Goal: Task Accomplishment & Management: Manage account settings

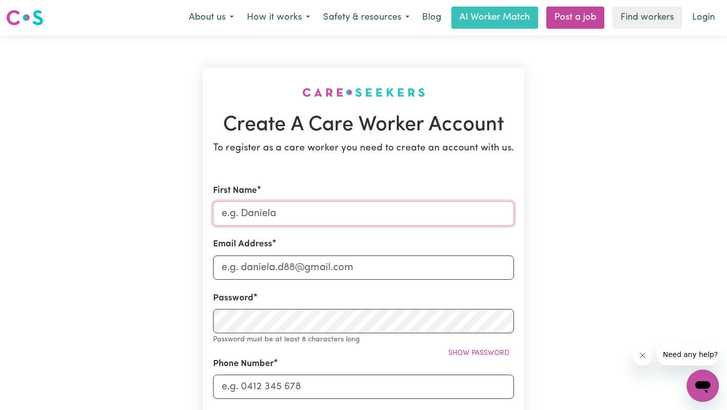
click at [301, 213] on input "First Name" at bounding box center [363, 213] width 301 height 24
type input "Imogen"
type input "[EMAIL_ADDRESS][PERSON_NAME][DOMAIN_NAME]"
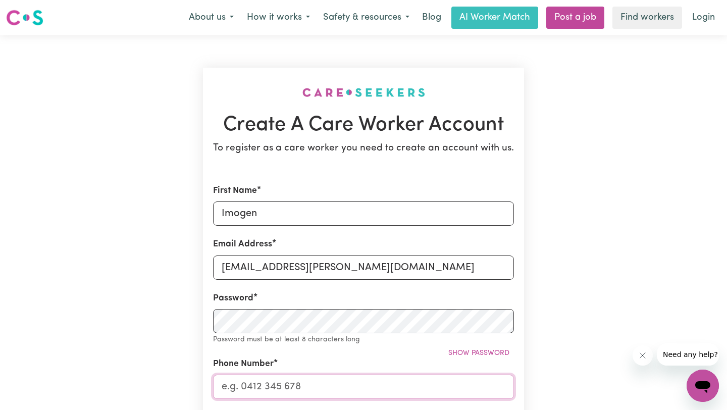
type input "0410551827"
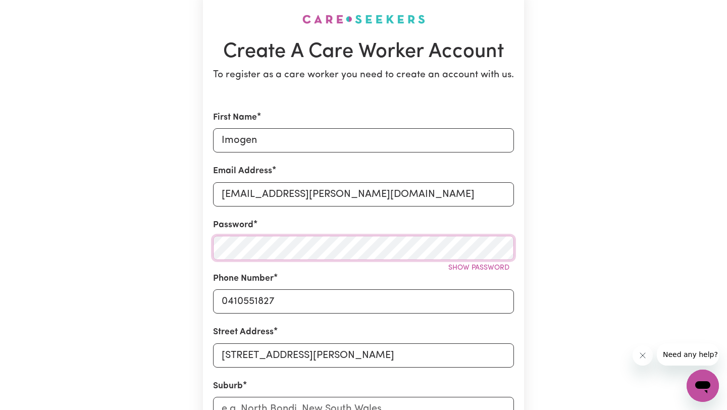
scroll to position [106, 0]
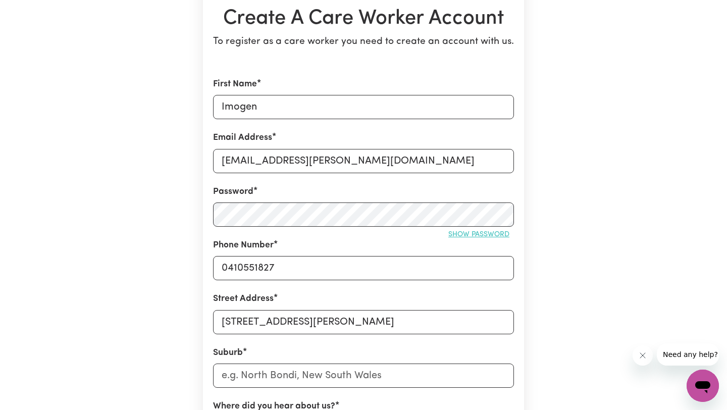
click at [484, 231] on span "Show password" at bounding box center [478, 235] width 61 height 8
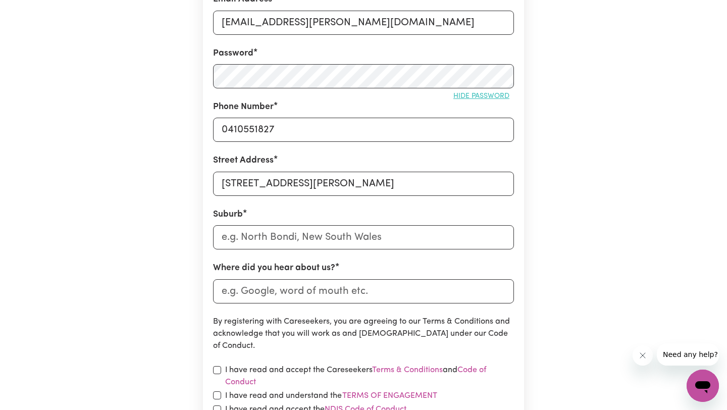
scroll to position [246, 0]
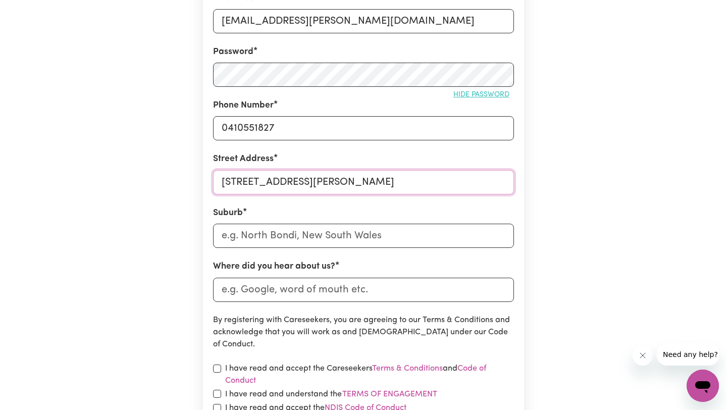
drag, startPoint x: 296, startPoint y: 181, endPoint x: 462, endPoint y: 179, distance: 166.0
click at [462, 179] on input "[STREET_ADDRESS][PERSON_NAME]" at bounding box center [363, 182] width 301 height 24
type input "[STREET_ADDRESS][PERSON_NAME]"
click at [406, 234] on input "text" at bounding box center [363, 236] width 301 height 24
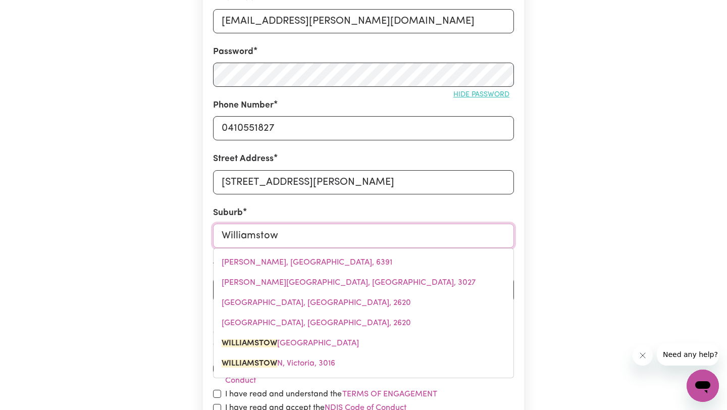
type input "[GEOGRAPHIC_DATA]"
type input "[GEOGRAPHIC_DATA], [GEOGRAPHIC_DATA]"
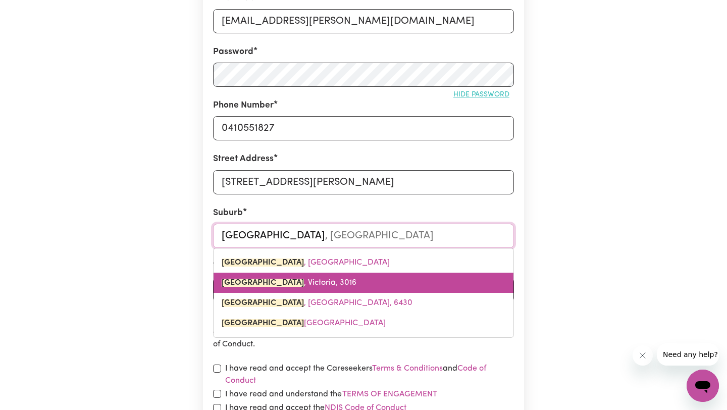
click at [350, 280] on link "[GEOGRAPHIC_DATA] , [GEOGRAPHIC_DATA], 3016" at bounding box center [363, 283] width 300 height 20
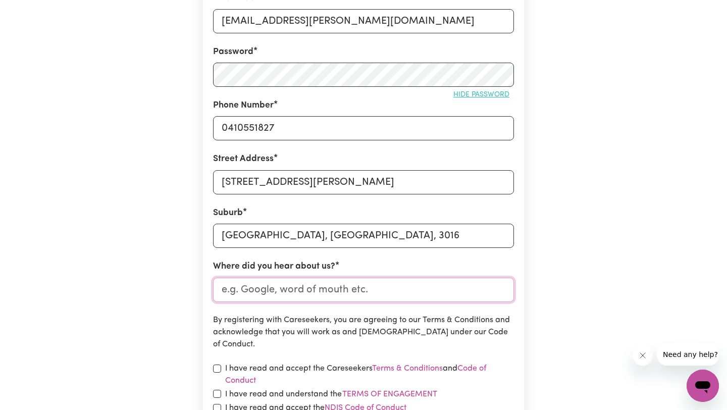
click at [336, 288] on input "Where did you hear about us?" at bounding box center [363, 290] width 301 height 24
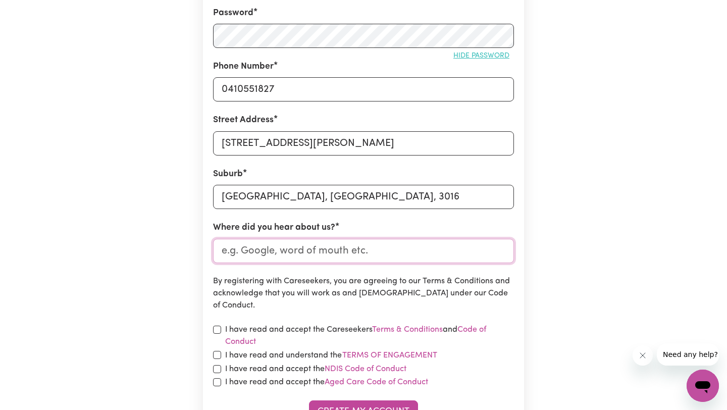
scroll to position [288, 0]
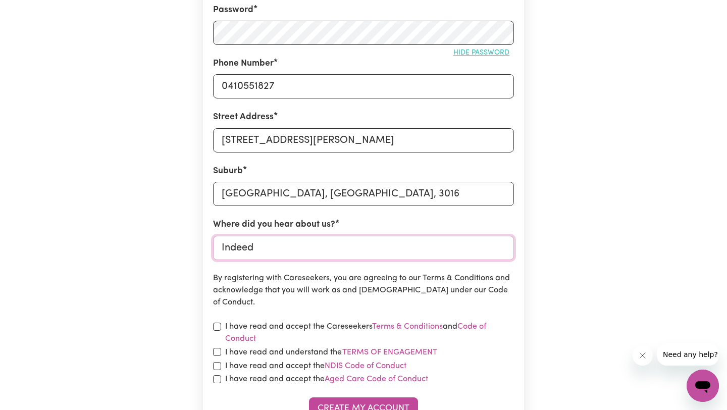
type input "Indeed"
click at [364, 270] on form "First Name Imogen Email Address [EMAIL_ADDRESS][PERSON_NAME][DOMAIN_NAME] Passw…" at bounding box center [363, 157] width 301 height 523
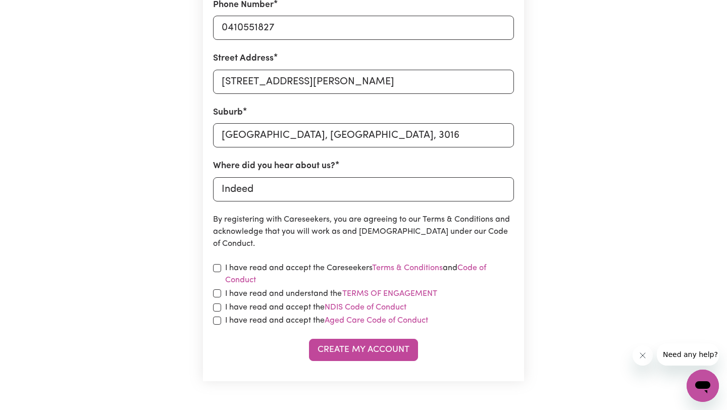
scroll to position [368, 0]
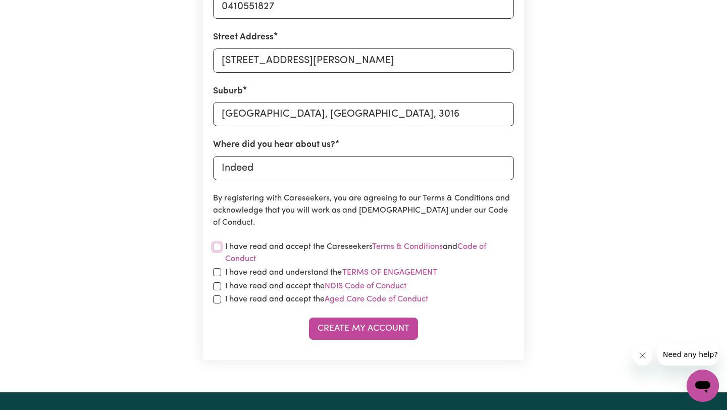
click at [214, 248] on input "checkbox" at bounding box center [217, 247] width 8 height 8
checkbox input "true"
click at [215, 273] on input "checkbox" at bounding box center [217, 272] width 8 height 8
checkbox input "true"
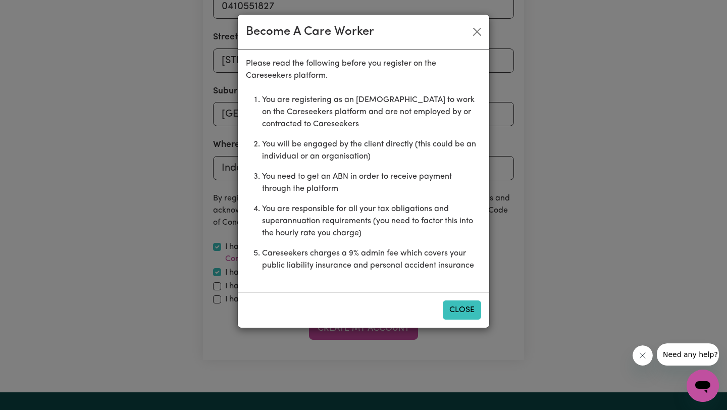
click at [460, 308] on button "Close" at bounding box center [462, 309] width 38 height 19
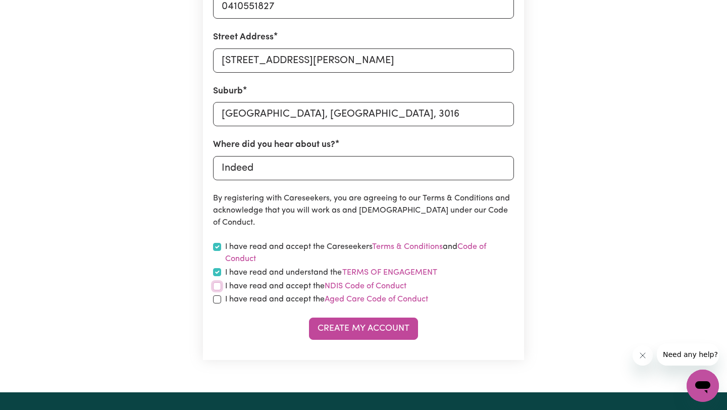
click at [216, 284] on input "checkbox" at bounding box center [217, 286] width 8 height 8
checkbox input "true"
click at [216, 295] on input "checkbox" at bounding box center [217, 299] width 8 height 8
checkbox input "true"
click at [364, 327] on button "Create My Account" at bounding box center [363, 328] width 109 height 22
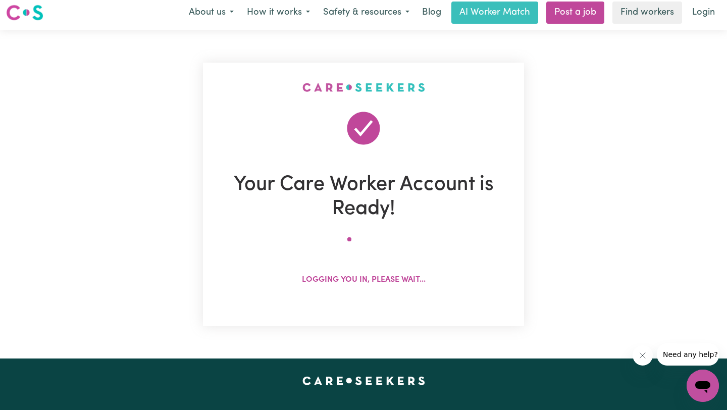
scroll to position [0, 0]
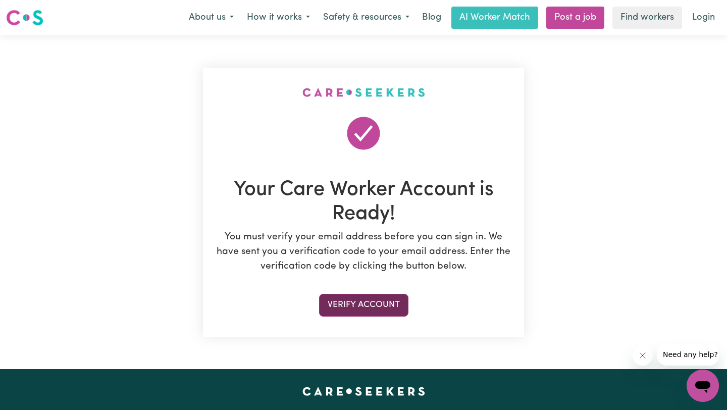
click at [345, 304] on button "Verify Account" at bounding box center [363, 305] width 89 height 22
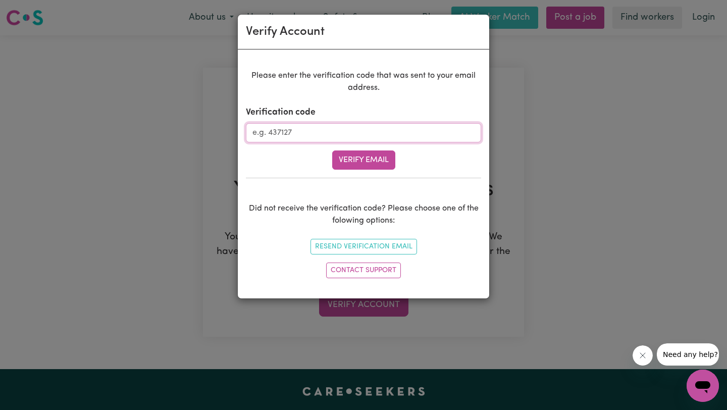
click at [361, 135] on input "Verification code" at bounding box center [363, 132] width 235 height 19
paste input "925560"
type input "925560"
click at [379, 159] on button "Verify Email" at bounding box center [363, 159] width 63 height 19
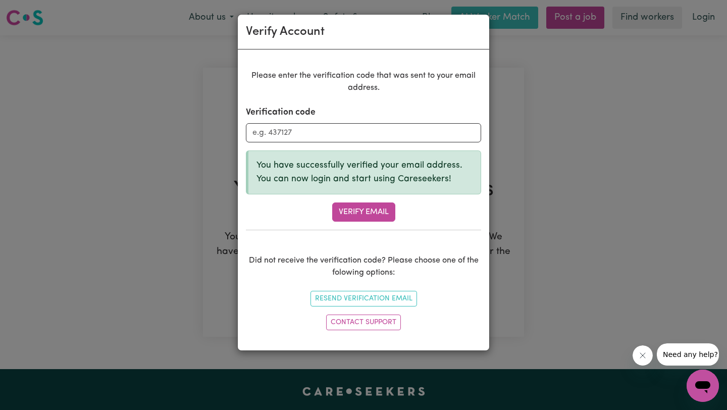
click at [600, 230] on div "Verify Account Please enter the verification code that was sent to your email a…" at bounding box center [363, 205] width 727 height 410
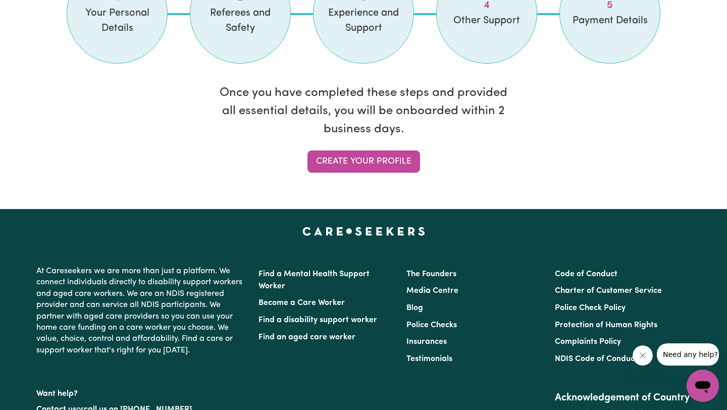
scroll to position [937, 0]
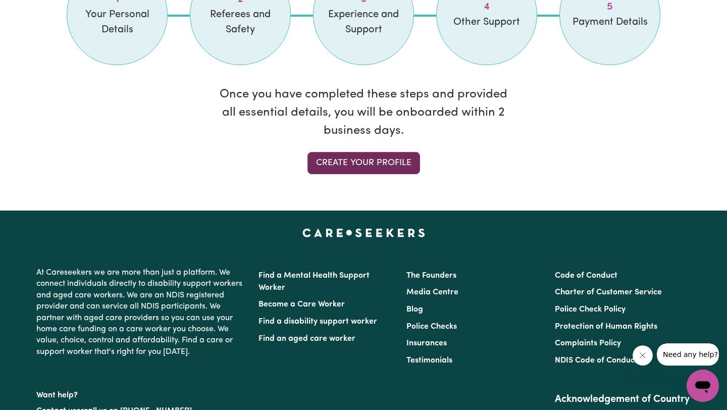
click at [400, 167] on link "Create your profile" at bounding box center [363, 163] width 113 height 22
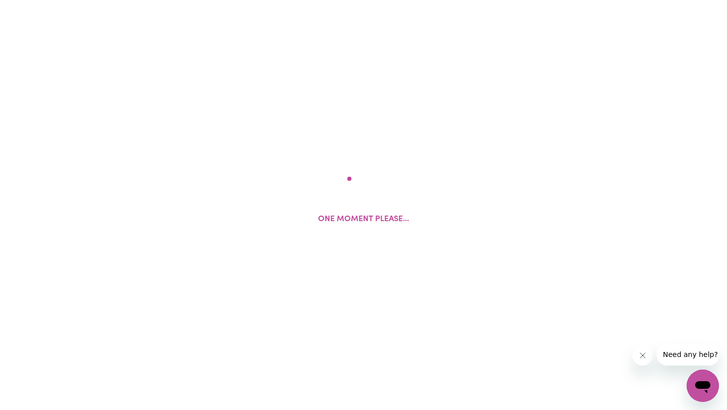
select select "Studying a healthcare related degree or qualification"
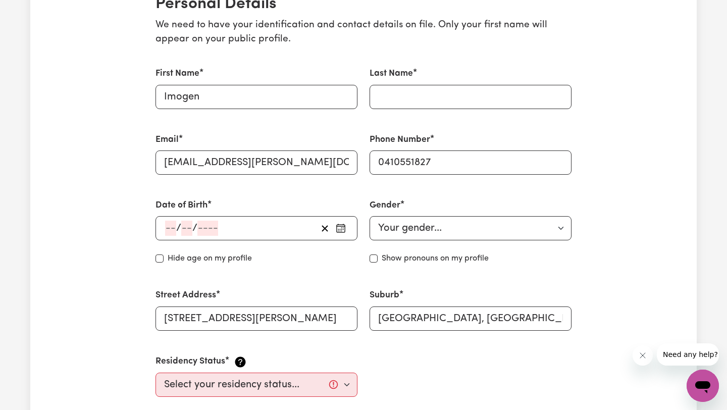
scroll to position [262, 0]
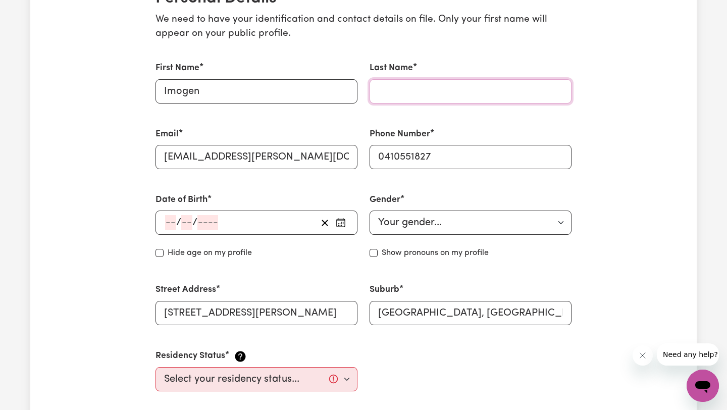
click at [431, 94] on input "Last Name" at bounding box center [470, 91] width 202 height 24
type input "[PERSON_NAME]"
click at [407, 236] on div "Gender Your gender... [DEMOGRAPHIC_DATA] [DEMOGRAPHIC_DATA] [DEMOGRAPHIC_DATA] …" at bounding box center [470, 226] width 214 height 90
click at [405, 216] on select "Your gender... [DEMOGRAPHIC_DATA] [DEMOGRAPHIC_DATA] [DEMOGRAPHIC_DATA] Other P…" at bounding box center [470, 222] width 202 height 24
select select "[DEMOGRAPHIC_DATA]"
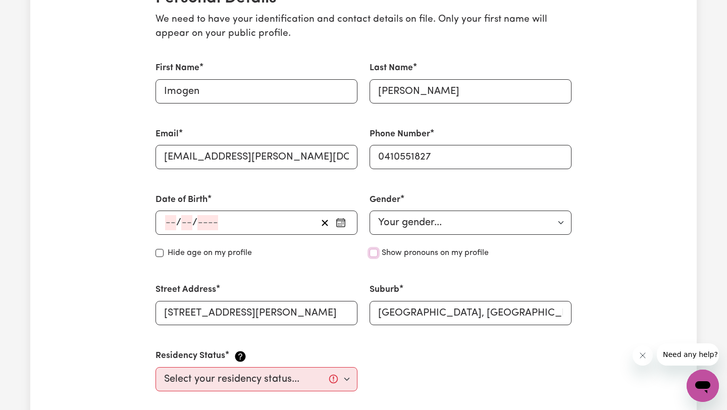
click at [372, 253] on input "Show pronouns on my profile" at bounding box center [373, 253] width 8 height 8
checkbox input "true"
click at [169, 228] on input "number" at bounding box center [170, 222] width 11 height 15
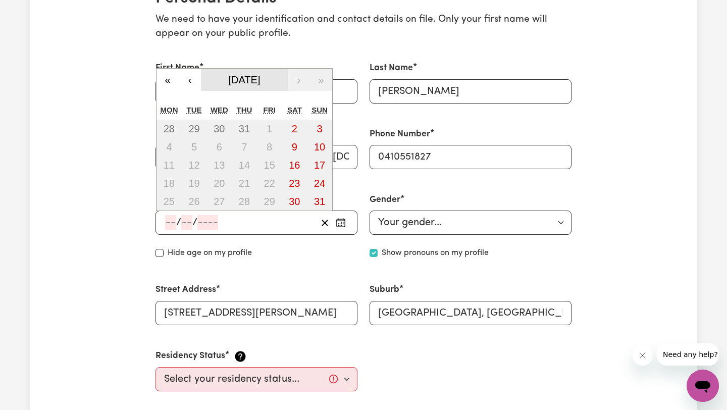
click at [229, 81] on span "[DATE]" at bounding box center [245, 79] width 32 height 11
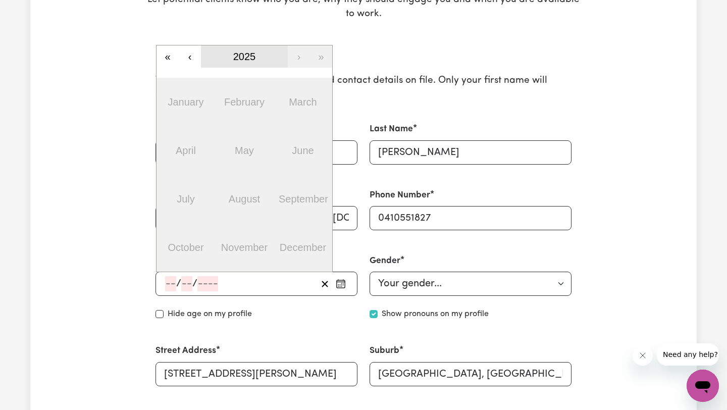
scroll to position [200, 0]
click at [188, 61] on button "‹" at bounding box center [190, 57] width 22 height 22
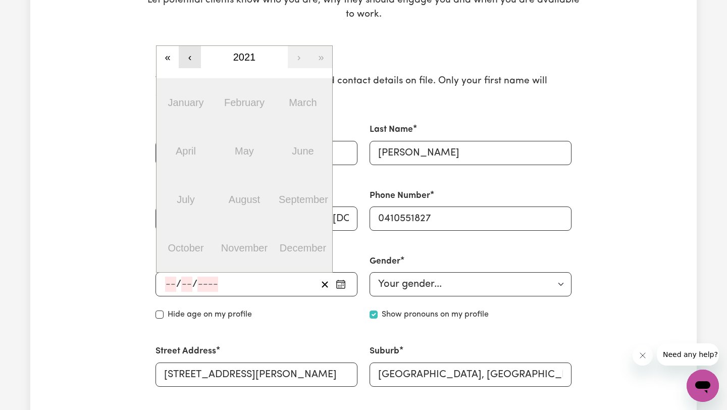
click at [188, 61] on button "‹" at bounding box center [190, 57] width 22 height 22
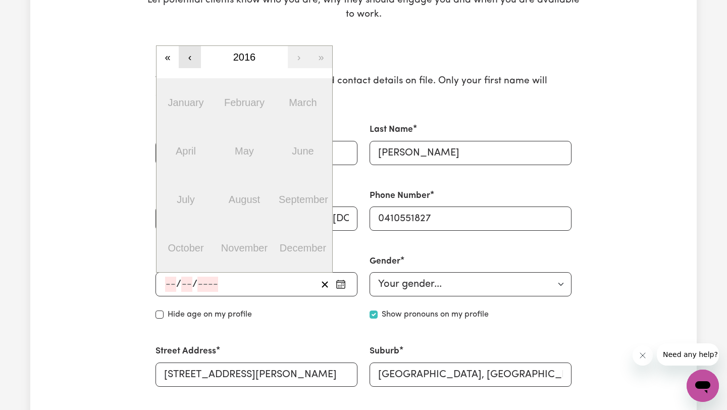
click at [188, 61] on button "‹" at bounding box center [190, 57] width 22 height 22
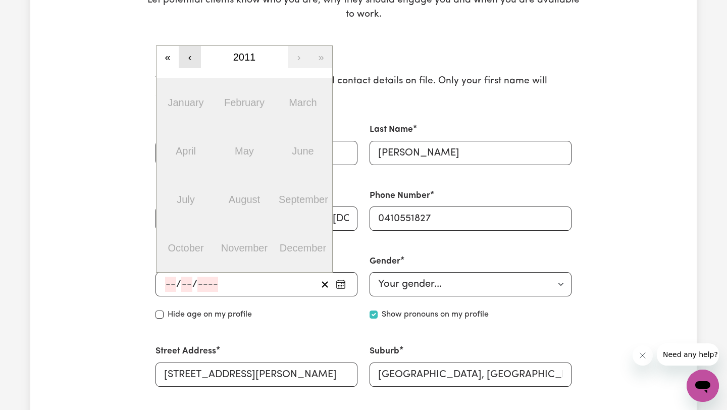
click at [188, 61] on button "‹" at bounding box center [190, 57] width 22 height 22
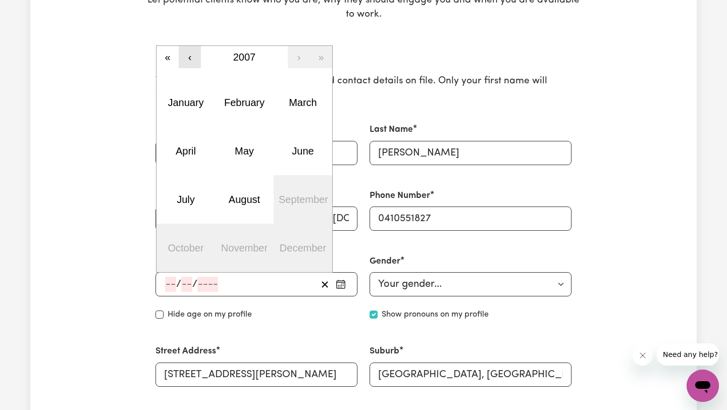
click at [188, 61] on button "‹" at bounding box center [190, 57] width 22 height 22
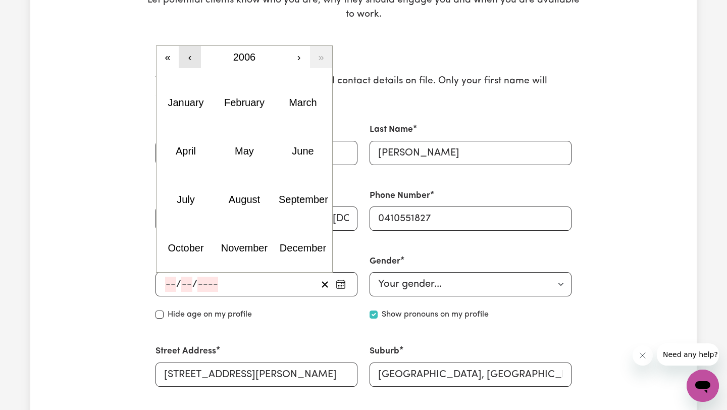
click at [188, 61] on button "‹" at bounding box center [190, 57] width 22 height 22
click at [263, 252] on abbr "November" at bounding box center [244, 247] width 46 height 11
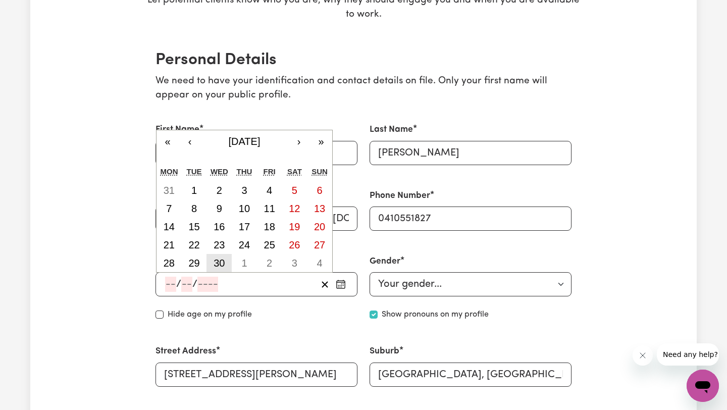
click at [220, 261] on abbr "30" at bounding box center [218, 262] width 11 height 11
type input "[DATE]"
type input "30"
type input "11"
type input "2005"
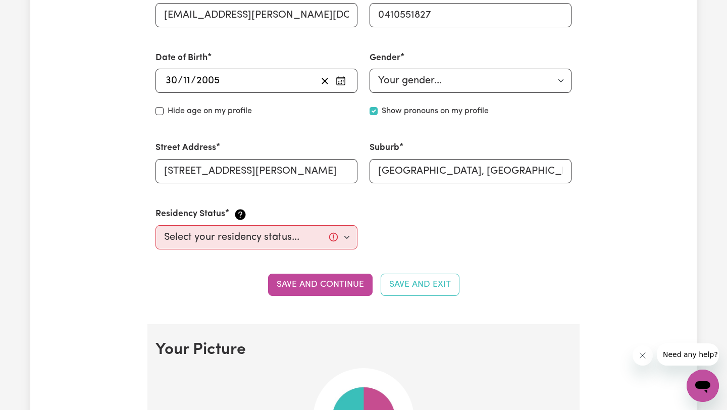
scroll to position [417, 0]
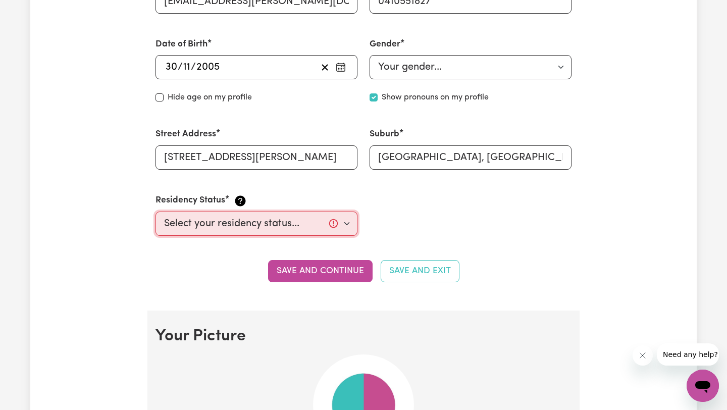
click at [276, 228] on select "Select your residency status... [DEMOGRAPHIC_DATA] citizen Australian PR [DEMOG…" at bounding box center [256, 223] width 202 height 24
select select "[DEMOGRAPHIC_DATA] Citizen"
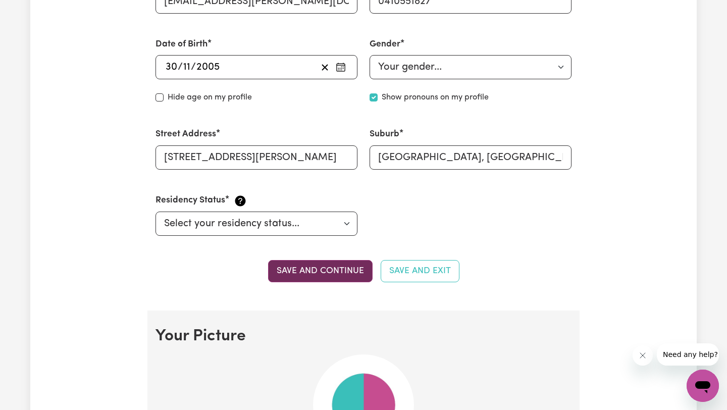
click at [321, 267] on button "Save and continue" at bounding box center [320, 271] width 104 height 22
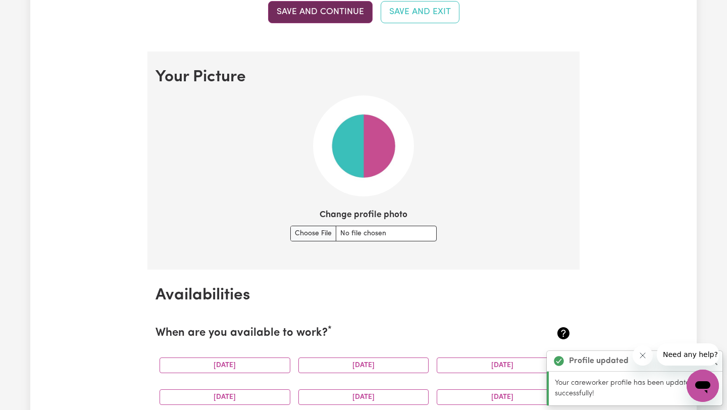
scroll to position [676, 0]
click at [323, 230] on input "Change profile photo" at bounding box center [363, 234] width 146 height 16
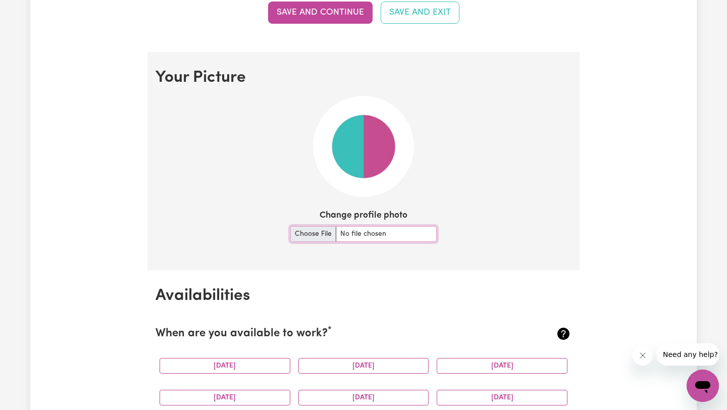
type input "C:\fakepath\IMG_8573.jpg"
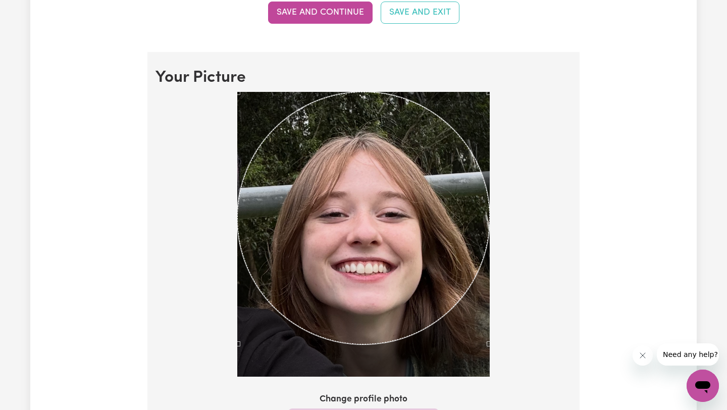
click at [500, 355] on div at bounding box center [363, 236] width 416 height 289
click at [422, 261] on div "Use the arrow keys to move the crop selection area" at bounding box center [363, 218] width 252 height 252
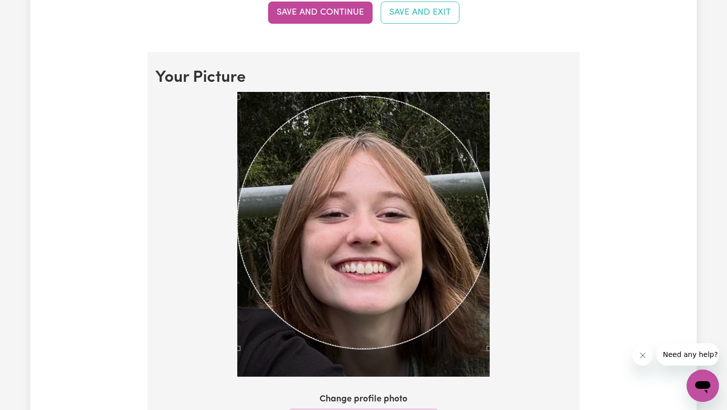
click at [422, 266] on div "Use the arrow keys to move the crop selection area" at bounding box center [363, 222] width 252 height 252
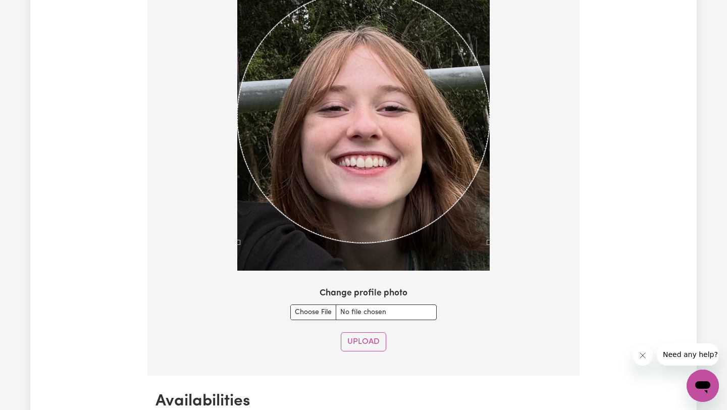
scroll to position [841, 0]
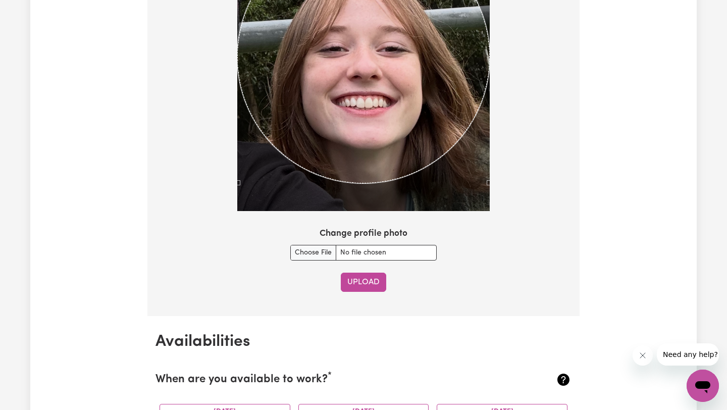
click at [369, 281] on button "Upload" at bounding box center [363, 282] width 45 height 19
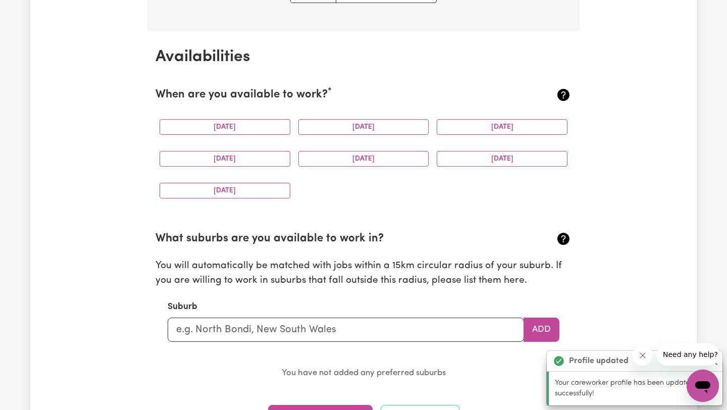
scroll to position [908, 0]
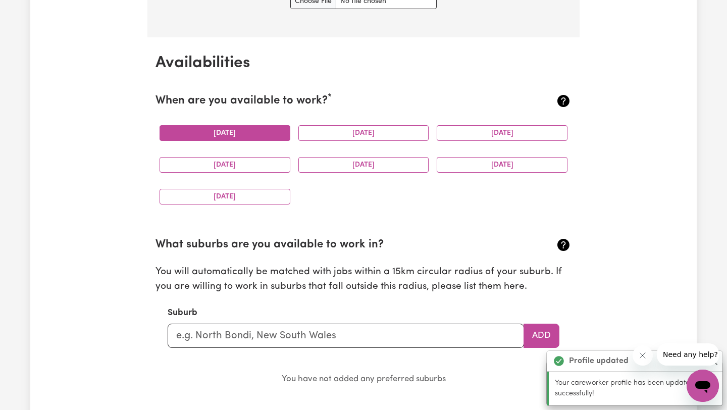
click at [262, 140] on button "[DATE]" at bounding box center [224, 133] width 131 height 16
click at [262, 166] on button "[DATE]" at bounding box center [224, 165] width 131 height 16
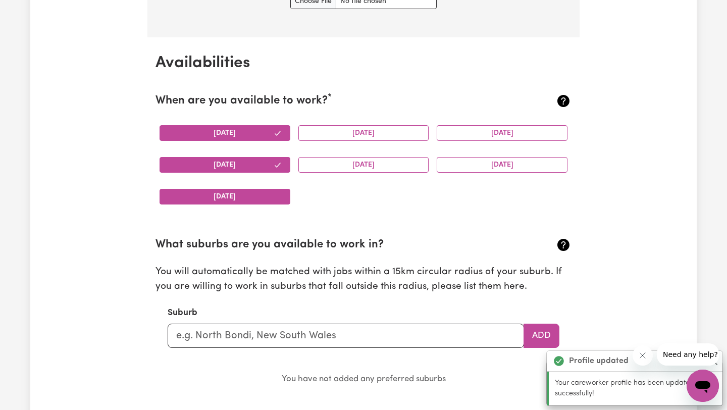
click at [261, 195] on button "[DATE]" at bounding box center [224, 197] width 131 height 16
click at [346, 166] on button "[DATE]" at bounding box center [363, 165] width 131 height 16
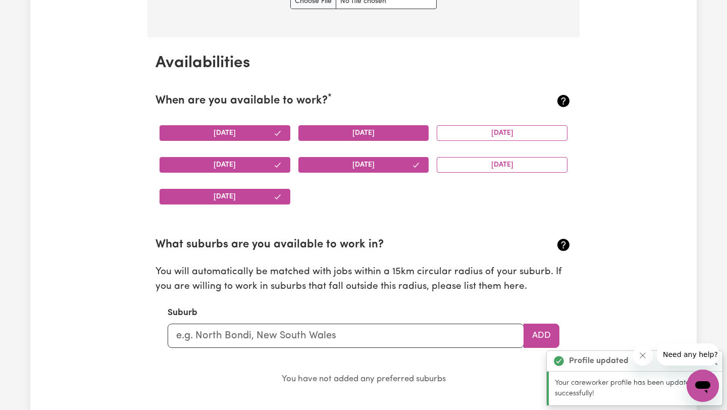
click at [348, 133] on button "[DATE]" at bounding box center [363, 133] width 131 height 16
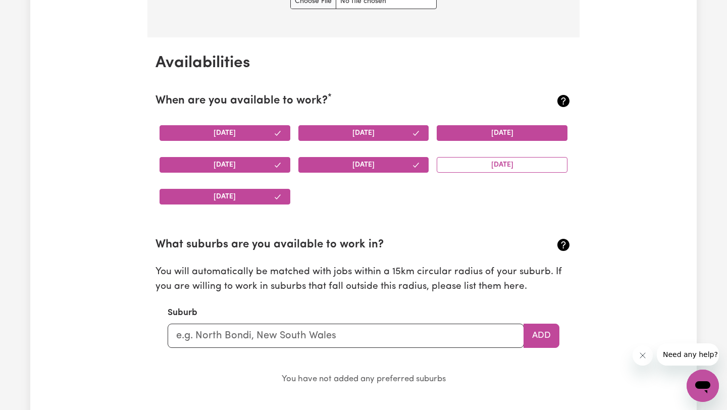
click at [506, 133] on button "[DATE]" at bounding box center [502, 133] width 131 height 16
click at [506, 158] on button "[DATE]" at bounding box center [502, 165] width 131 height 16
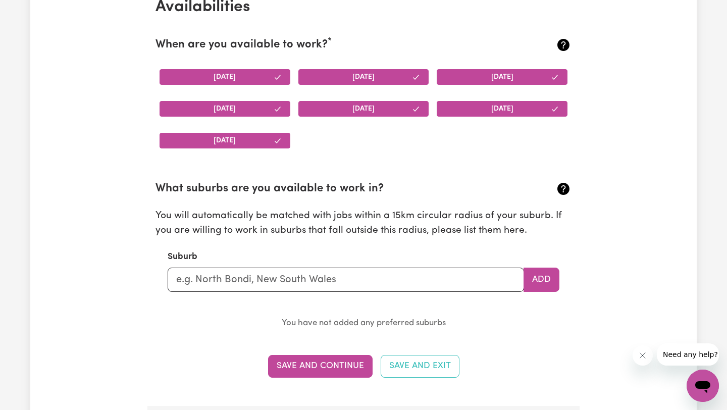
scroll to position [975, 0]
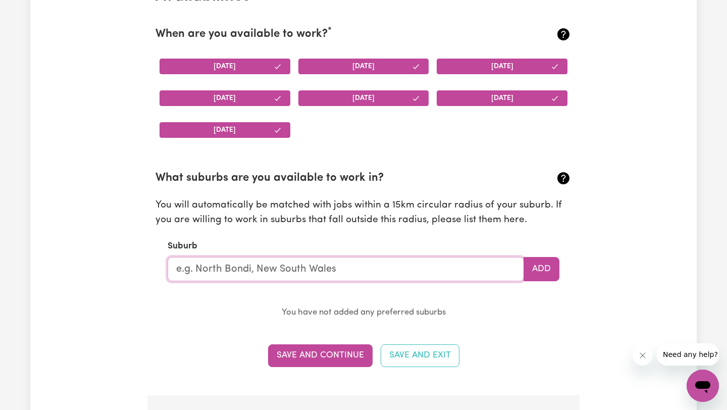
click at [299, 265] on input "text" at bounding box center [346, 269] width 356 height 24
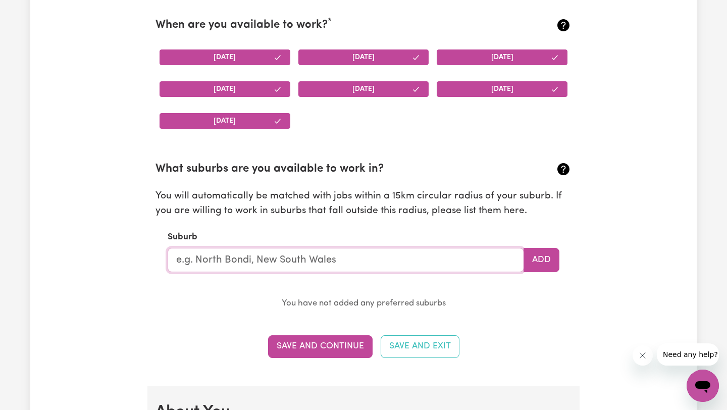
scroll to position [985, 0]
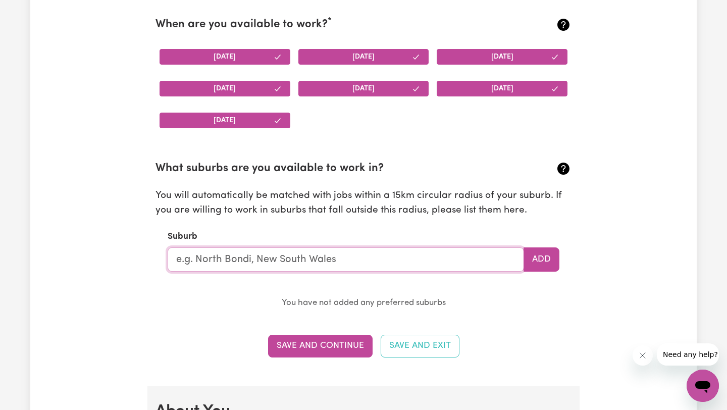
click at [275, 254] on input "text" at bounding box center [346, 259] width 356 height 24
type input "[GEOGRAPHIC_DATA]"
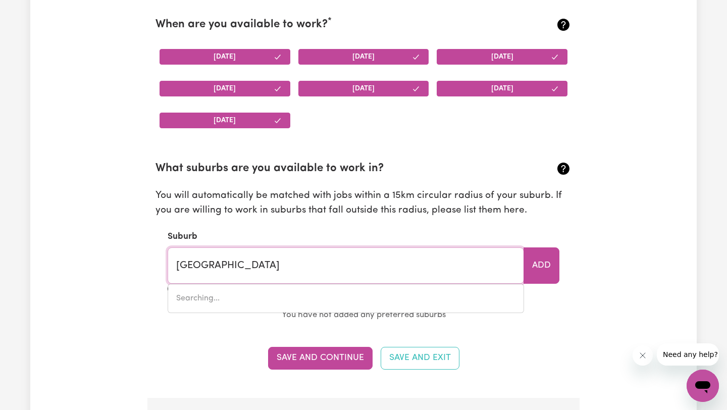
type input "[GEOGRAPHIC_DATA], [GEOGRAPHIC_DATA]"
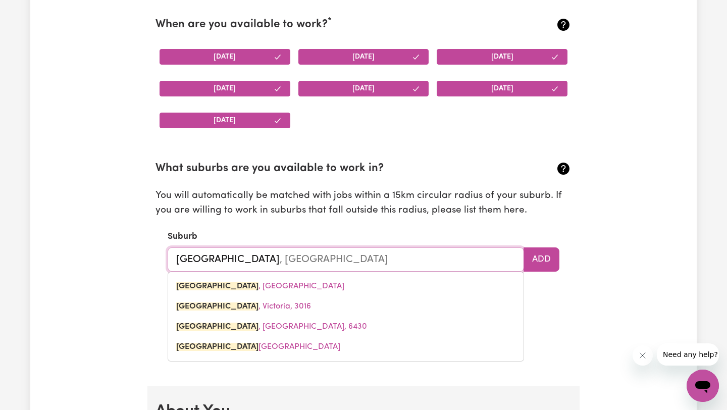
click at [279, 301] on link "[GEOGRAPHIC_DATA] , [GEOGRAPHIC_DATA], 3016" at bounding box center [345, 306] width 355 height 20
type input "[GEOGRAPHIC_DATA], [GEOGRAPHIC_DATA], 3016"
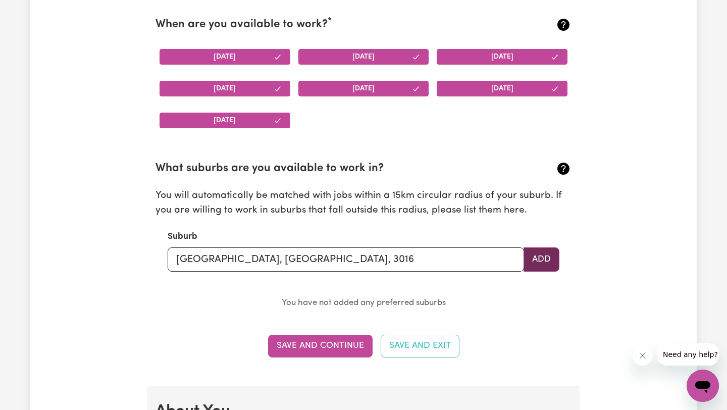
click at [540, 265] on button "Add" at bounding box center [541, 259] width 36 height 24
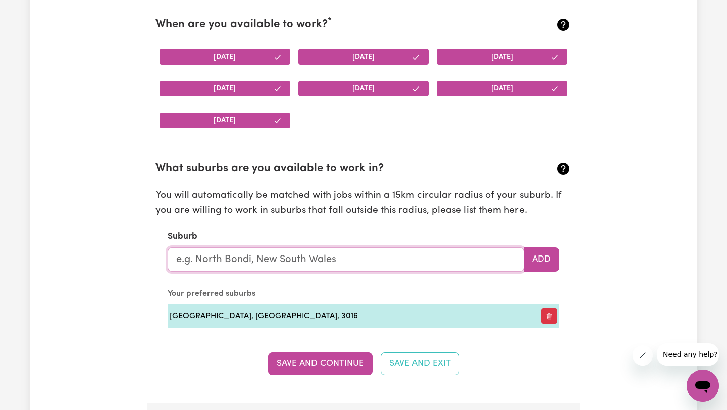
click at [330, 265] on input "text" at bounding box center [346, 259] width 356 height 24
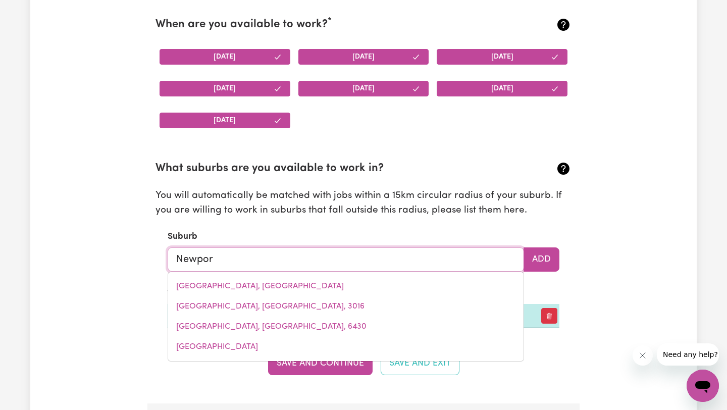
type input "[GEOGRAPHIC_DATA]"
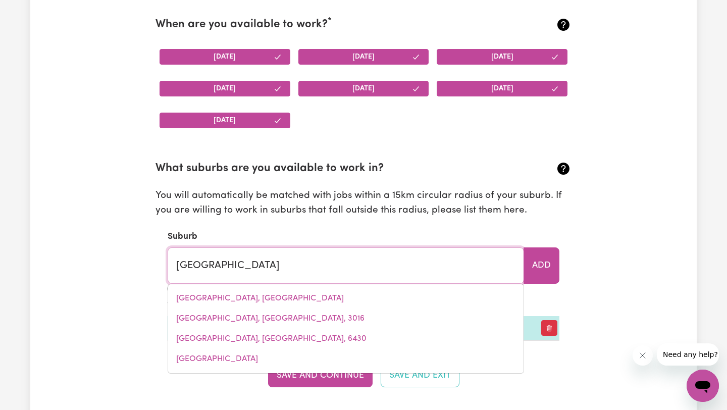
type input "[GEOGRAPHIC_DATA], [GEOGRAPHIC_DATA], 2106"
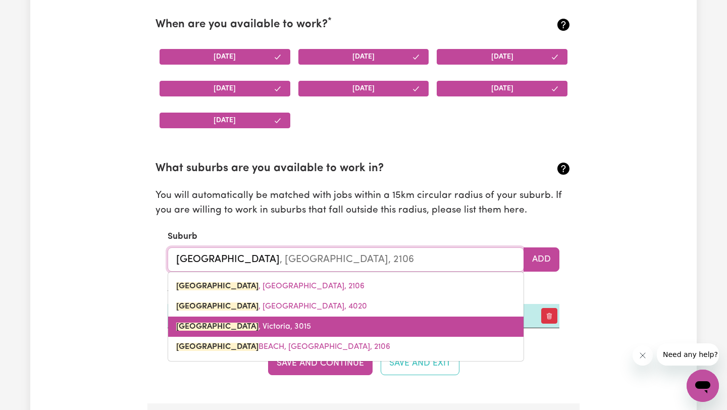
click at [295, 330] on link "[GEOGRAPHIC_DATA]" at bounding box center [345, 326] width 355 height 20
type input "[GEOGRAPHIC_DATA]"
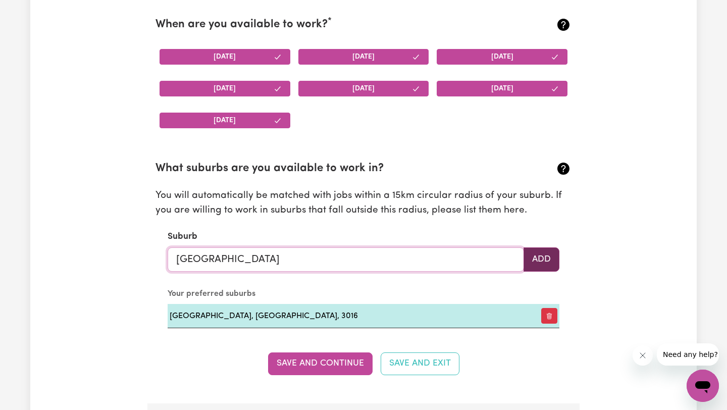
type input "[GEOGRAPHIC_DATA]"
click at [540, 256] on button "Add" at bounding box center [541, 259] width 36 height 24
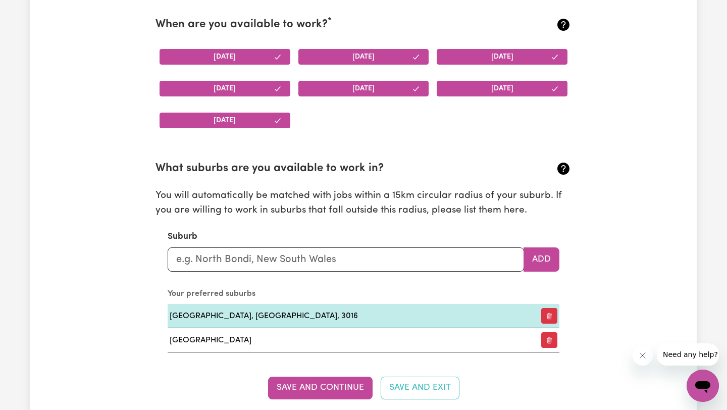
click at [429, 274] on section "What suburbs are you available to work in? You will automatically be matched wi…" at bounding box center [363, 248] width 416 height 208
click at [406, 256] on input "text" at bounding box center [346, 259] width 356 height 24
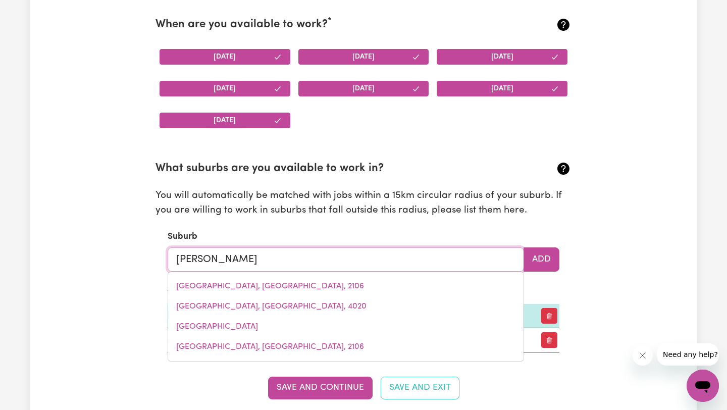
type input "Altona"
type input "[GEOGRAPHIC_DATA], [GEOGRAPHIC_DATA]"
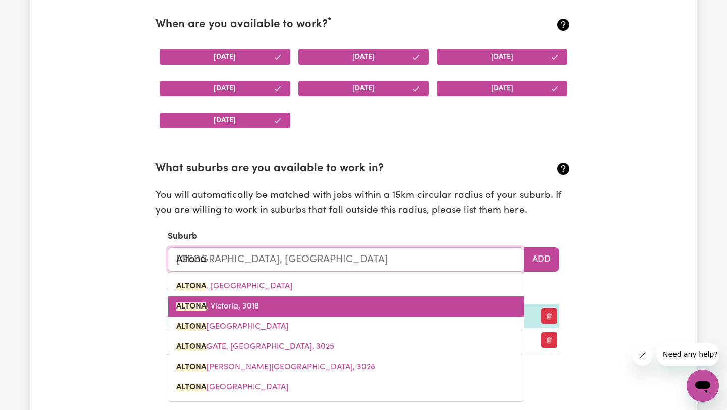
click at [340, 308] on link "ALTONA , Victoria, 3018" at bounding box center [345, 306] width 355 height 20
type input "ALTONA, Victoria, 3018"
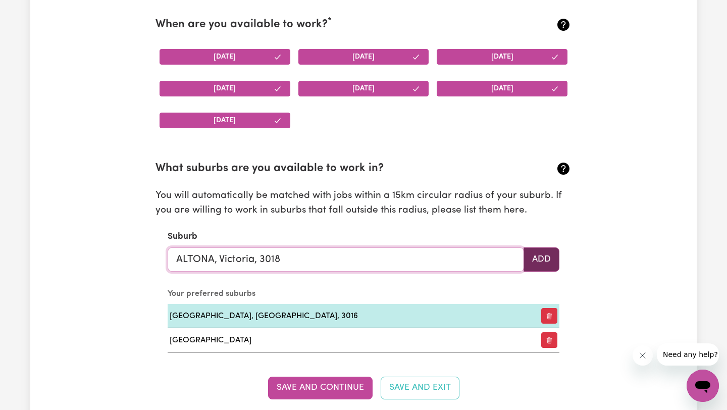
type input "ALTONA, Victoria, 3018"
click at [546, 257] on button "Add" at bounding box center [541, 259] width 36 height 24
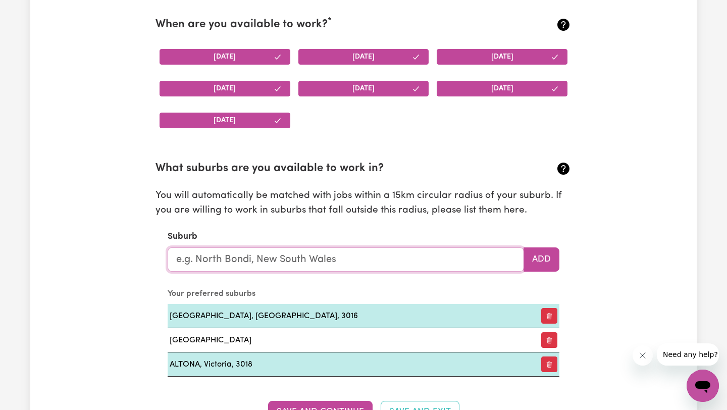
click at [438, 266] on input "text" at bounding box center [346, 259] width 356 height 24
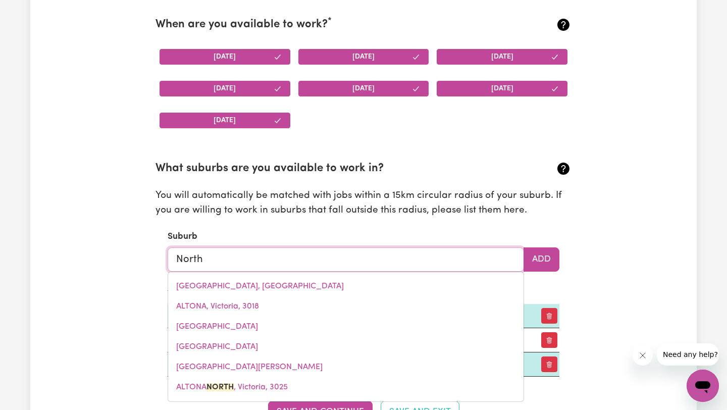
type input "North"
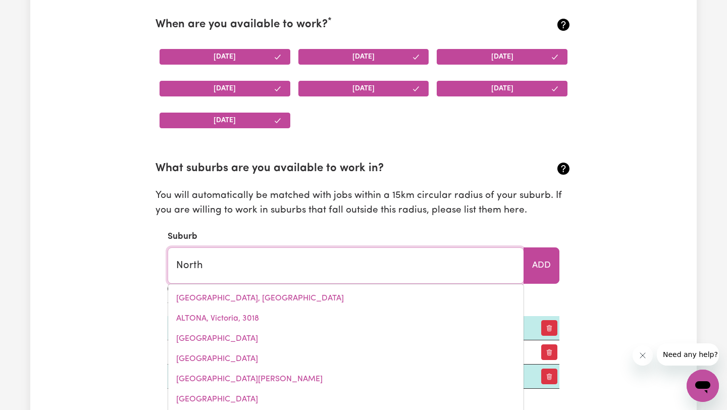
type input "[GEOGRAPHIC_DATA], [GEOGRAPHIC_DATA], 5006"
type input "North W"
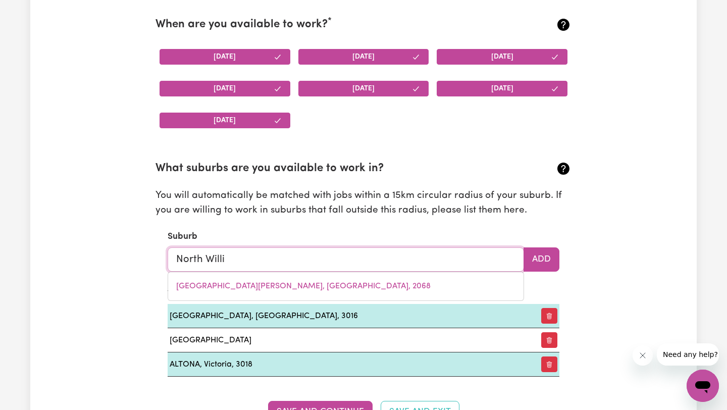
type input "North Will"
type input "[GEOGRAPHIC_DATA][PERSON_NAME], [GEOGRAPHIC_DATA], 2068"
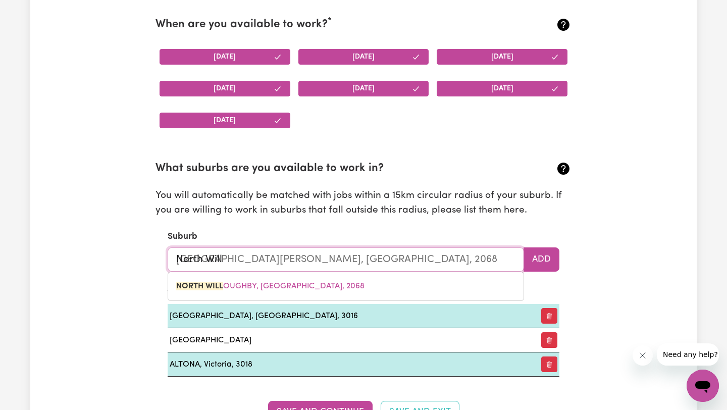
type input "North Wil"
type input "North [PERSON_NAME], [GEOGRAPHIC_DATA], 2068"
type input "North Wi"
type input "[GEOGRAPHIC_DATA][PERSON_NAME], [GEOGRAPHIC_DATA], 2068"
type input "North W"
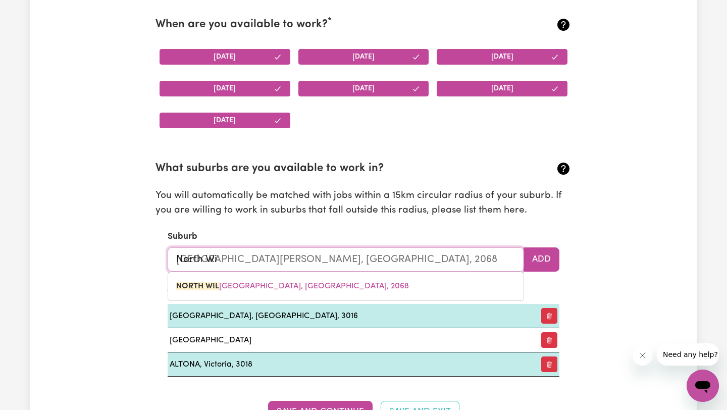
type input "[GEOGRAPHIC_DATA][PERSON_NAME], [GEOGRAPHIC_DATA], 2068"
type input "Nort"
type input "NortH [PERSON_NAME], [GEOGRAPHIC_DATA], 2068"
type input "Nor"
type input "[PERSON_NAME], [GEOGRAPHIC_DATA], 2068"
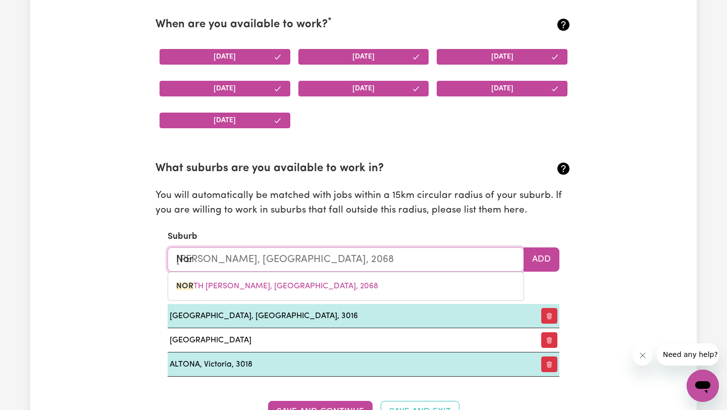
type input "No"
type input "N"
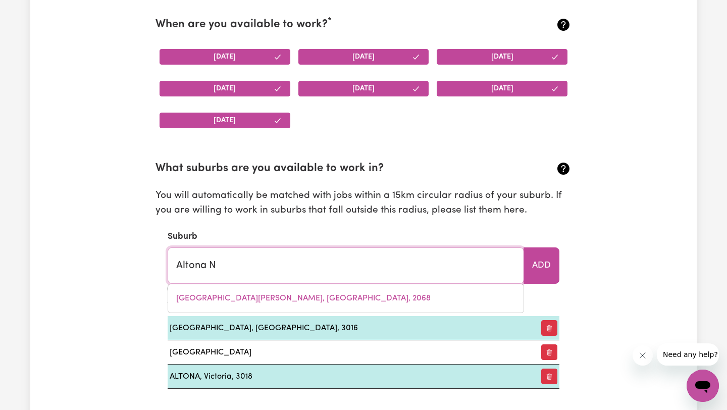
type input "Altona No"
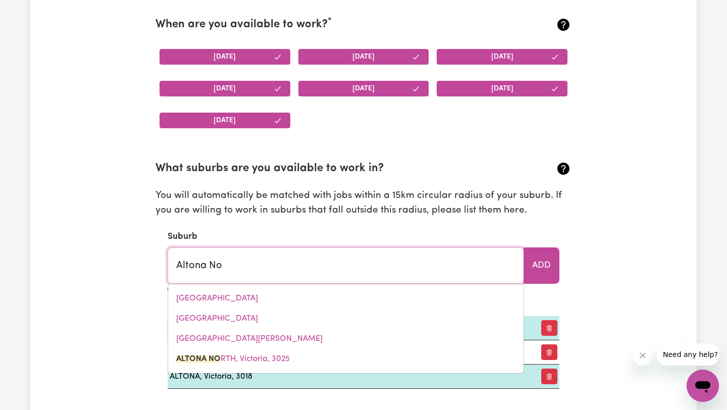
type input "[PERSON_NAME], [GEOGRAPHIC_DATA], 3025"
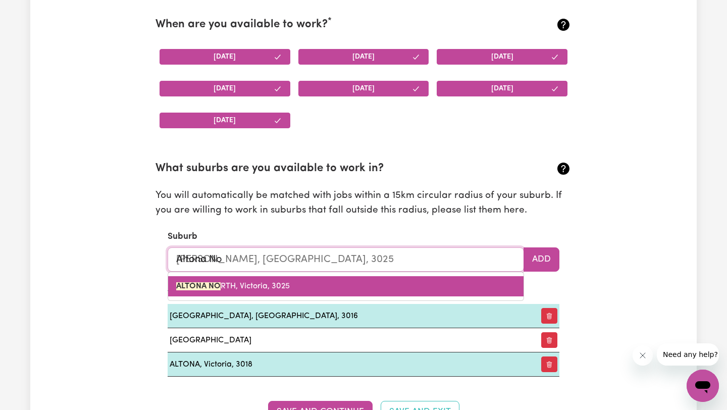
click at [344, 294] on link "ALTONA NO RTH, [GEOGRAPHIC_DATA], 3025" at bounding box center [345, 286] width 355 height 20
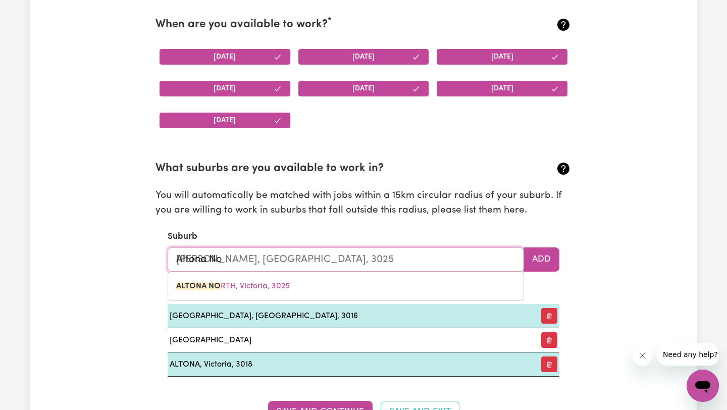
type input "[GEOGRAPHIC_DATA]"
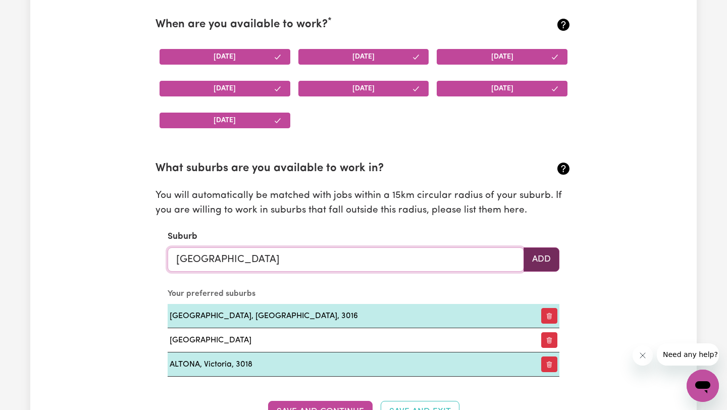
type input "[GEOGRAPHIC_DATA]"
click at [549, 262] on button "Add" at bounding box center [541, 259] width 36 height 24
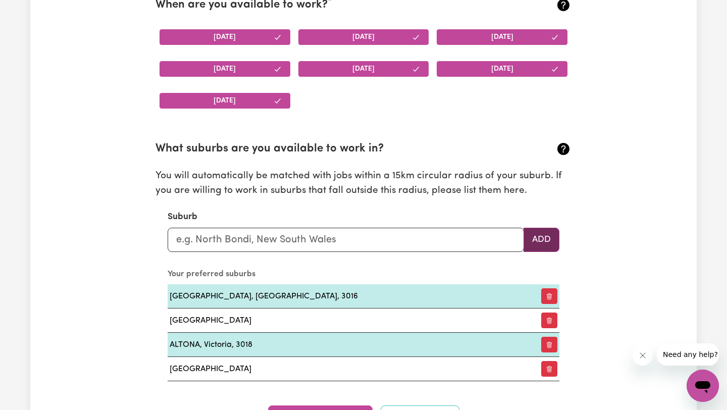
scroll to position [1008, 0]
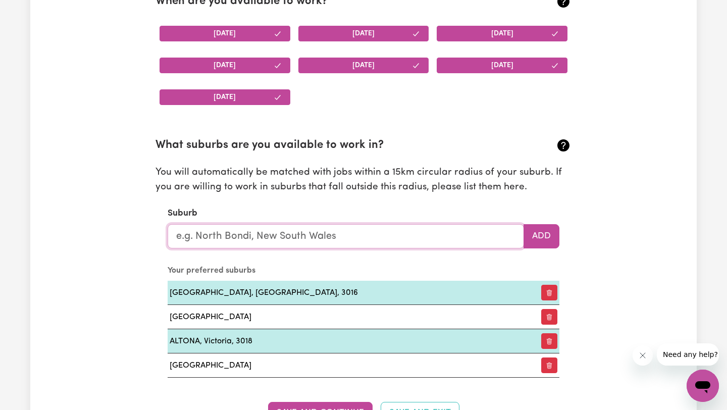
click at [366, 237] on input "text" at bounding box center [346, 236] width 356 height 24
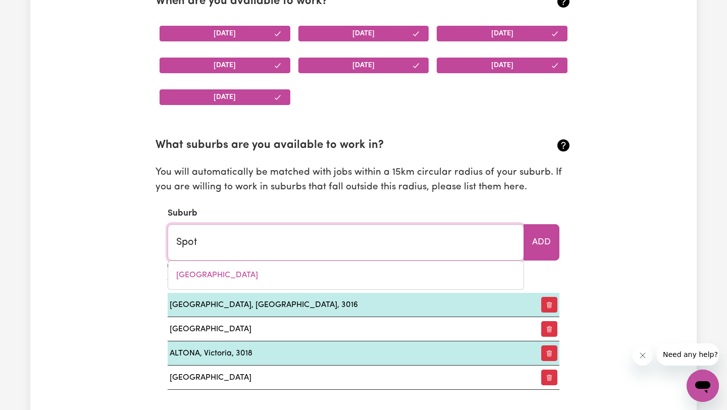
type input "Spots"
type input "[PERSON_NAME], 3015"
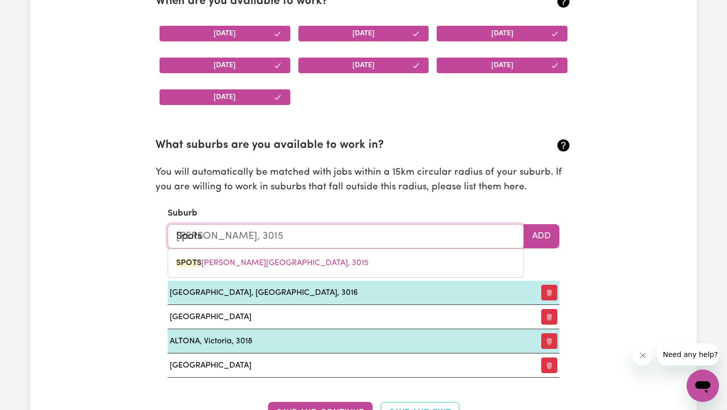
type input "Spotsw"
type input "[PERSON_NAME][GEOGRAPHIC_DATA], 3015"
type input "Spotswp"
type input "Spotsw"
type input "[PERSON_NAME][GEOGRAPHIC_DATA], 3015"
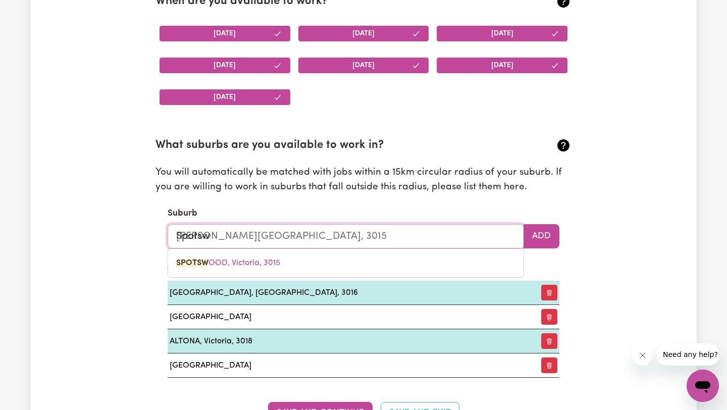
type input "Spotswo"
type input "[PERSON_NAME][GEOGRAPHIC_DATA], 3015"
type input "Spotswoo"
type input "[PERSON_NAME][GEOGRAPHIC_DATA], 3015"
type input "Spotswood"
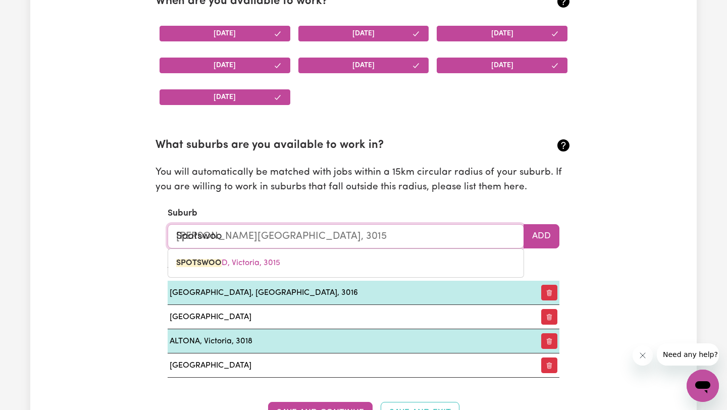
type input "[PERSON_NAME], 3015"
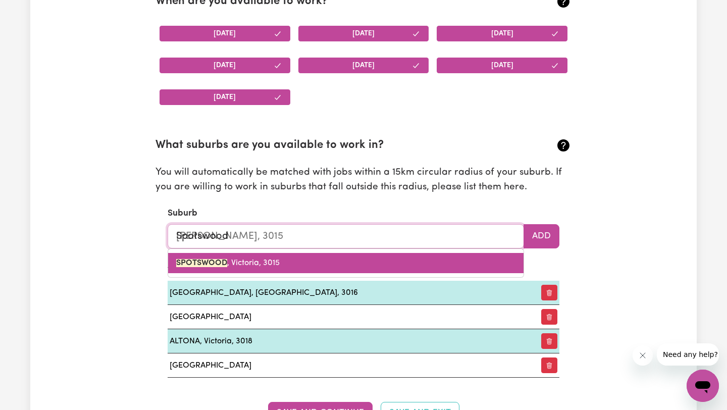
click at [357, 261] on link "[PERSON_NAME][STREET_ADDRESS]" at bounding box center [345, 263] width 355 height 20
type input "[PERSON_NAME][STREET_ADDRESS]"
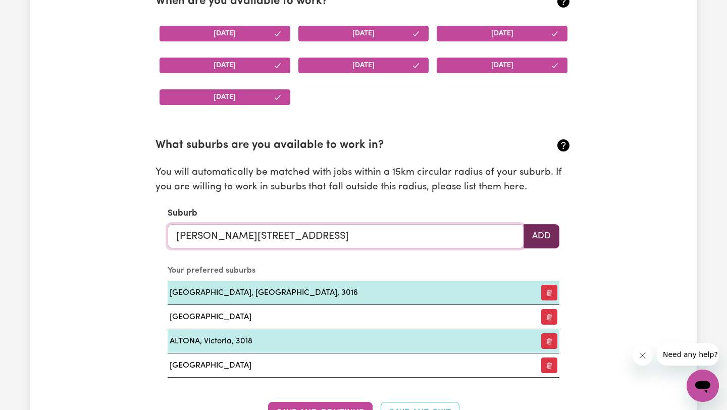
type input "[PERSON_NAME][STREET_ADDRESS]"
click at [537, 234] on button "Add" at bounding box center [541, 236] width 36 height 24
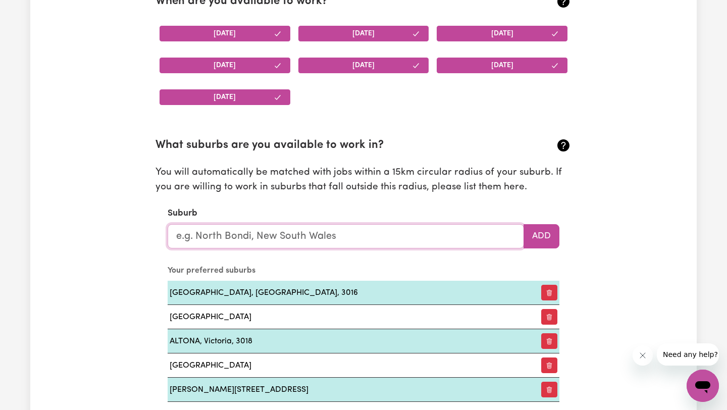
click at [427, 244] on input "text" at bounding box center [346, 236] width 356 height 24
type input "Yarra"
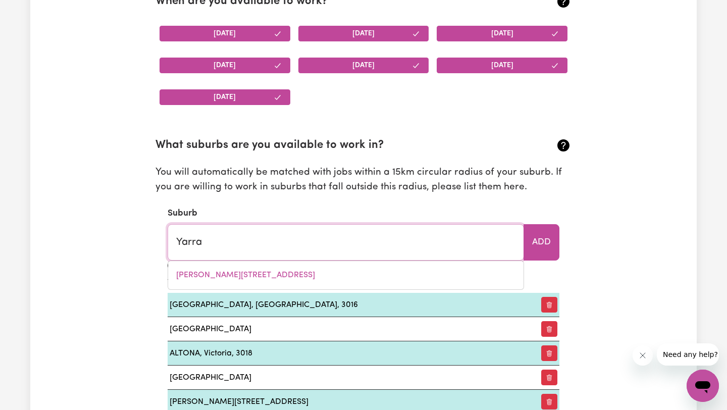
type input "[GEOGRAPHIC_DATA], [GEOGRAPHIC_DATA], 2580"
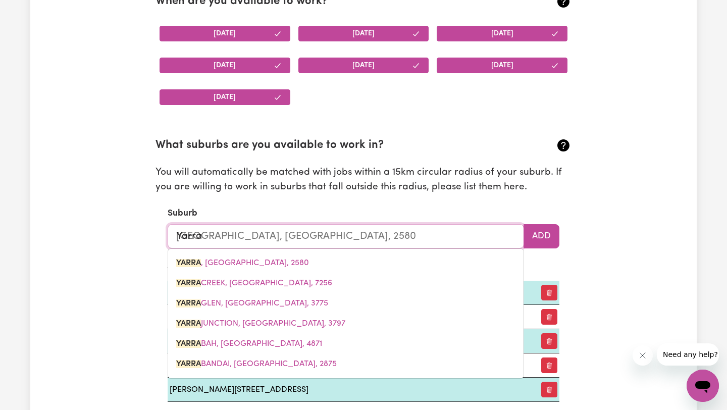
type input "Yarrav"
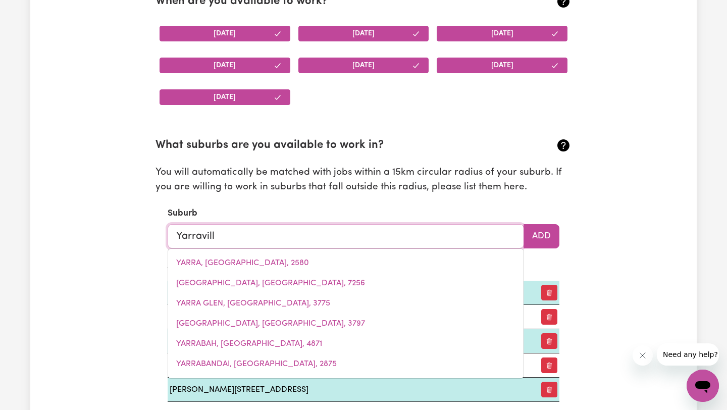
type input "Yarraville"
type input "[GEOGRAPHIC_DATA], [GEOGRAPHIC_DATA], 3013"
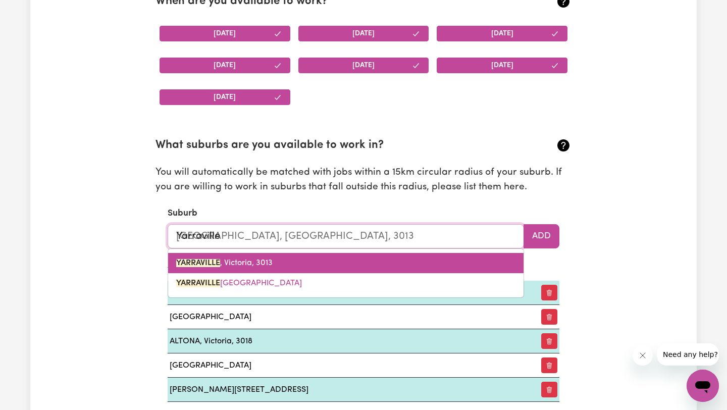
click at [414, 264] on link "YARRAVILLE , [GEOGRAPHIC_DATA], 3013" at bounding box center [345, 263] width 355 height 20
type input "YARRAVILLE, [GEOGRAPHIC_DATA], 3013"
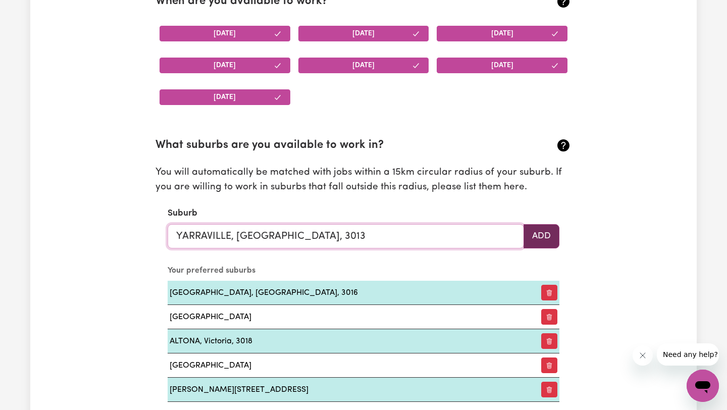
type input "YARRAVILLE, [GEOGRAPHIC_DATA], 3013"
click at [544, 237] on button "Add" at bounding box center [541, 236] width 36 height 24
click at [460, 238] on input "text" at bounding box center [346, 236] width 356 height 24
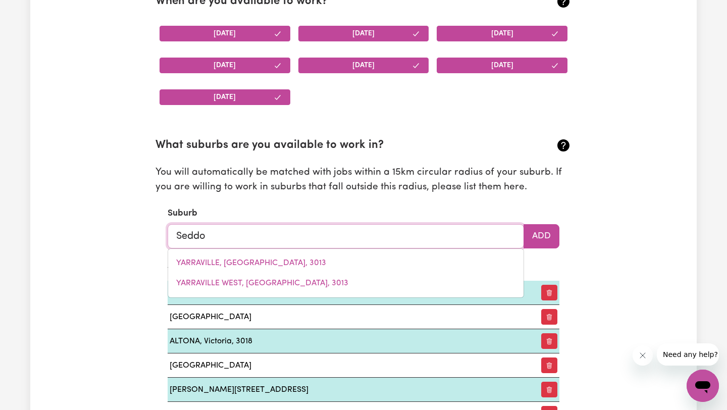
type input "Seddon"
type input "[GEOGRAPHIC_DATA], [GEOGRAPHIC_DATA], 5223"
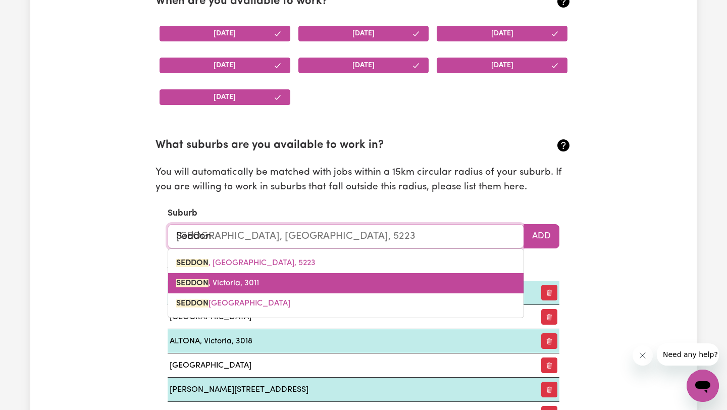
click at [437, 281] on link "[PERSON_NAME], 3011" at bounding box center [345, 283] width 355 height 20
type input "[PERSON_NAME], 3011"
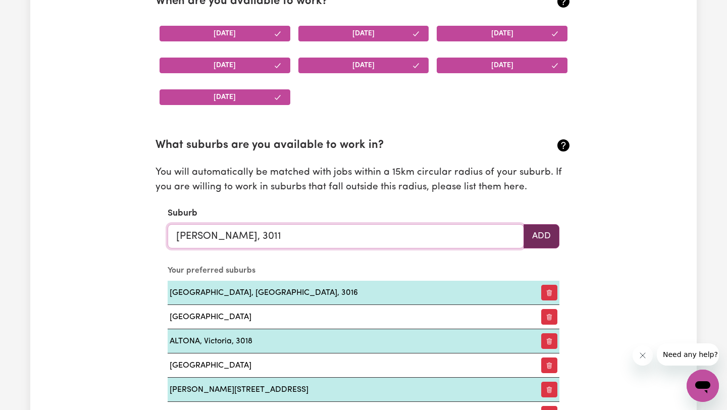
type input "[PERSON_NAME], 3011"
click at [543, 239] on button "Add" at bounding box center [541, 236] width 36 height 24
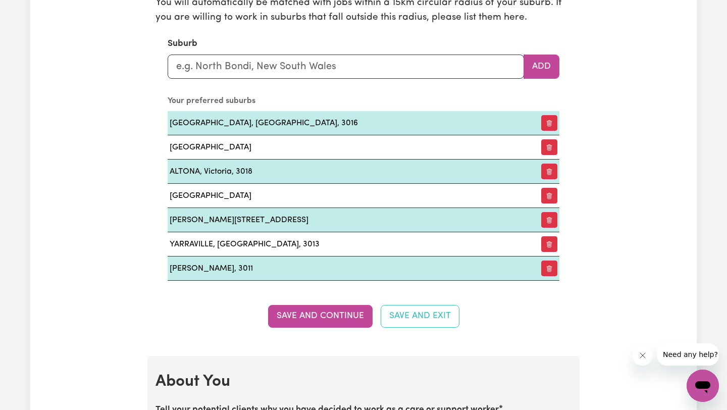
scroll to position [1186, 0]
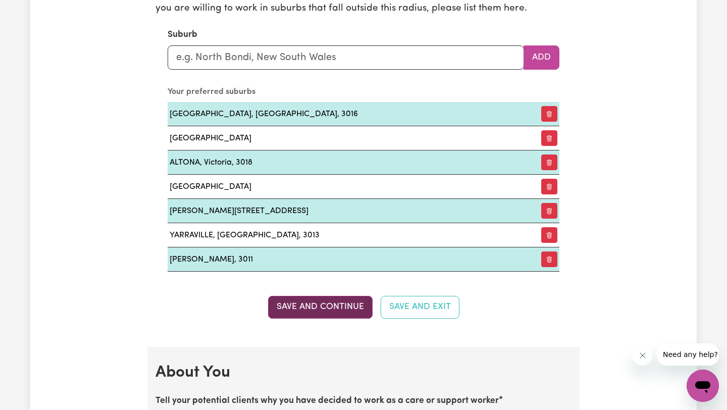
click at [347, 304] on button "Save and Continue" at bounding box center [320, 307] width 104 height 22
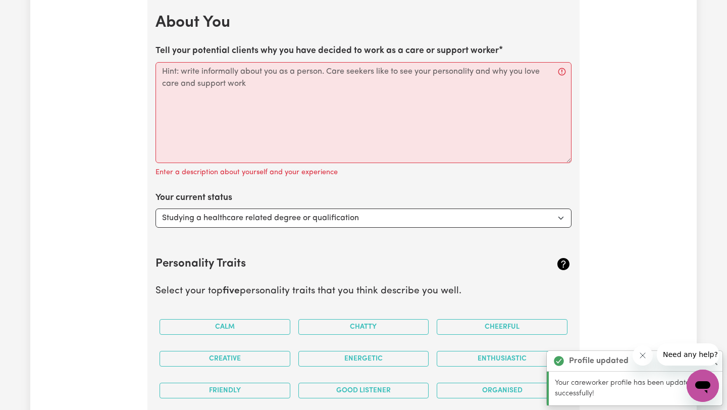
scroll to position [1541, 0]
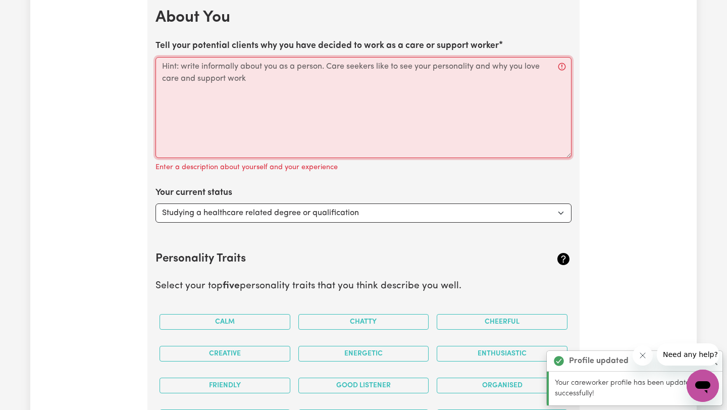
click at [313, 116] on textarea "Tell your potential clients why you have decided to work as a care or support w…" at bounding box center [363, 107] width 416 height 101
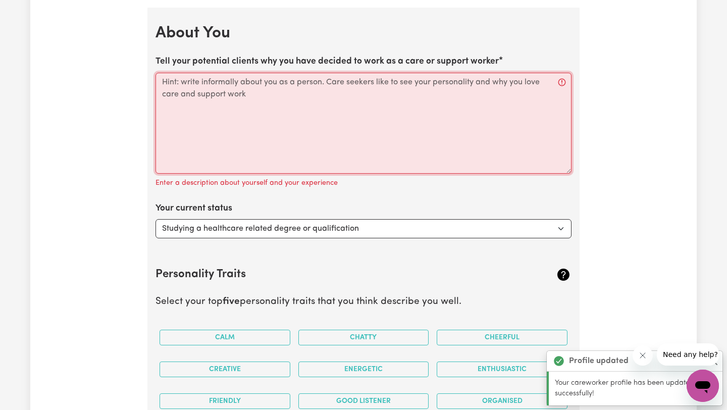
scroll to position [1525, 0]
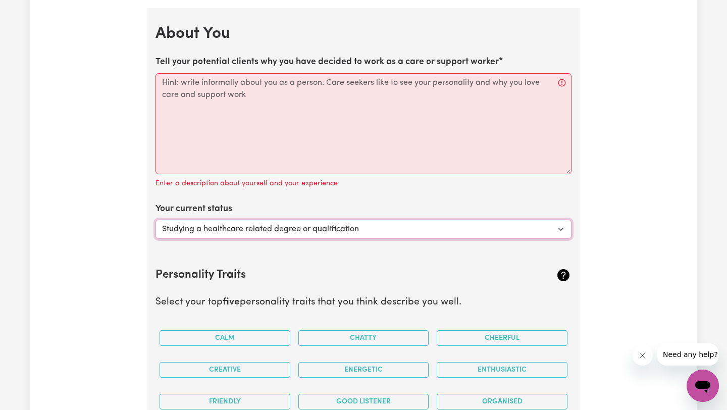
click at [263, 228] on select "Select... Studying a healthcare related degree or qualification Studying a non-…" at bounding box center [363, 229] width 416 height 19
select select "Studying a non-healthcare related degree or qualification"
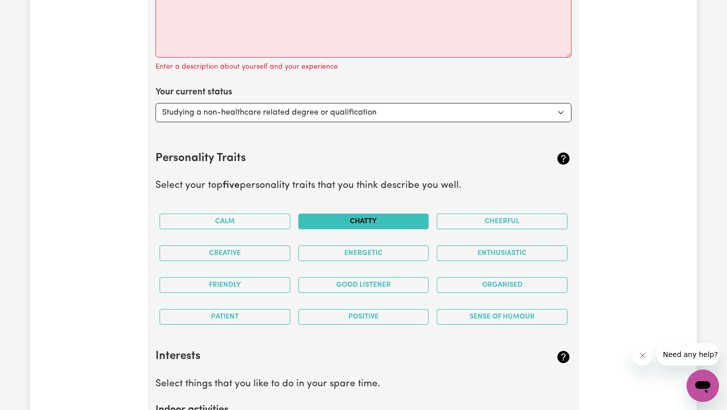
scroll to position [1644, 0]
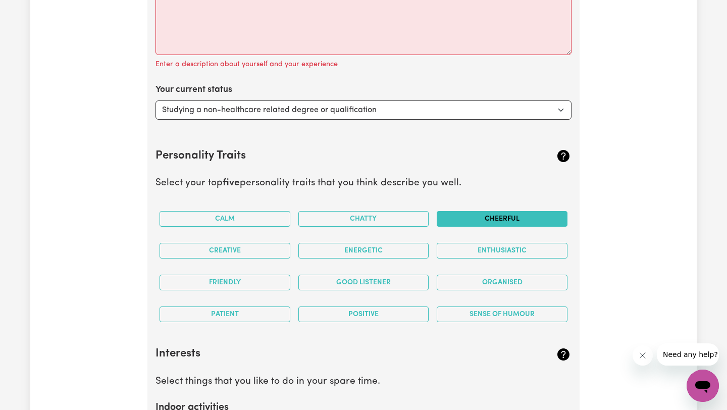
click at [443, 224] on button "Cheerful" at bounding box center [502, 219] width 131 height 16
click at [403, 256] on button "Energetic" at bounding box center [363, 251] width 131 height 16
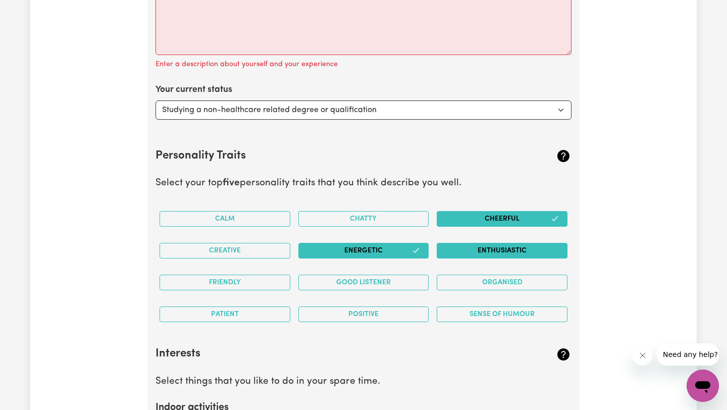
click at [478, 255] on button "Enthusiastic" at bounding box center [502, 251] width 131 height 16
click at [244, 253] on button "Creative" at bounding box center [224, 251] width 131 height 16
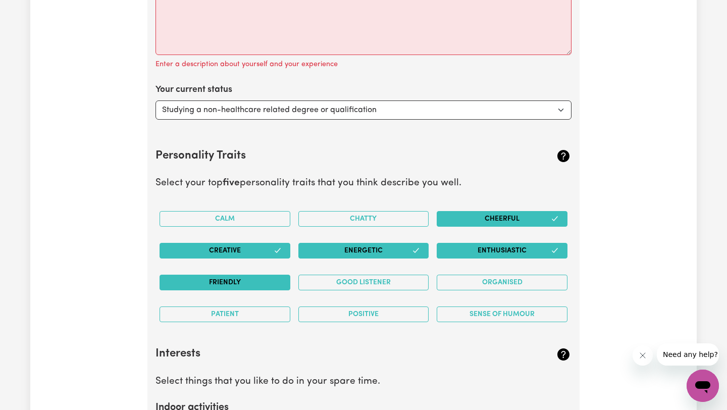
click at [245, 278] on button "Friendly" at bounding box center [224, 283] width 131 height 16
click at [340, 279] on button "Good Listener" at bounding box center [363, 283] width 131 height 16
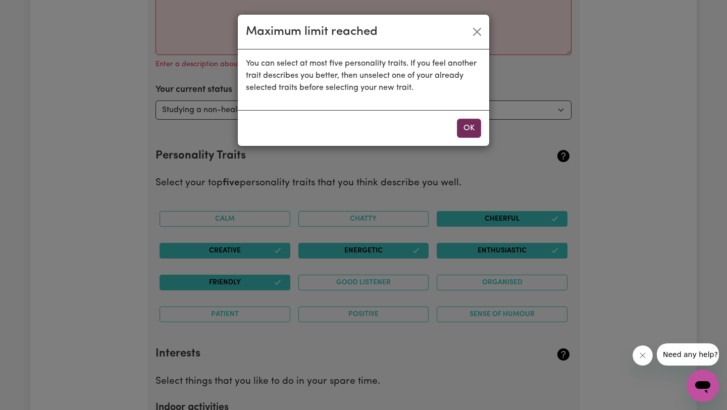
click at [467, 128] on button "OK" at bounding box center [469, 128] width 24 height 19
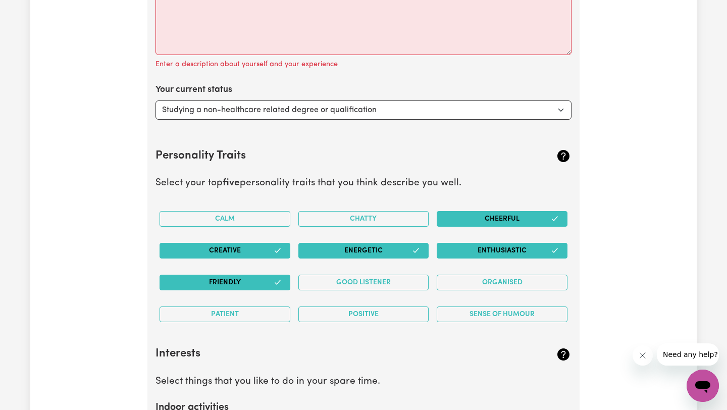
click at [398, 254] on button "Energetic" at bounding box center [363, 251] width 131 height 16
click at [469, 217] on button "Cheerful" at bounding box center [502, 219] width 131 height 16
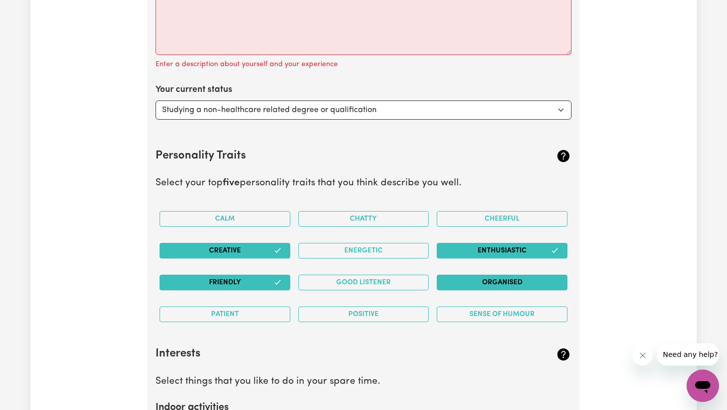
click at [461, 283] on button "Organised" at bounding box center [502, 283] width 131 height 16
click at [397, 313] on button "Positive" at bounding box center [363, 314] width 131 height 16
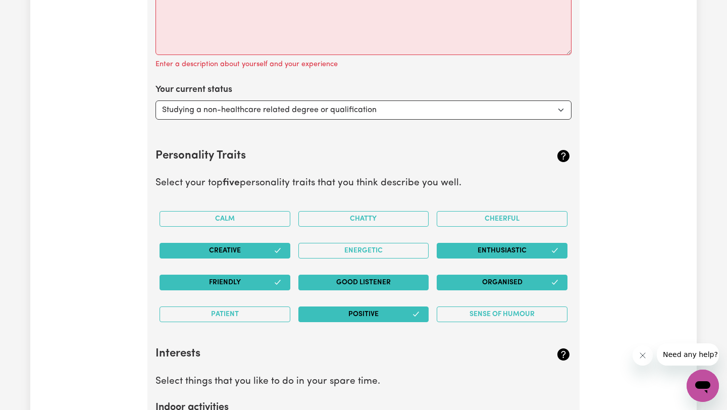
click at [382, 284] on button "Good Listener" at bounding box center [363, 283] width 131 height 16
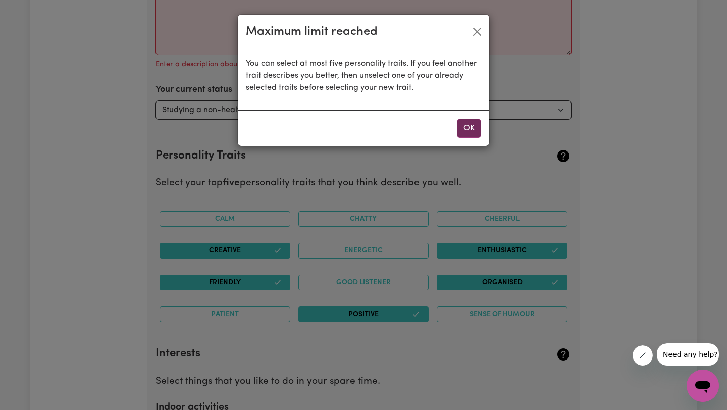
click at [468, 129] on button "OK" at bounding box center [469, 128] width 24 height 19
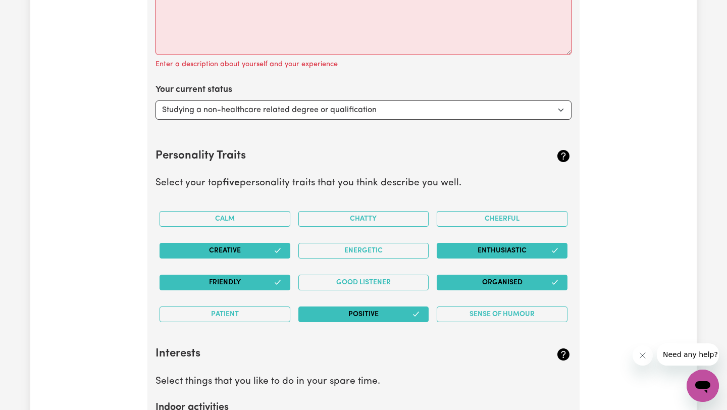
click at [377, 318] on button "Positive" at bounding box center [363, 314] width 131 height 16
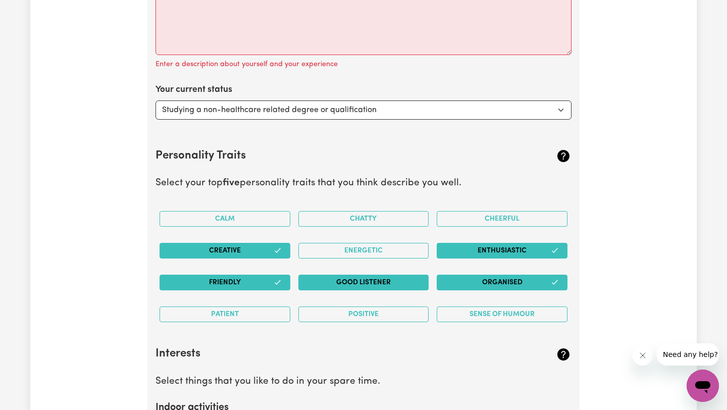
click at [375, 282] on button "Good Listener" at bounding box center [363, 283] width 131 height 16
click at [274, 250] on icon "button" at bounding box center [278, 250] width 8 height 8
click at [257, 316] on button "Patient" at bounding box center [224, 314] width 131 height 16
click at [254, 249] on button "Creative" at bounding box center [224, 251] width 131 height 16
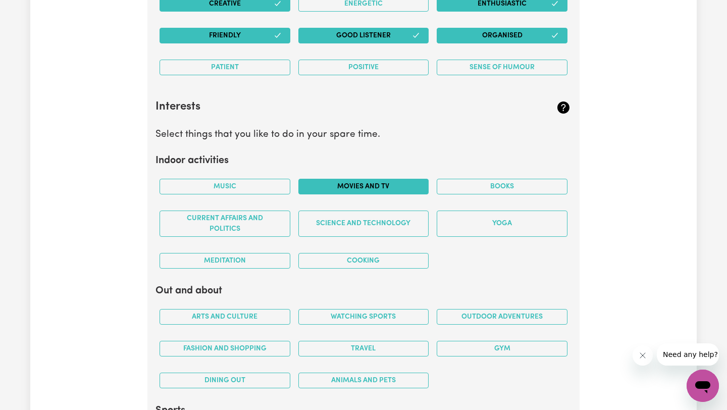
scroll to position [1892, 0]
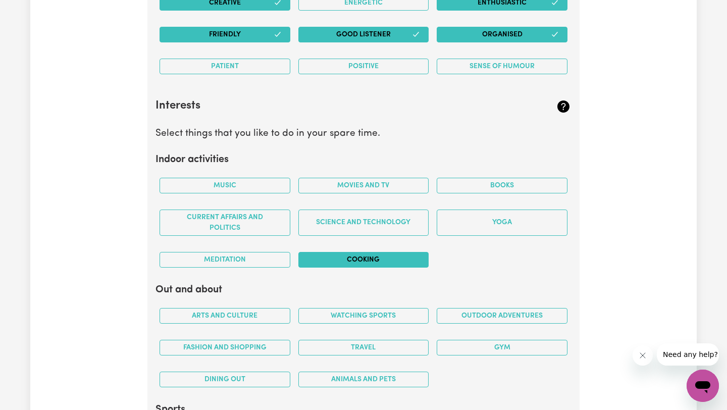
click at [307, 260] on button "Cooking" at bounding box center [363, 260] width 131 height 16
click at [256, 187] on button "Music" at bounding box center [224, 186] width 131 height 16
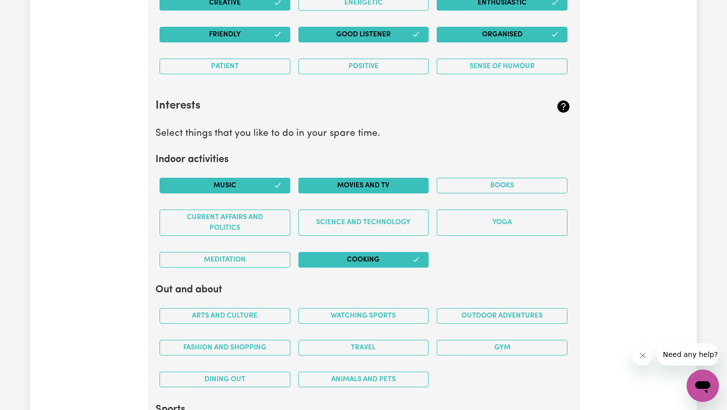
click at [368, 187] on button "Movies and TV" at bounding box center [363, 186] width 131 height 16
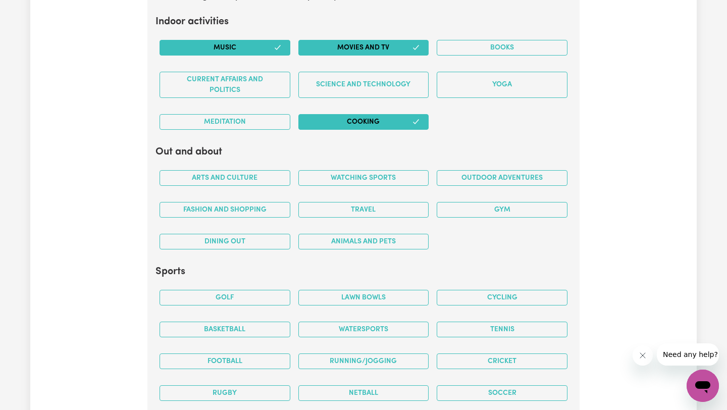
scroll to position [2031, 0]
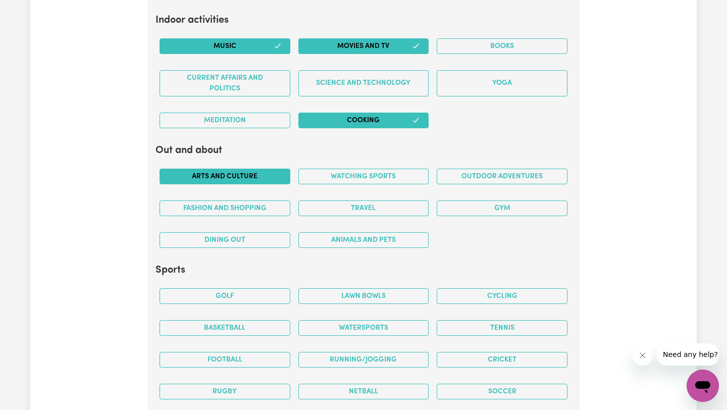
click at [261, 176] on button "Arts and Culture" at bounding box center [224, 177] width 131 height 16
click at [507, 202] on button "Gym" at bounding box center [502, 208] width 131 height 16
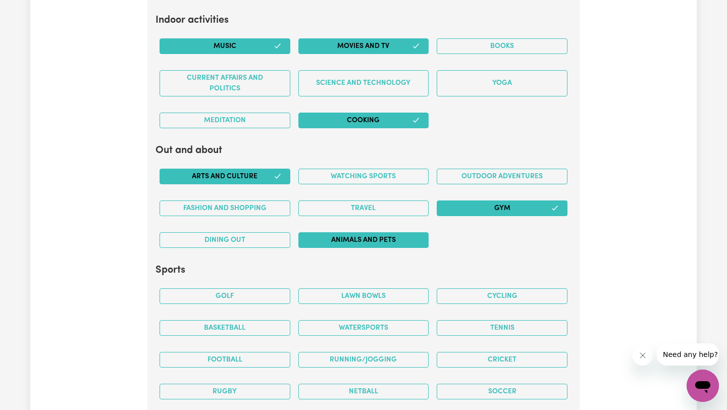
click at [408, 233] on button "Animals and pets" at bounding box center [363, 240] width 131 height 16
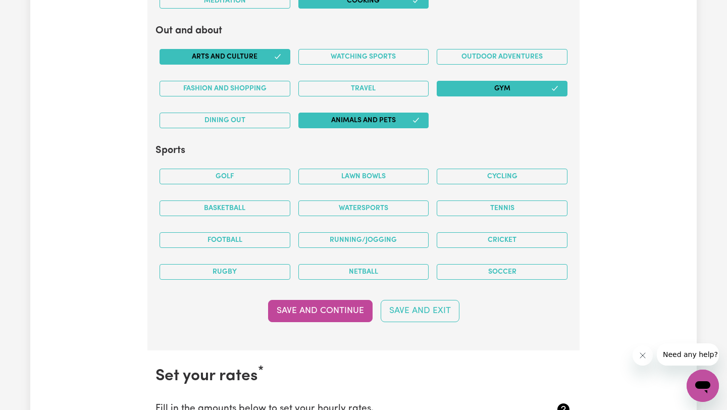
scroll to position [2149, 0]
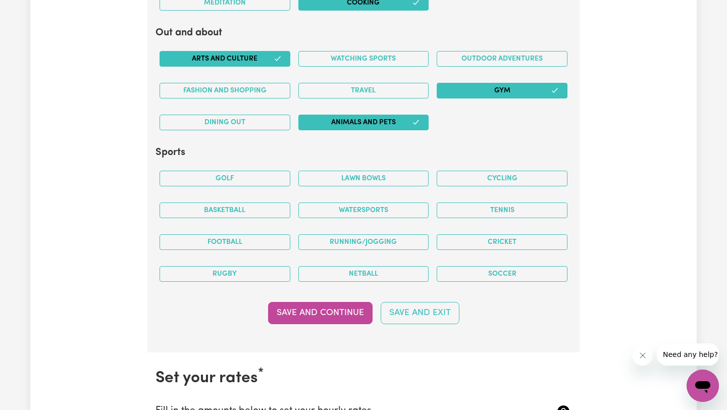
click at [447, 281] on div "Soccer" at bounding box center [501, 274] width 139 height 32
click at [453, 274] on button "Soccer" at bounding box center [502, 274] width 131 height 16
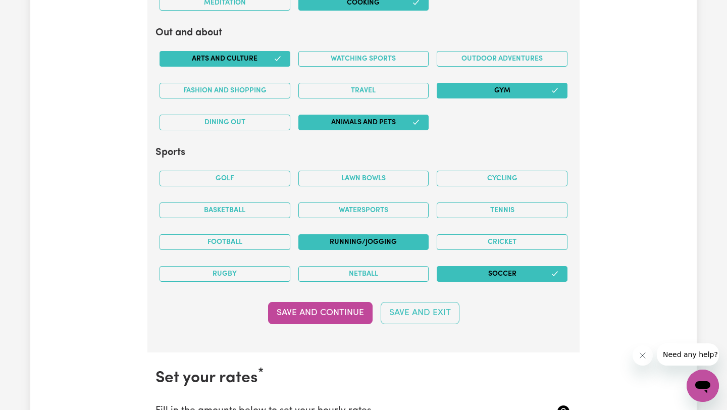
click at [385, 245] on button "Running/Jogging" at bounding box center [363, 242] width 131 height 16
click at [313, 313] on button "Save and Continue" at bounding box center [320, 313] width 104 height 22
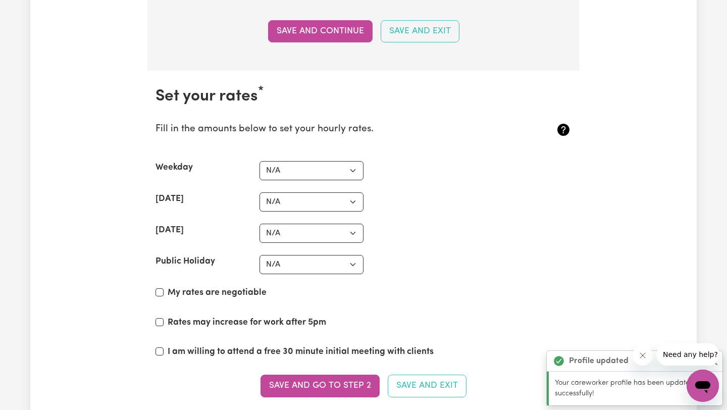
scroll to position [2432, 0]
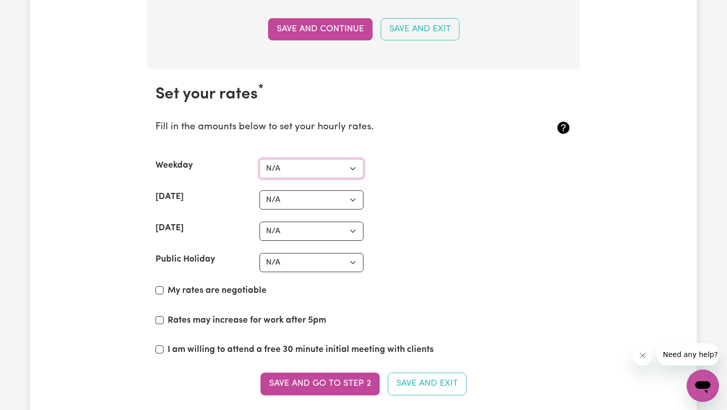
click at [322, 173] on select "N/A $37 $38 $39 $40 $41 $42 $43 $44 $45 $46 $47 $48 $49 $50 $51 $52 $53 $54 $55…" at bounding box center [311, 168] width 104 height 19
select select "37"
click at [309, 200] on select "N/A $37 $38 $39 $40 $41 $42 $43 $44 $45 $46 $47 $48 $49 $50 $51 $52 $53 $54 $55…" at bounding box center [311, 199] width 104 height 19
select select "37"
click at [300, 233] on select "N/A $37 $38 $39 $40 $41 $42 $43 $44 $45 $46 $47 $48 $49 $50 $51 $52 $53 $54 $55…" at bounding box center [311, 231] width 104 height 19
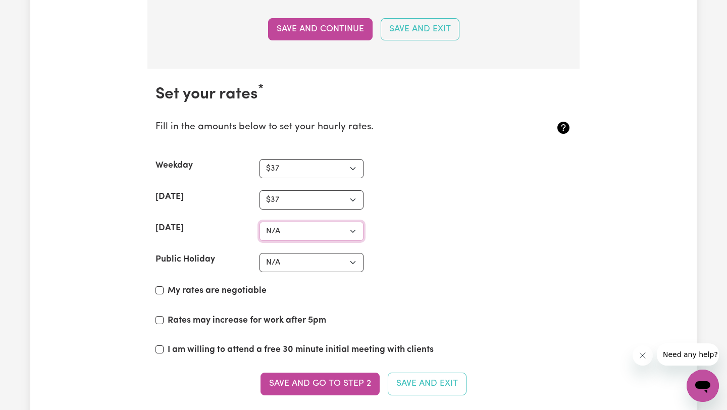
select select "37"
click at [296, 258] on select "N/A $37 $38 $39 $40 $41 $42 $43 $44 $45 $46 $47 $48 $49 $50 $51 $52 $53 $54 $55…" at bounding box center [311, 262] width 104 height 19
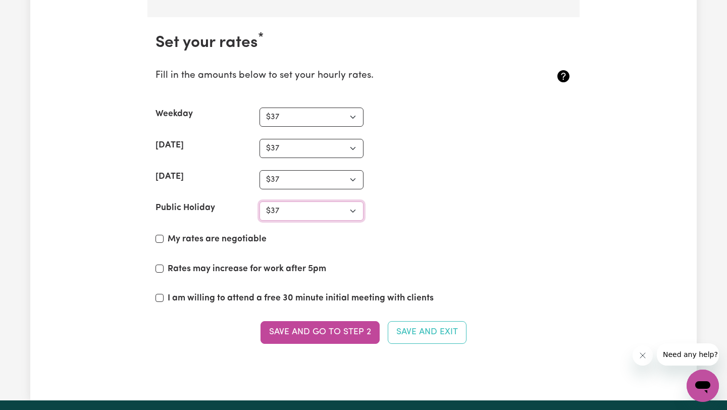
scroll to position [2485, 0]
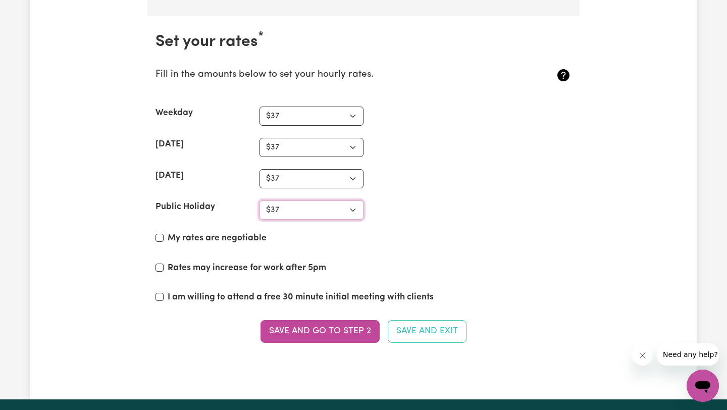
click at [288, 212] on select "N/A $37 $38 $39 $40 $41 $42 $43 $44 $45 $46 $47 $48 $49 $50 $51 $52 $53 $54 $55…" at bounding box center [311, 209] width 104 height 19
select select "40"
click at [241, 174] on div "[DATE]" at bounding box center [207, 178] width 104 height 19
click at [274, 176] on select "N/A $37 $38 $39 $40 $41 $42 $43 $44 $45 $46 $47 $48 $49 $50 $51 $52 $53 $54 $55…" at bounding box center [311, 178] width 104 height 19
select select "40"
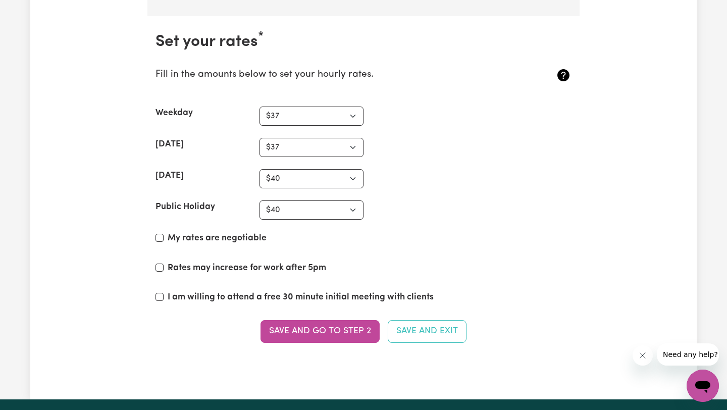
click at [157, 239] on input "My rates are negotiable" at bounding box center [159, 238] width 8 height 8
checkbox input "true"
click at [160, 296] on input "I am willing to attend a free 30 minute initial meeting with clients" at bounding box center [159, 297] width 8 height 8
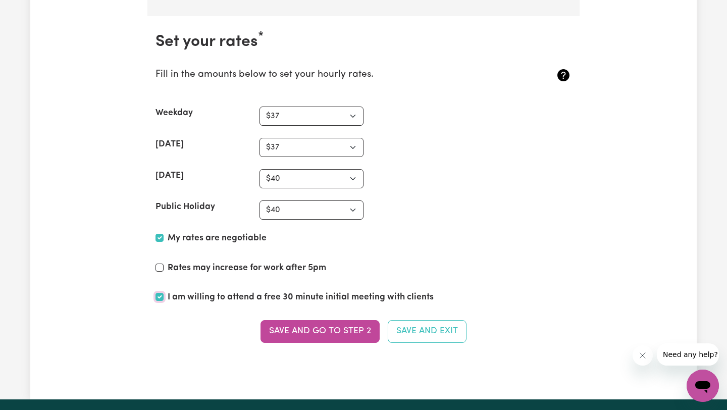
checkbox input "true"
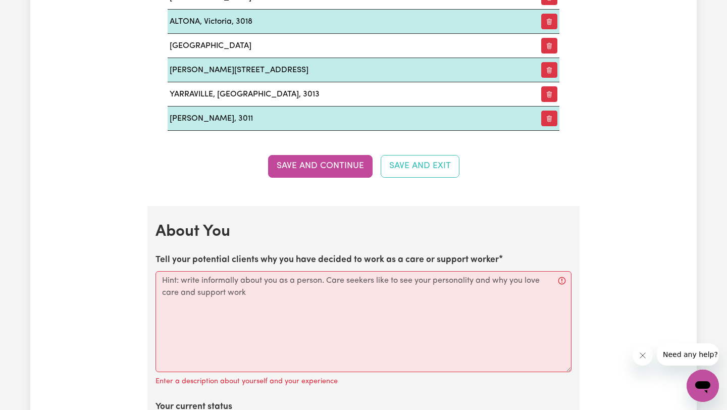
scroll to position [1380, 0]
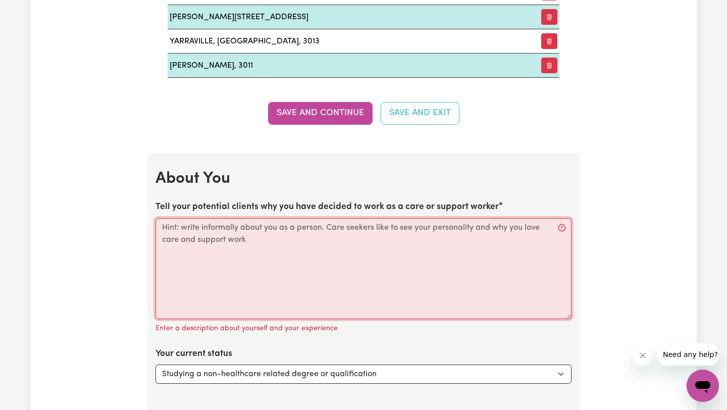
click at [190, 258] on textarea "Tell your potential clients why you have decided to work as a care or support w…" at bounding box center [363, 268] width 416 height 101
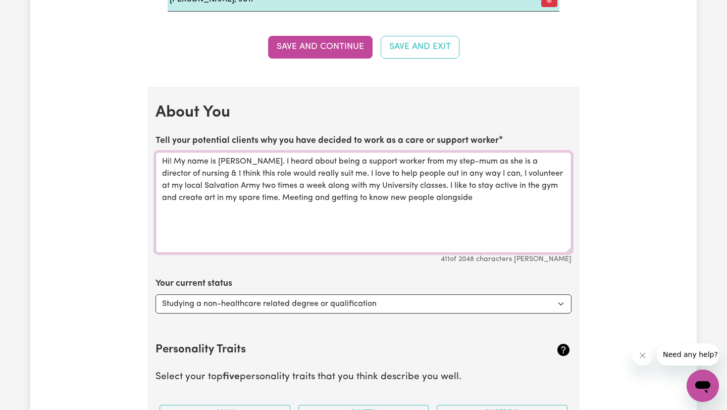
scroll to position [1425, 0]
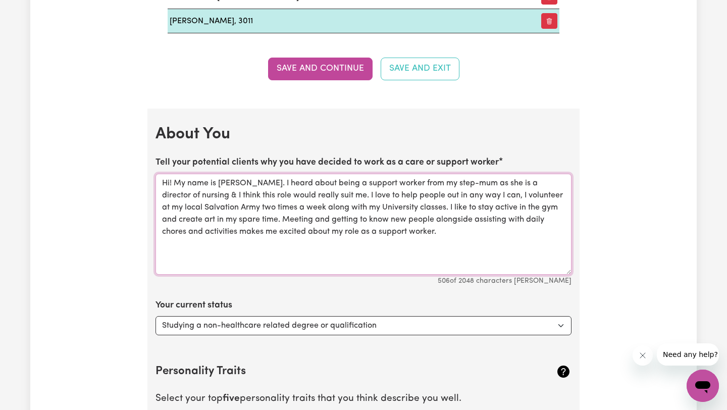
click at [295, 181] on textarea "Hi! My name is [PERSON_NAME]. I heard about being a support worker from my step…" at bounding box center [363, 224] width 416 height 101
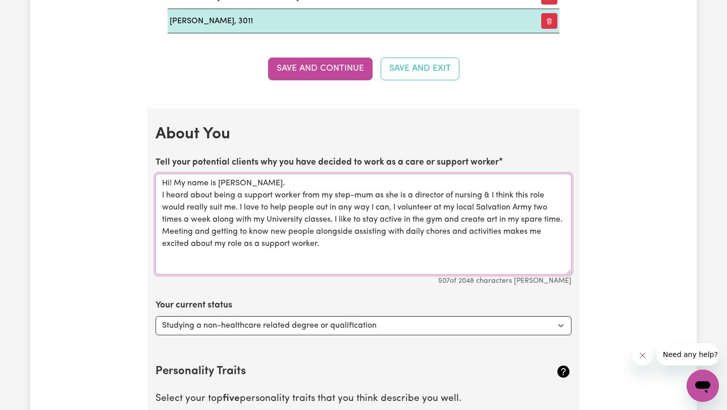
click at [372, 246] on textarea "Hi! My name is [PERSON_NAME]. I heard about being a support worker from my step…" at bounding box center [363, 224] width 416 height 101
click at [282, 240] on textarea "Hi! My name is [PERSON_NAME]. I heard about being a support worker from my step…" at bounding box center [363, 224] width 416 height 101
click at [282, 255] on textarea "Hi! My name is [PERSON_NAME]. I heard about being a support worker from my step…" at bounding box center [363, 224] width 416 height 101
type textarea "Hi! My name is [PERSON_NAME]. I heard about being a support worker from my step…"
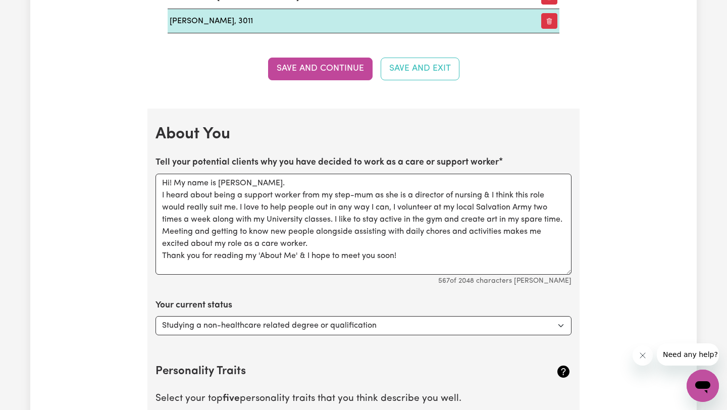
click at [629, 254] on div "Update Profile 1 2 3 4 5 Step 1 : Personal Details Let potential clients know w…" at bounding box center [363, 33] width 666 height 2788
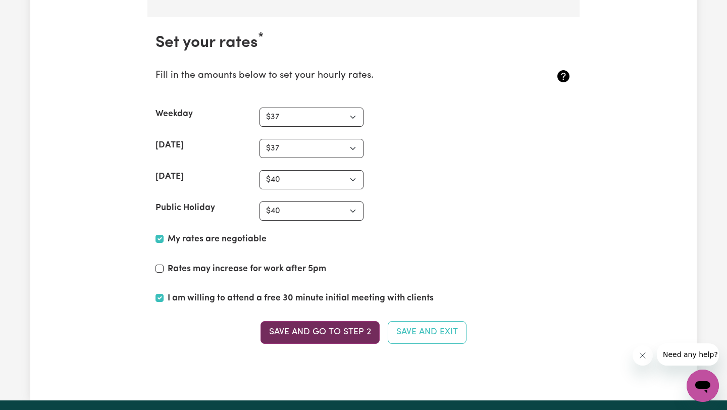
scroll to position [2452, 0]
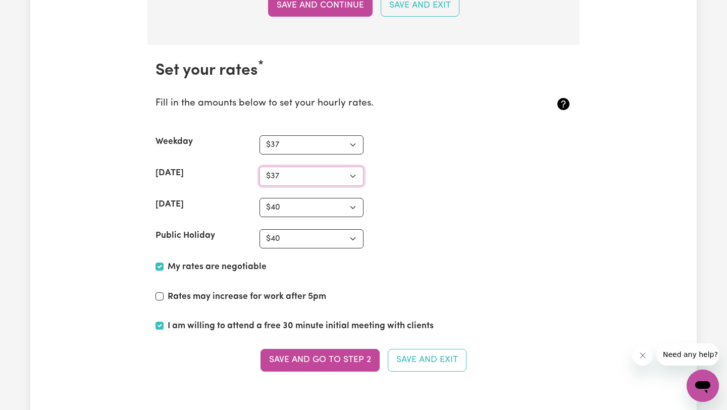
click at [305, 174] on select "N/A $37 $38 $39 $40 $41 $42 $43 $44 $45 $46 $47 $48 $49 $50 $51 $52 $53 $54 $55…" at bounding box center [311, 176] width 104 height 19
click at [300, 174] on select "N/A $37 $38 $39 $40 $41 $42 $43 $44 $45 $46 $47 $48 $49 $50 $51 $52 $53 $54 $55…" at bounding box center [311, 176] width 104 height 19
select select "40"
click at [426, 231] on div "Public Holiday N/A $37 $38 $39 $40 $41 $42 $43 $44 $45 $46 $47 $48 $49 $50 $51 …" at bounding box center [363, 238] width 416 height 19
click at [313, 353] on button "Save and go to Step 2" at bounding box center [319, 360] width 119 height 22
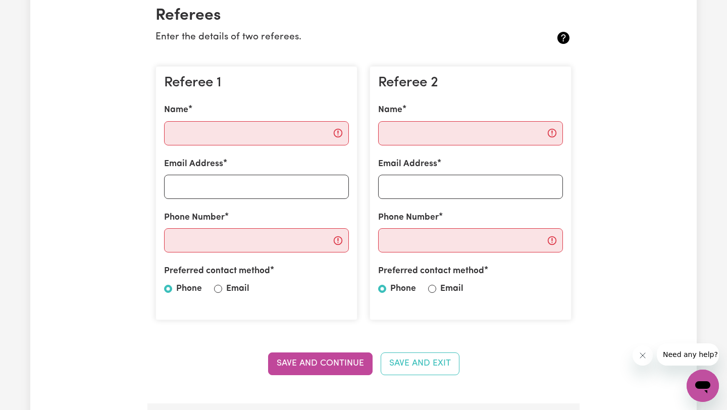
scroll to position [244, 0]
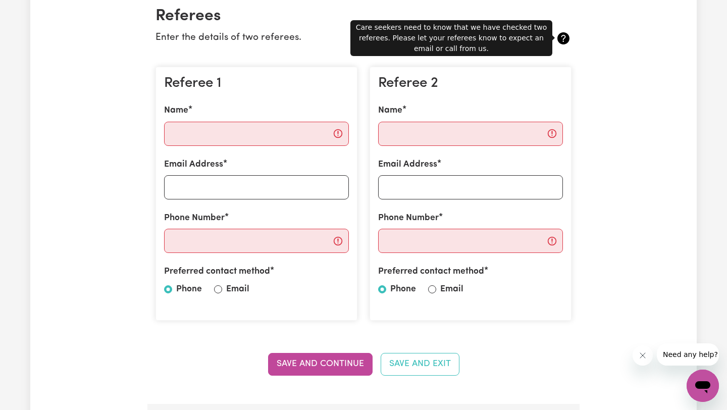
click at [565, 39] on icon at bounding box center [563, 38] width 12 height 12
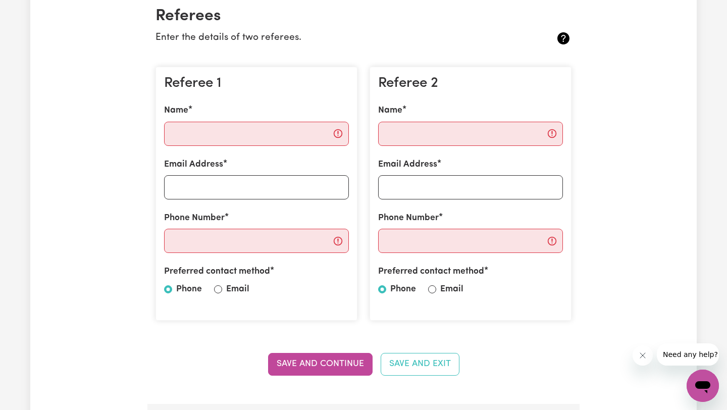
click at [568, 39] on icon at bounding box center [563, 38] width 12 height 12
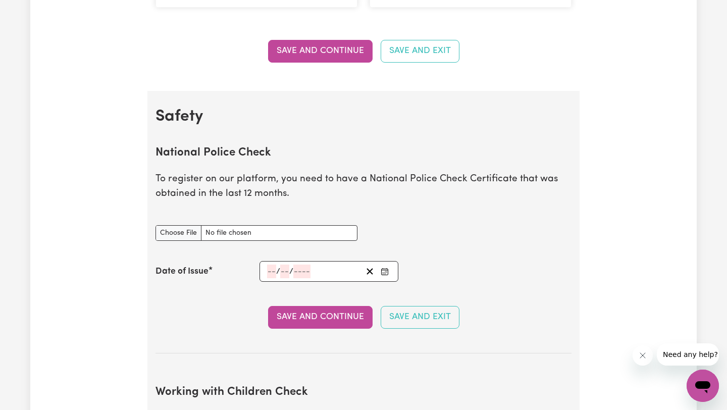
scroll to position [580, 0]
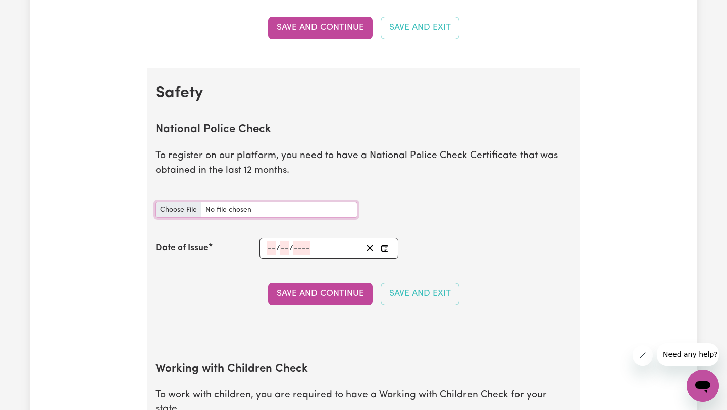
click at [224, 208] on input "National Police Check document" at bounding box center [256, 210] width 202 height 16
type input "C:\fakepath\npc-certificate (2).pdf"
click at [492, 269] on section "National Police Check To register on our platform, you need to have a National …" at bounding box center [363, 218] width 416 height 223
click at [273, 247] on input "number" at bounding box center [271, 248] width 9 height 14
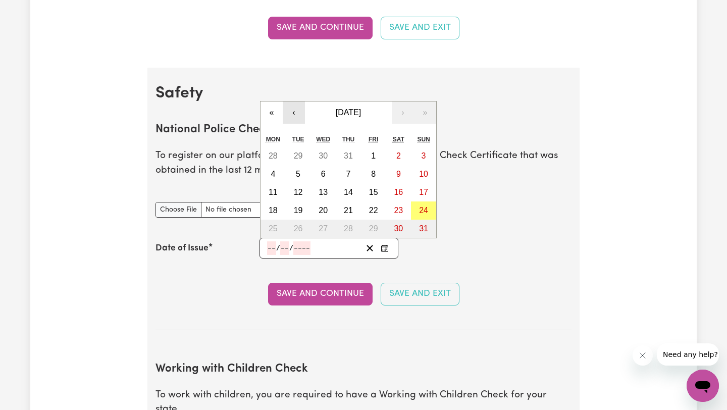
click at [296, 118] on button "‹" at bounding box center [294, 112] width 22 height 22
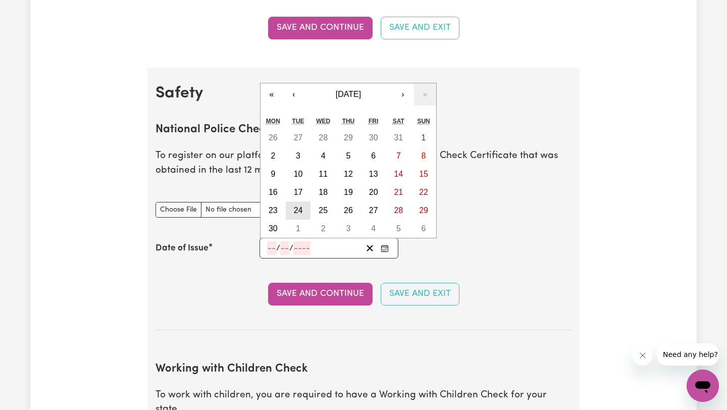
click at [301, 209] on abbr "24" at bounding box center [298, 210] width 9 height 9
type input "[DATE]"
type input "24"
type input "6"
type input "2025"
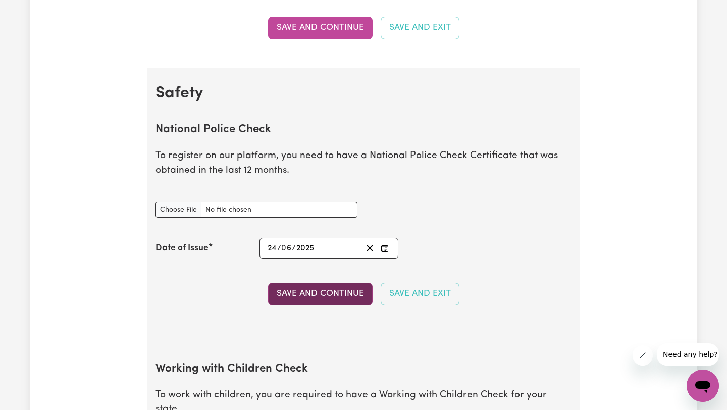
click at [336, 292] on button "Save and Continue" at bounding box center [320, 294] width 104 height 22
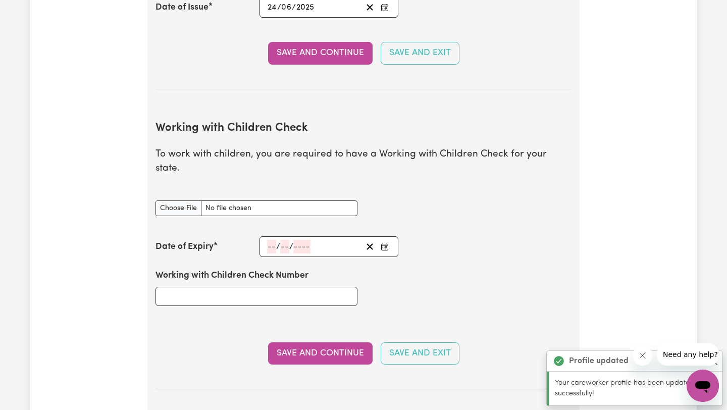
scroll to position [895, 0]
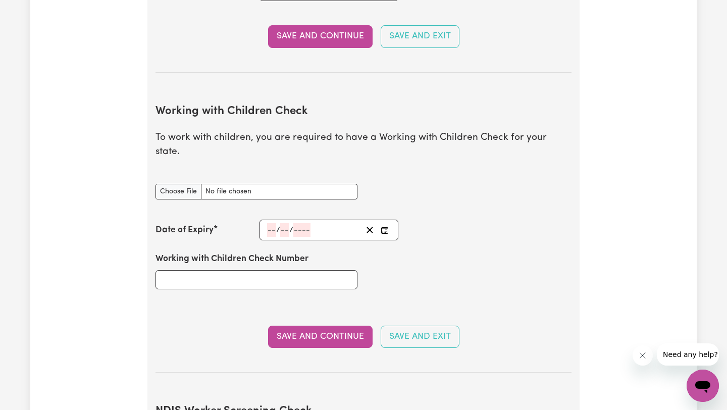
click at [269, 223] on input "number" at bounding box center [271, 230] width 9 height 14
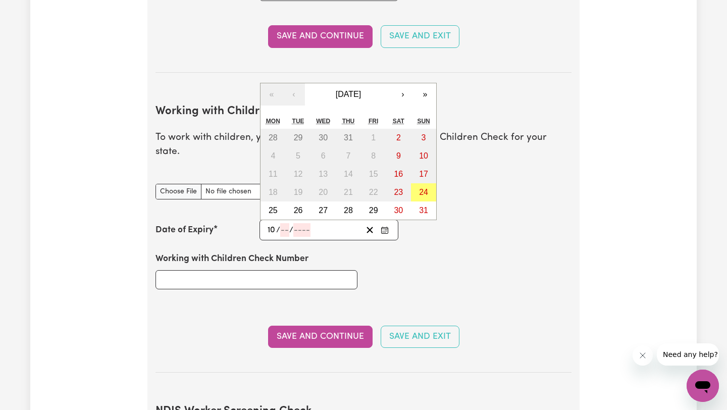
type input "10"
type input "06"
type input "2030"
type input "[DATE]"
type input "6"
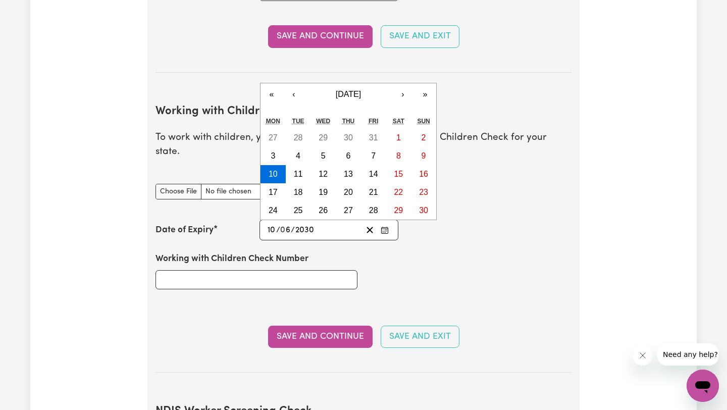
type input "2030"
click at [256, 270] on input "Working with Children Check Number" at bounding box center [256, 279] width 202 height 19
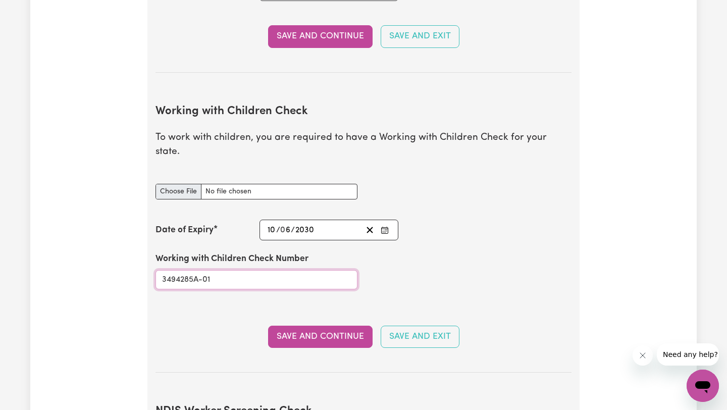
type input "3494285A-01"
click at [214, 184] on input "Working with Children Check document" at bounding box center [256, 192] width 202 height 16
click at [165, 184] on input "Working with Children Check document" at bounding box center [256, 192] width 202 height 16
click at [317, 326] on button "Save and Continue" at bounding box center [320, 336] width 104 height 22
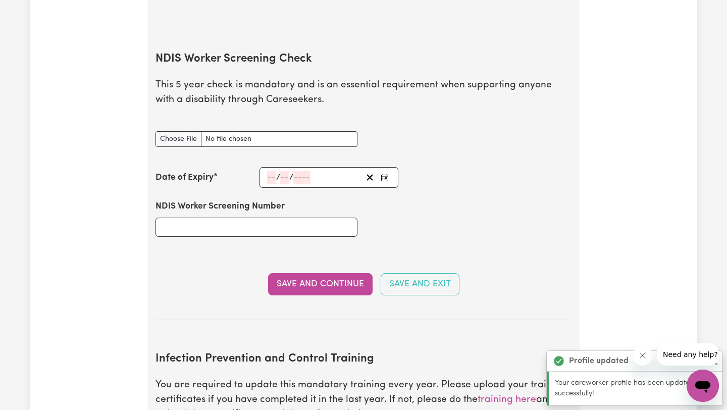
scroll to position [1240, 0]
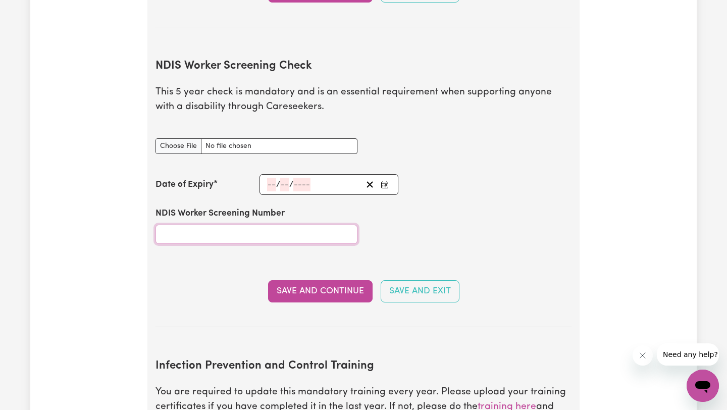
click at [247, 225] on input "NDIS Worker Screening Number" at bounding box center [256, 234] width 202 height 19
type input "25870363"
click at [269, 178] on input "number" at bounding box center [271, 185] width 9 height 14
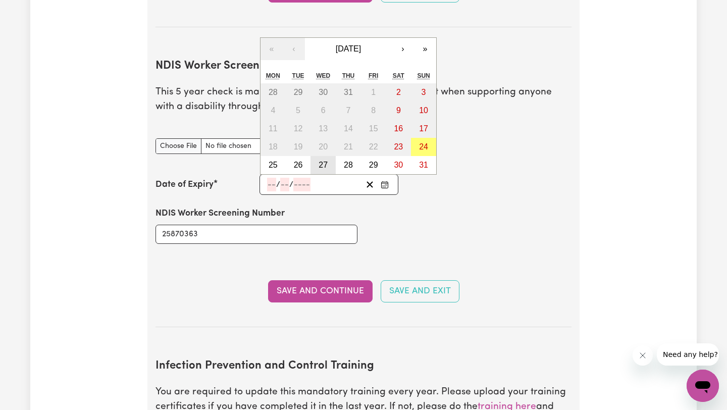
click at [320, 160] on abbr "27" at bounding box center [322, 164] width 9 height 9
type input "[DATE]"
type input "27"
type input "8"
type input "2025"
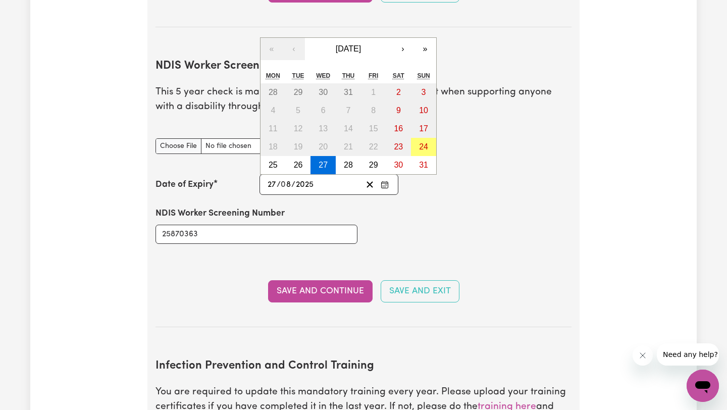
click at [286, 178] on input "8" at bounding box center [286, 185] width 10 height 14
type input "06"
type input "2030"
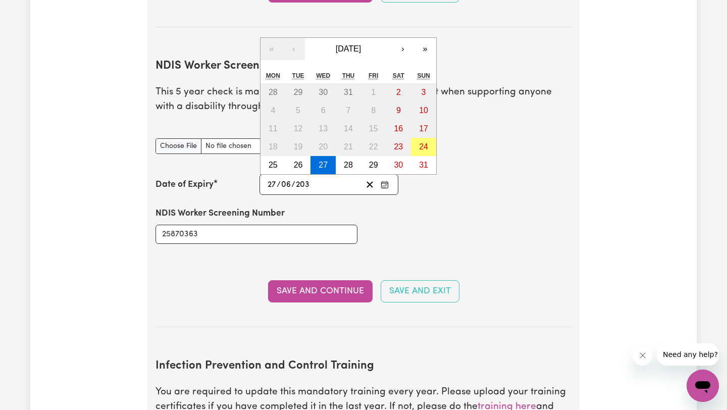
type input "[DATE]"
type input "6"
type input "2030"
click at [380, 224] on div "NDIS Worker Screening Number 25870363" at bounding box center [363, 225] width 428 height 61
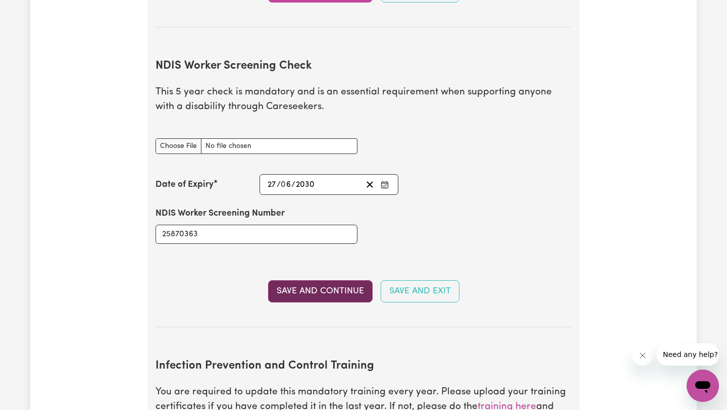
click at [329, 282] on button "Save and Continue" at bounding box center [320, 291] width 104 height 22
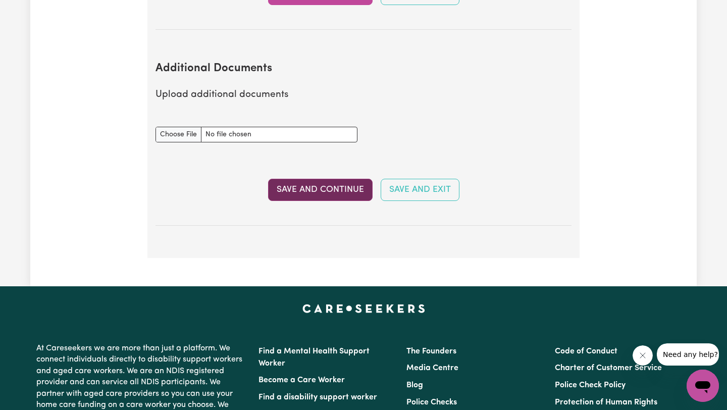
scroll to position [1806, 0]
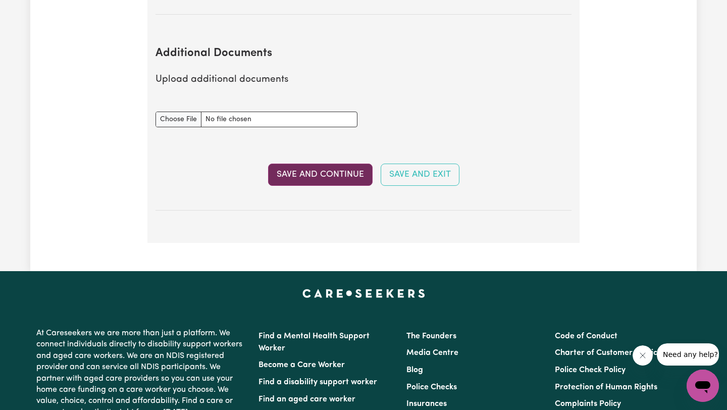
click at [342, 164] on button "Save and Continue" at bounding box center [320, 175] width 104 height 22
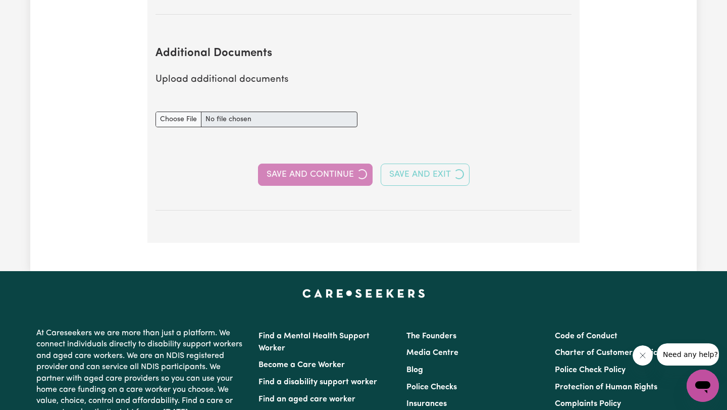
select select "Certificate III (Individual Support)"
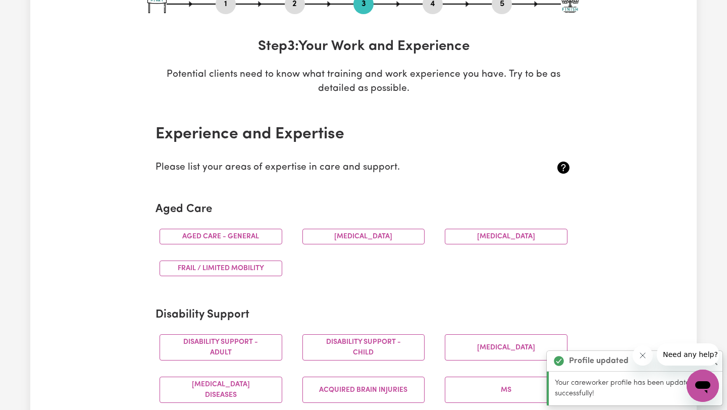
scroll to position [0, 0]
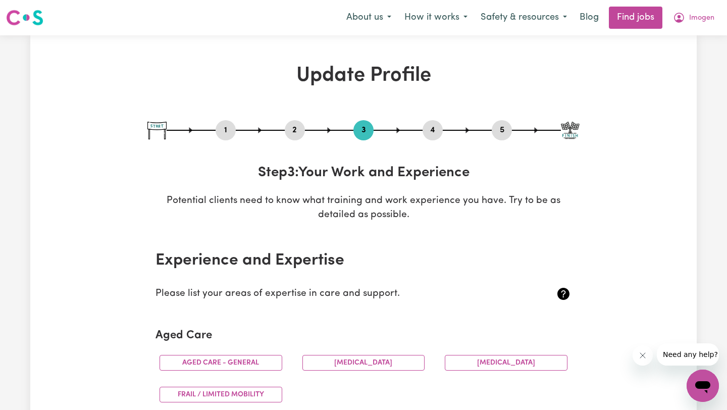
click at [293, 130] on button "2" at bounding box center [295, 130] width 20 height 13
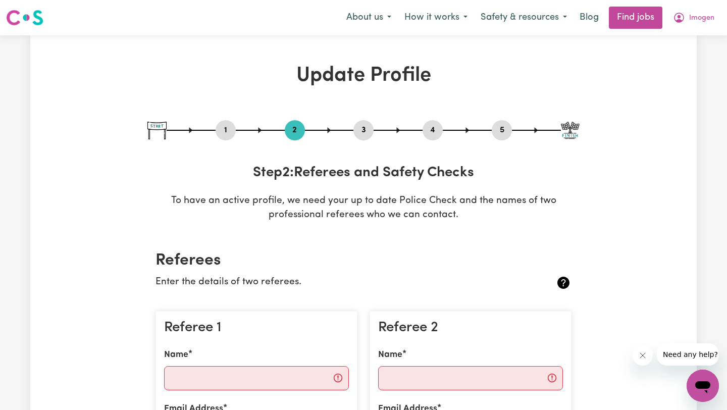
click at [370, 124] on button "3" at bounding box center [363, 130] width 20 height 13
select select "Certificate III (Individual Support)"
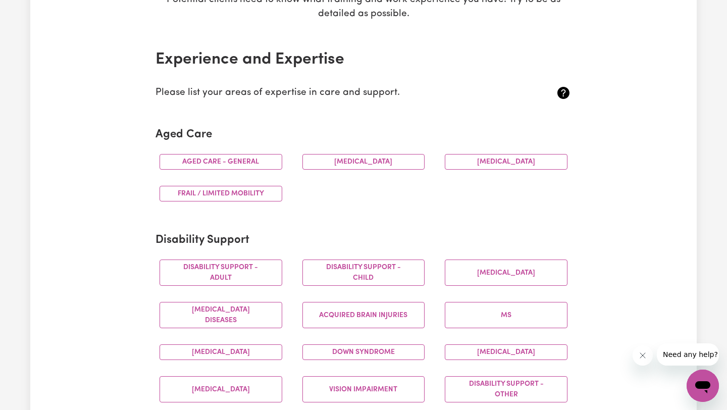
scroll to position [204, 0]
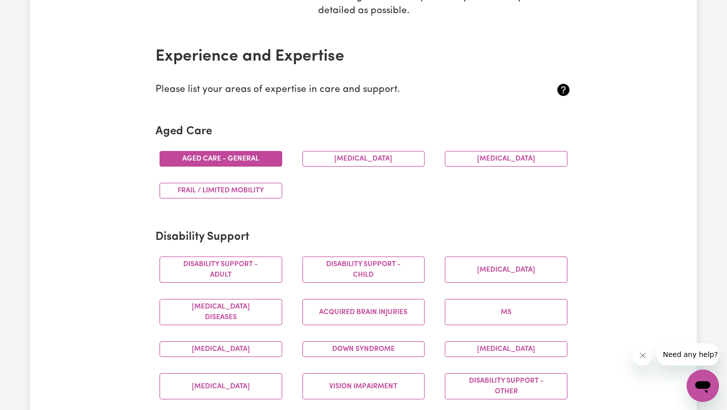
click at [244, 164] on button "Aged care - General" at bounding box center [220, 159] width 123 height 16
click at [263, 156] on button "Aged care - General" at bounding box center [220, 159] width 123 height 16
click at [272, 159] on button "Aged care - General" at bounding box center [220, 159] width 123 height 16
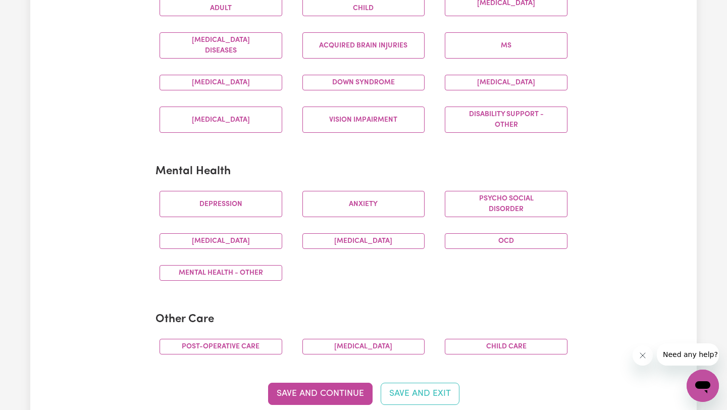
scroll to position [473, 0]
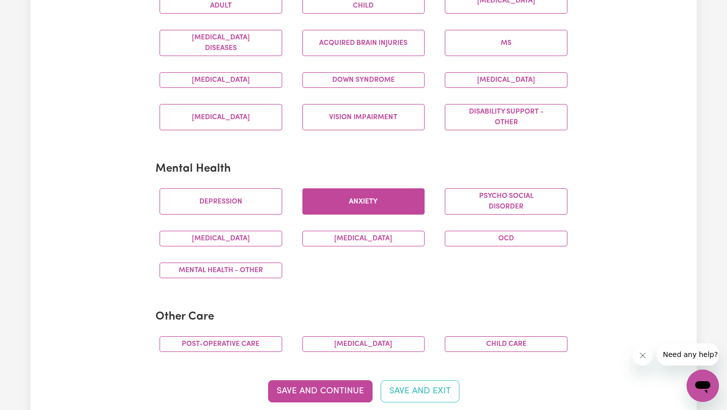
click at [368, 209] on button "Anxiety" at bounding box center [363, 201] width 123 height 26
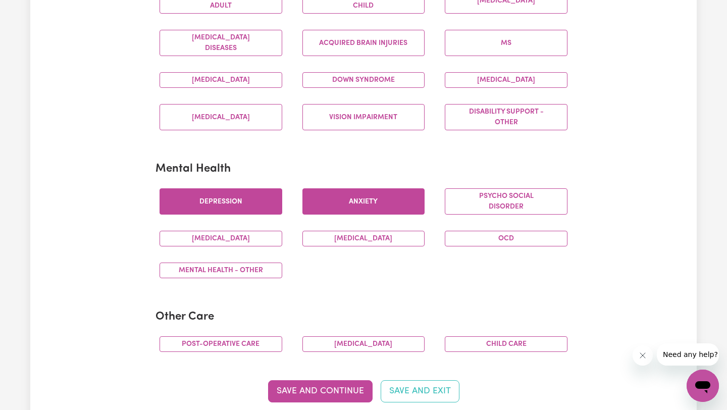
click at [273, 204] on button "Depression" at bounding box center [220, 201] width 123 height 26
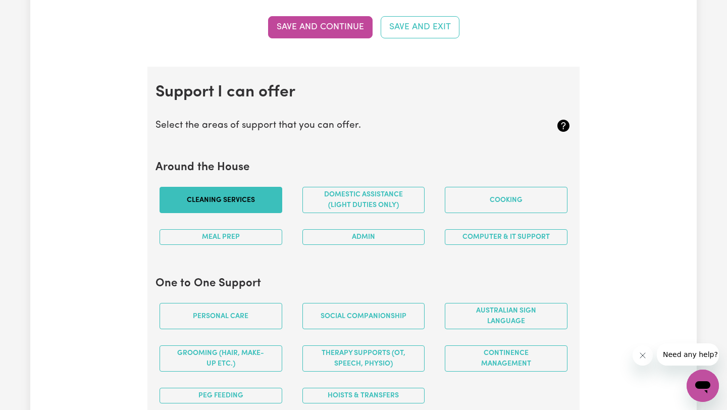
scroll to position [840, 0]
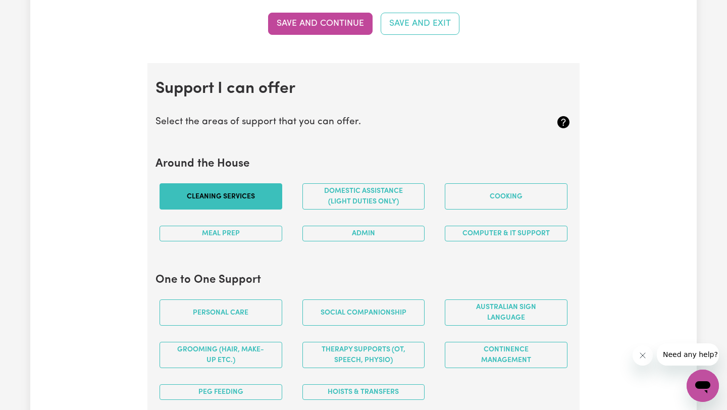
click at [258, 200] on button "Cleaning services" at bounding box center [220, 196] width 123 height 26
click at [255, 228] on button "Meal prep" at bounding box center [220, 234] width 123 height 16
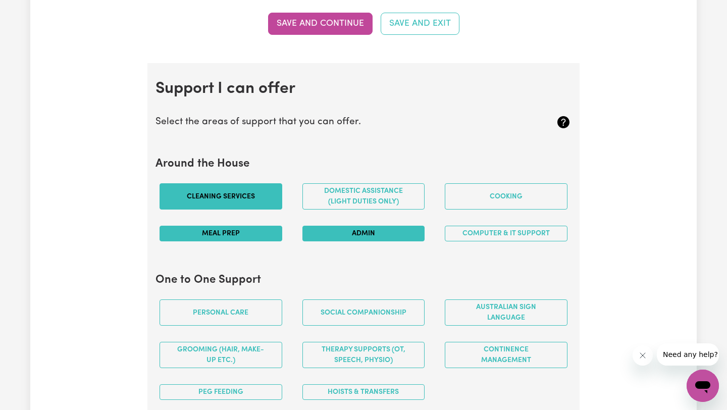
click at [339, 229] on button "Admin" at bounding box center [363, 234] width 123 height 16
click at [347, 204] on button "Domestic assistance (light duties only)" at bounding box center [363, 196] width 123 height 26
click at [538, 210] on div "Cooking" at bounding box center [505, 196] width 143 height 42
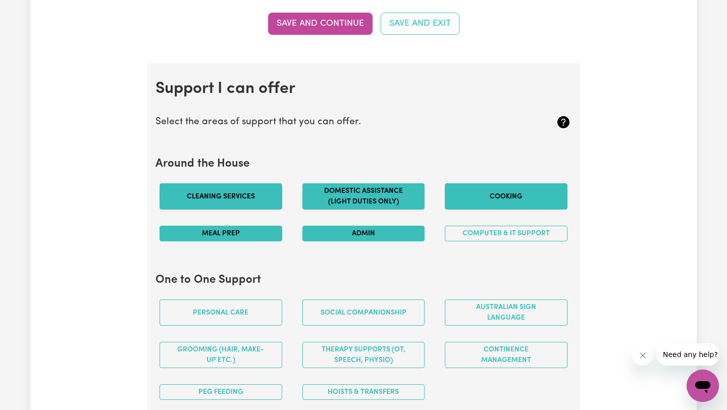
click at [527, 199] on button "Cooking" at bounding box center [506, 196] width 123 height 26
click at [520, 233] on button "Computer & IT Support" at bounding box center [506, 234] width 123 height 16
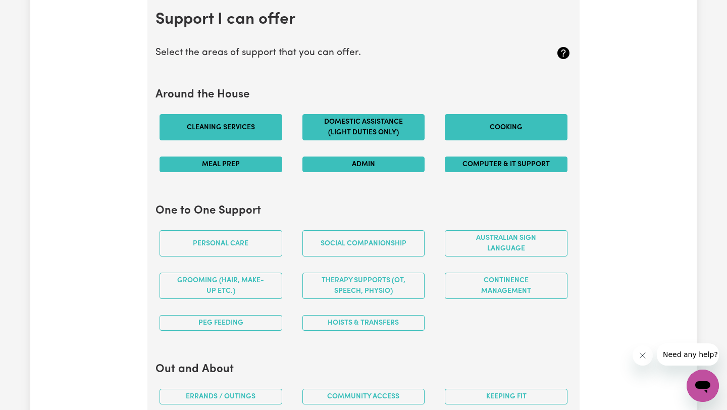
scroll to position [963, 0]
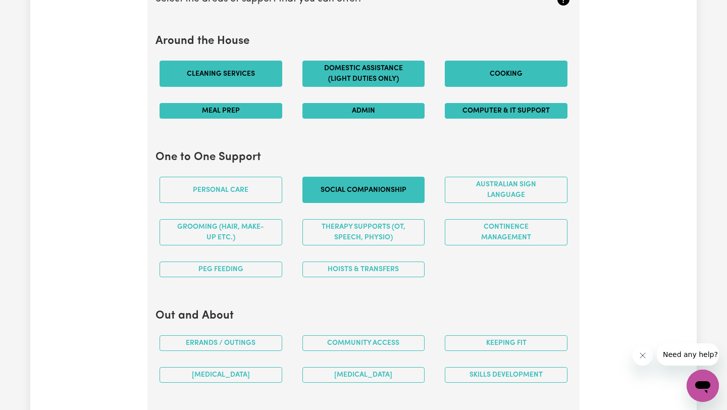
click at [372, 190] on button "Social companionship" at bounding box center [363, 190] width 123 height 26
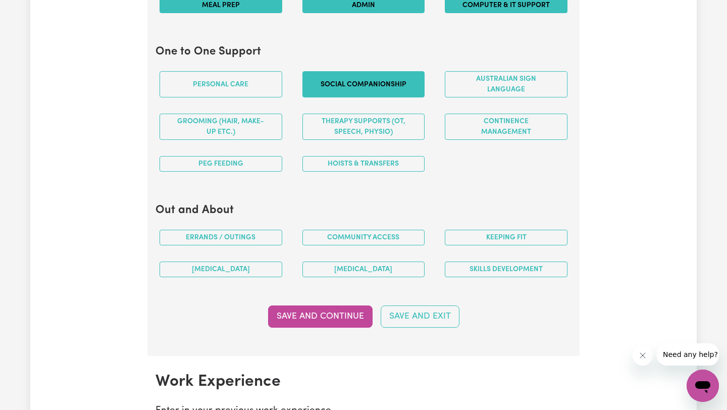
scroll to position [1070, 0]
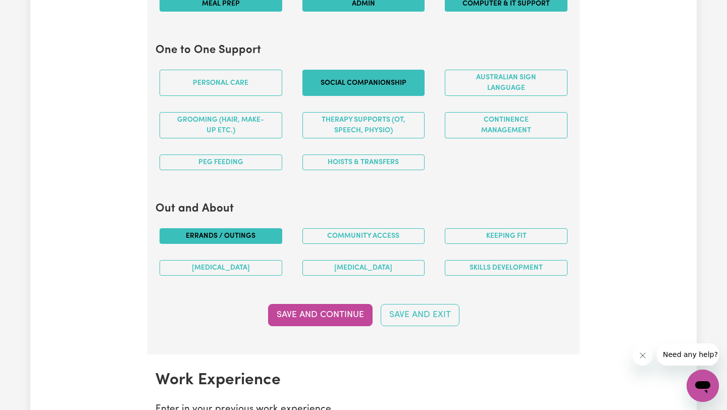
click at [269, 235] on button "Errands / Outings" at bounding box center [220, 236] width 123 height 16
click at [467, 235] on button "Keeping fit" at bounding box center [506, 236] width 123 height 16
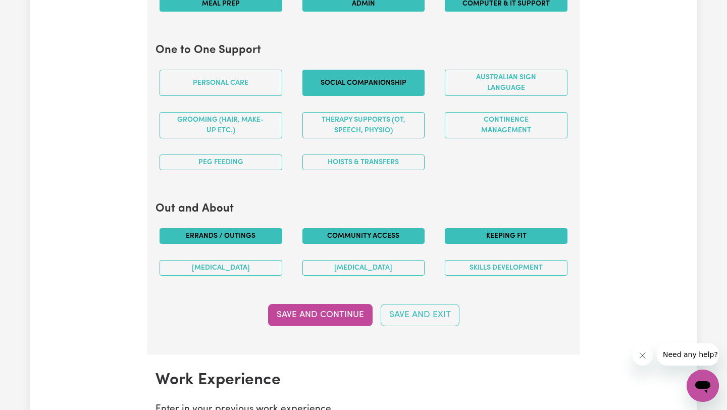
click at [396, 233] on button "Community access" at bounding box center [363, 236] width 123 height 16
click at [407, 235] on button "Community access" at bounding box center [363, 236] width 123 height 16
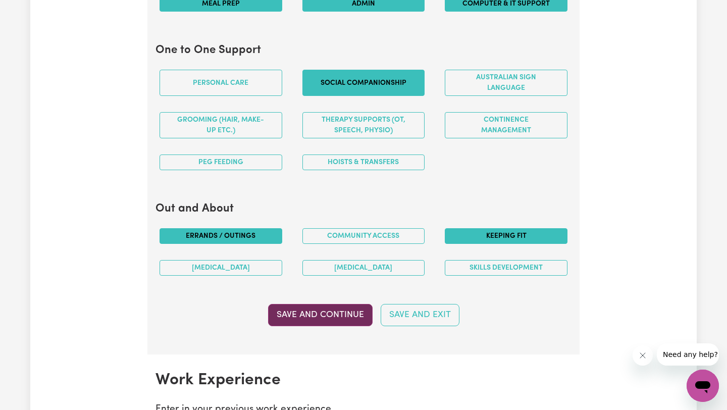
click at [315, 318] on button "Save and Continue" at bounding box center [320, 315] width 104 height 22
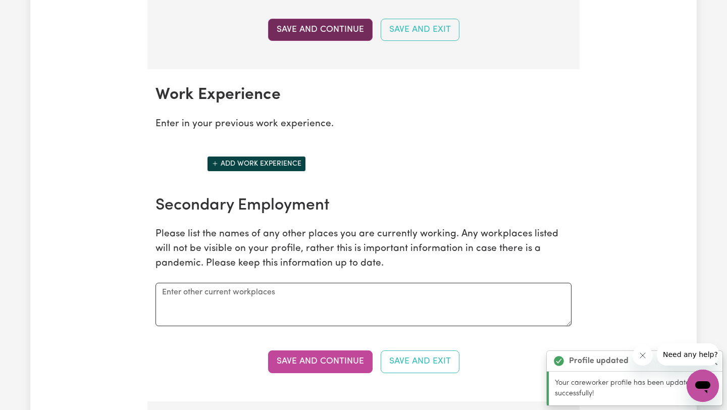
scroll to position [1425, 0]
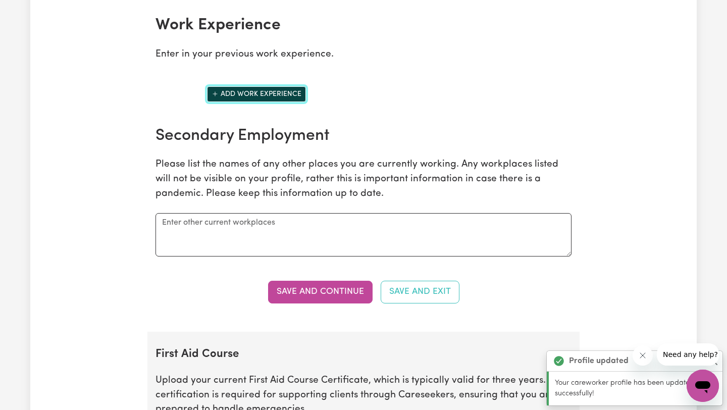
click at [251, 90] on button "Add work experience" at bounding box center [256, 94] width 99 height 16
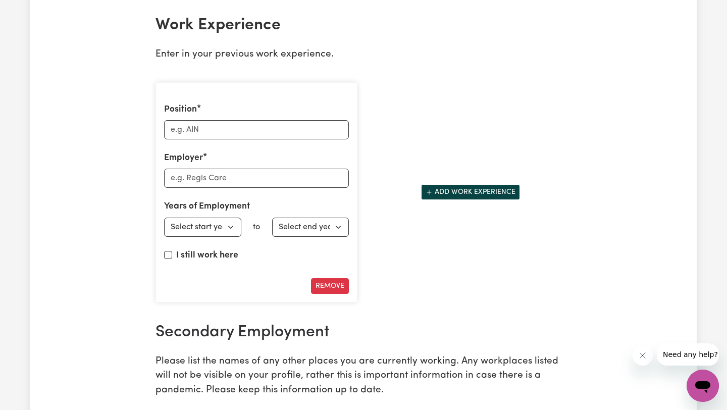
click at [298, 72] on section "Work Experience Enter in your previous work experience. Position Employer Years…" at bounding box center [363, 263] width 432 height 528
click at [338, 285] on button "Remove" at bounding box center [330, 286] width 38 height 16
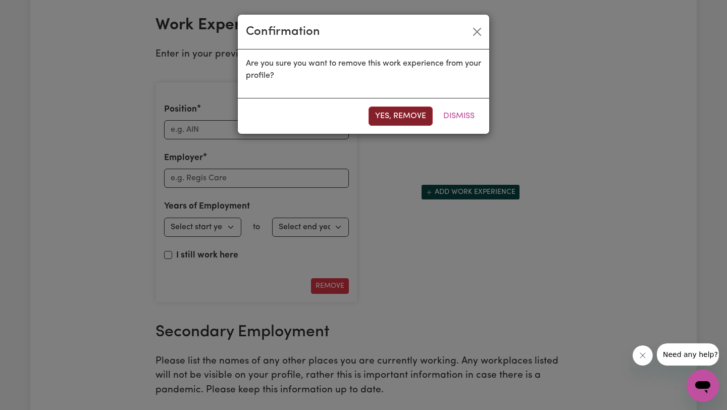
click at [413, 119] on button "Yes, remove" at bounding box center [400, 115] width 64 height 19
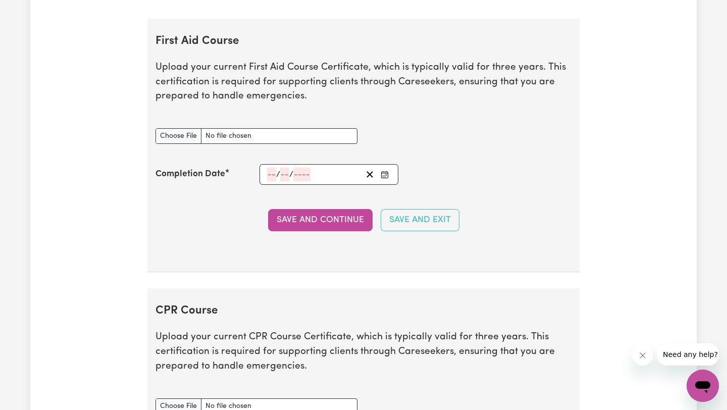
scroll to position [1716, 0]
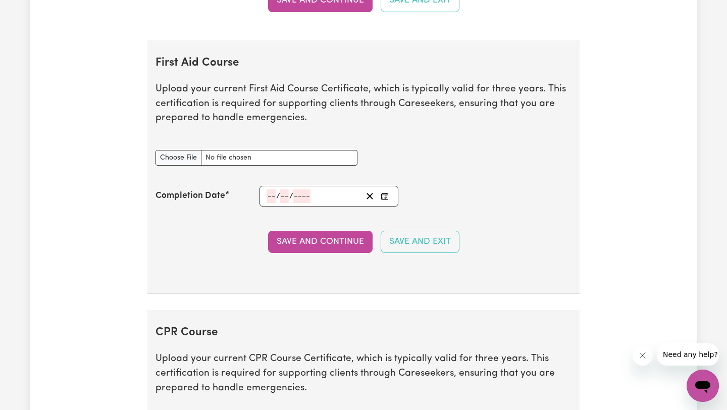
click at [273, 197] on input "number" at bounding box center [271, 196] width 9 height 14
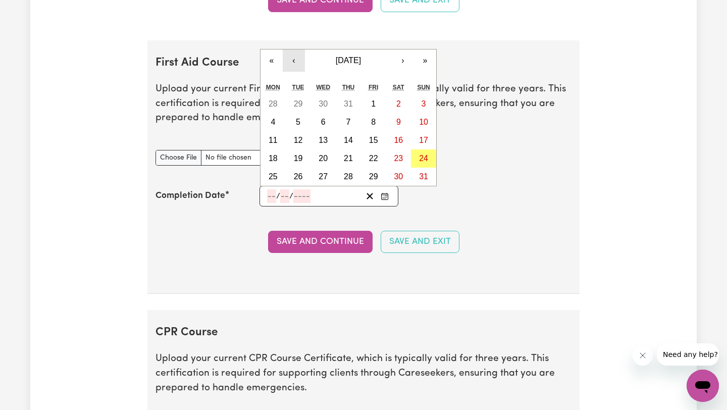
click at [294, 64] on button "‹" at bounding box center [294, 60] width 22 height 22
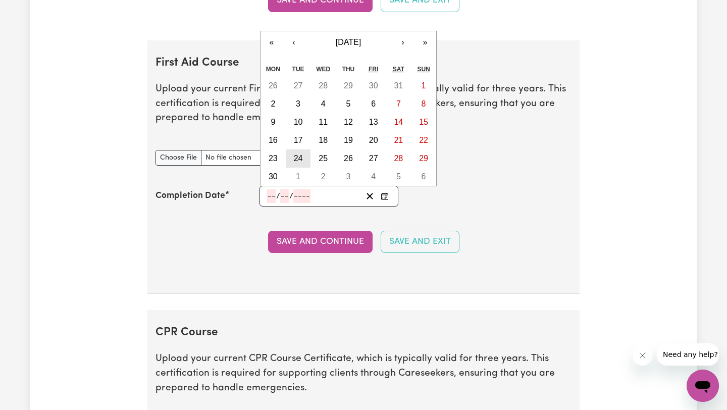
click at [290, 164] on button "24" at bounding box center [298, 158] width 25 height 18
type input "[DATE]"
type input "24"
type input "6"
type input "2025"
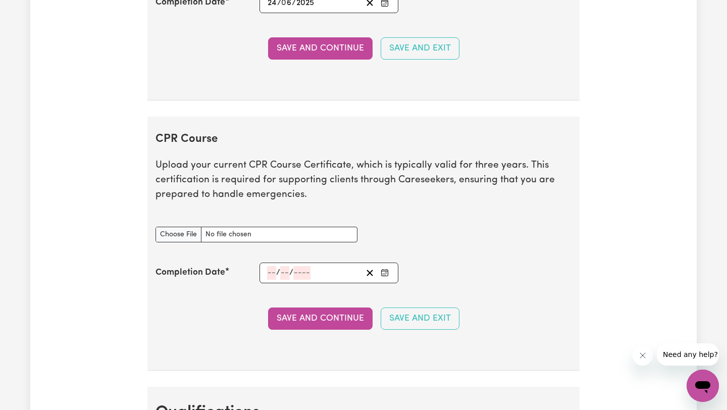
scroll to position [1910, 0]
click at [268, 273] on input "number" at bounding box center [271, 272] width 9 height 14
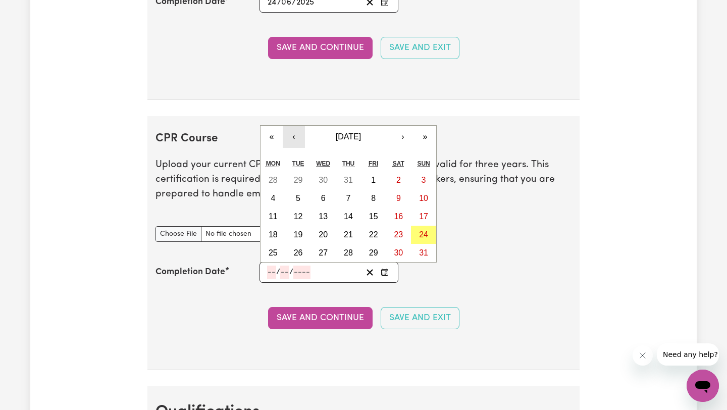
click at [296, 135] on button "‹" at bounding box center [294, 137] width 22 height 22
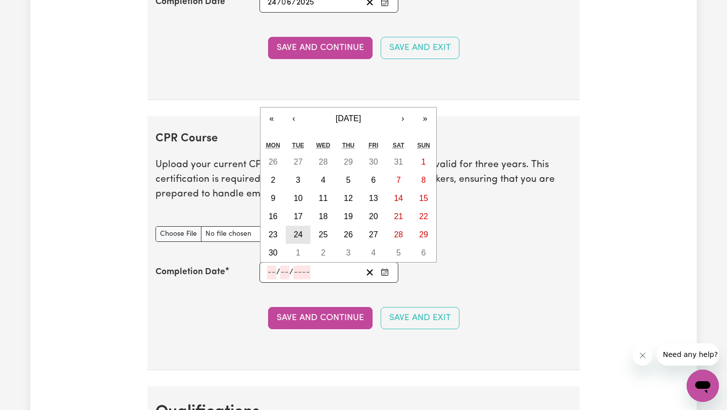
click at [298, 226] on button "24" at bounding box center [298, 235] width 25 height 18
type input "[DATE]"
type input "24"
type input "6"
type input "2025"
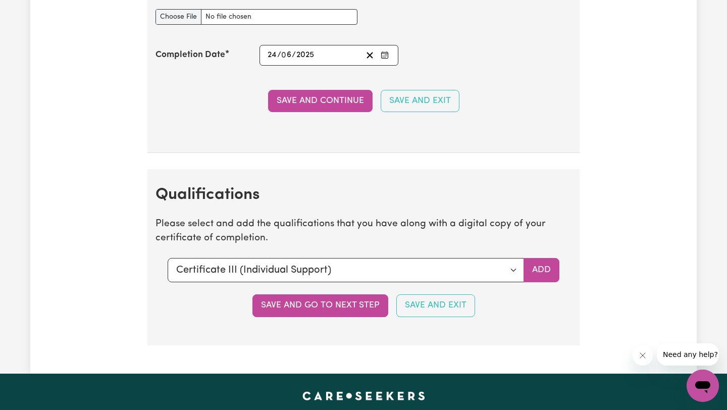
scroll to position [2130, 0]
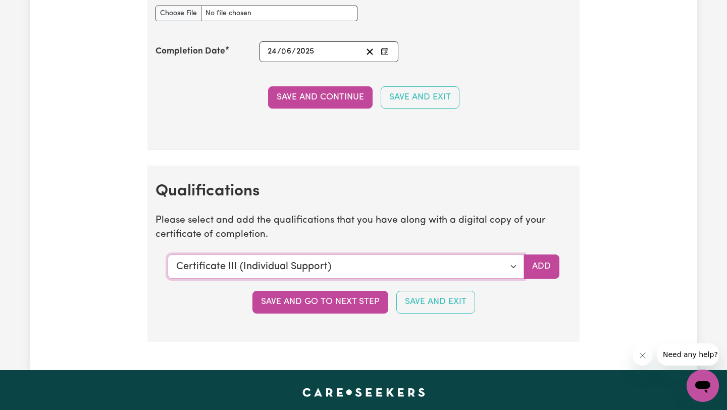
click at [473, 264] on select "Select a qualification to add... Certificate III (Individual Support) Certifica…" at bounding box center [346, 266] width 356 height 24
click at [538, 266] on button "Add" at bounding box center [541, 266] width 36 height 24
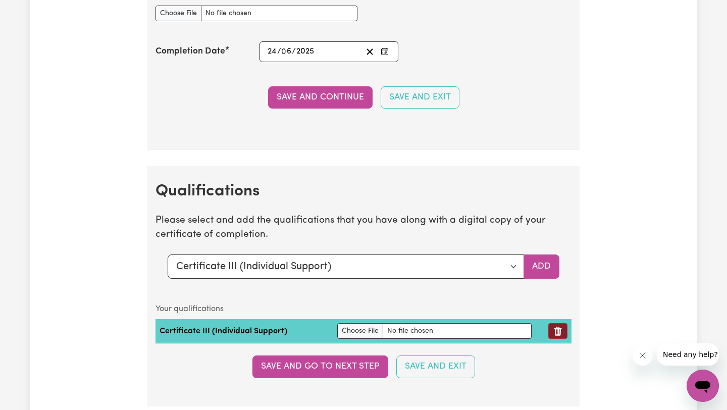
click at [556, 327] on icon "Remove qualification" at bounding box center [558, 331] width 10 height 10
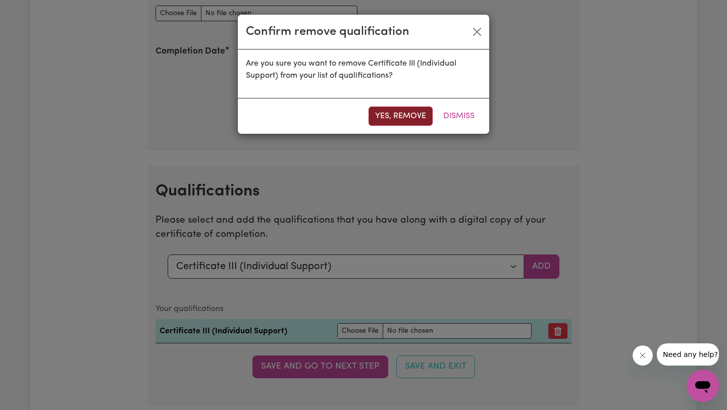
click at [421, 117] on button "Yes, remove" at bounding box center [400, 115] width 64 height 19
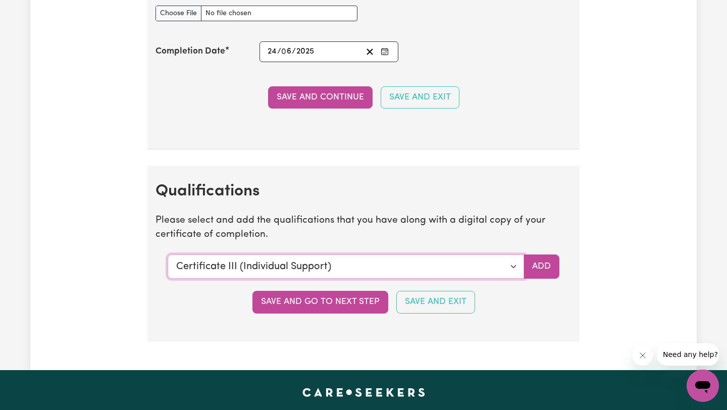
click at [512, 255] on select "Select a qualification to add... Certificate III (Individual Support) Certifica…" at bounding box center [346, 266] width 356 height 24
select select "CPR Course [HLTAID009-12]"
click at [540, 268] on button "Add" at bounding box center [541, 266] width 36 height 24
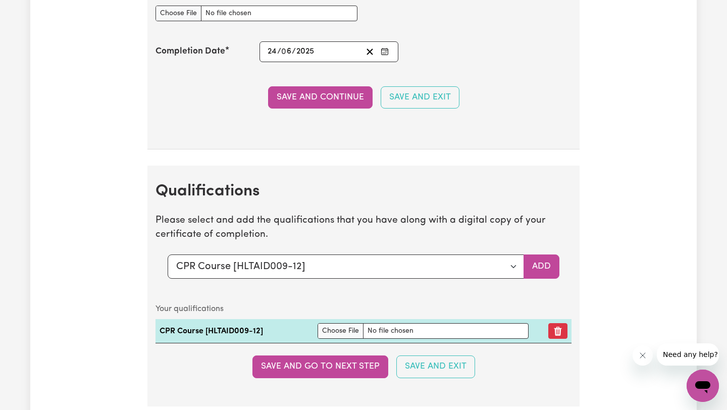
click at [383, 210] on section "Qualifications Please select and add the qualifications that you have along wit…" at bounding box center [363, 286] width 432 height 240
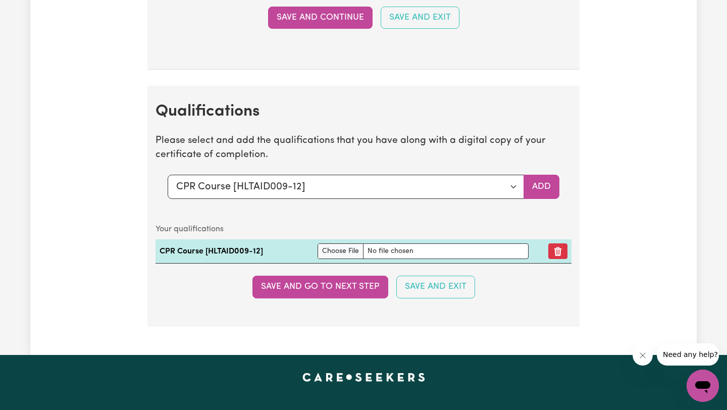
scroll to position [2211, 0]
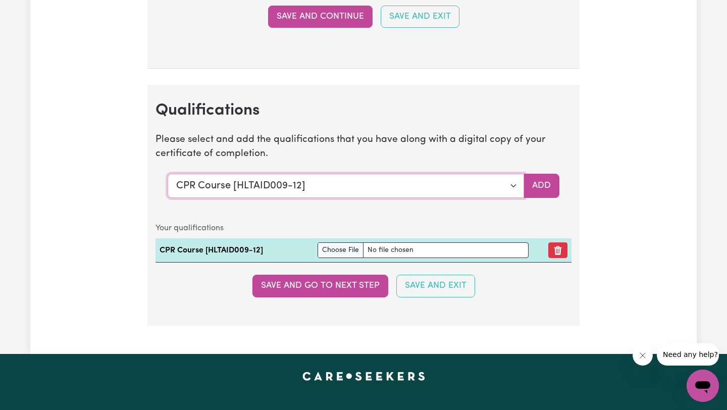
click at [396, 185] on select "Select a qualification to add... Certificate III (Individual Support) Certifica…" at bounding box center [346, 186] width 356 height 24
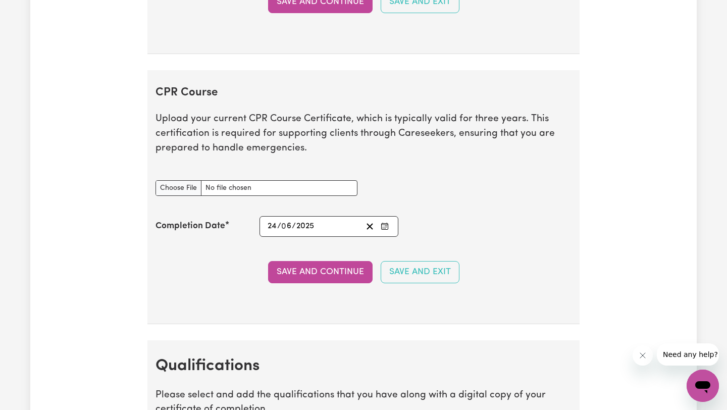
scroll to position [1925, 0]
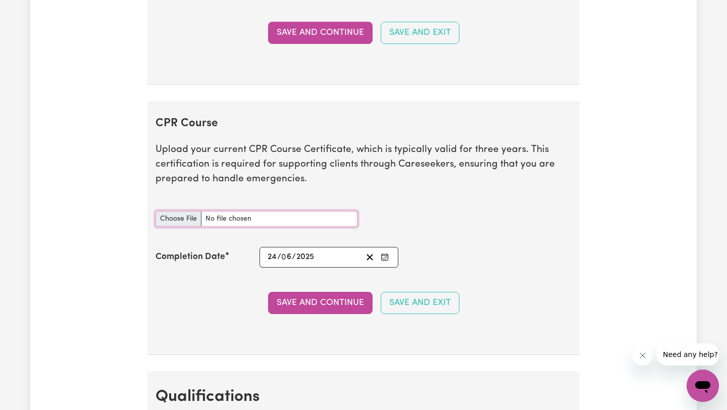
click at [230, 218] on input "CPR Course document" at bounding box center [256, 219] width 202 height 16
click at [252, 216] on input "CPR Course document" at bounding box center [256, 219] width 202 height 16
click at [259, 214] on input "CPR Course document" at bounding box center [256, 219] width 202 height 16
type input "C:\fakepath\Ellenberger_Imogen_PFA-011_9642355.pdf"
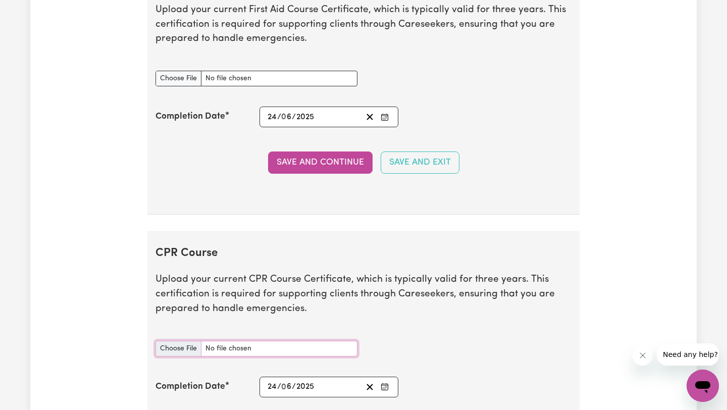
scroll to position [1697, 0]
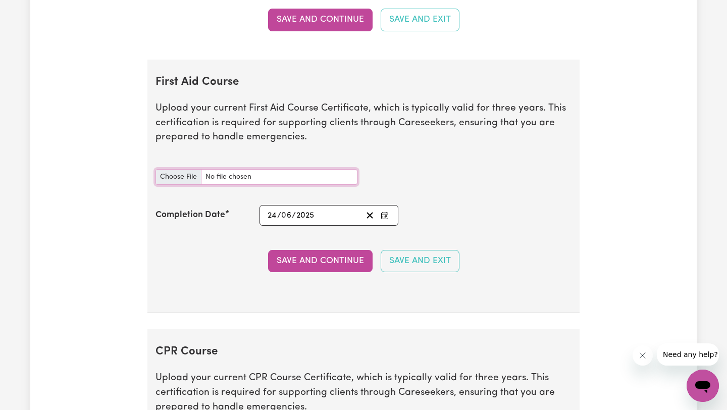
click at [252, 177] on input "First Aid Course document" at bounding box center [256, 177] width 202 height 16
type input "C:\fakepath\Ellenberger_Imogen_PFA-011_9642355.pdf"
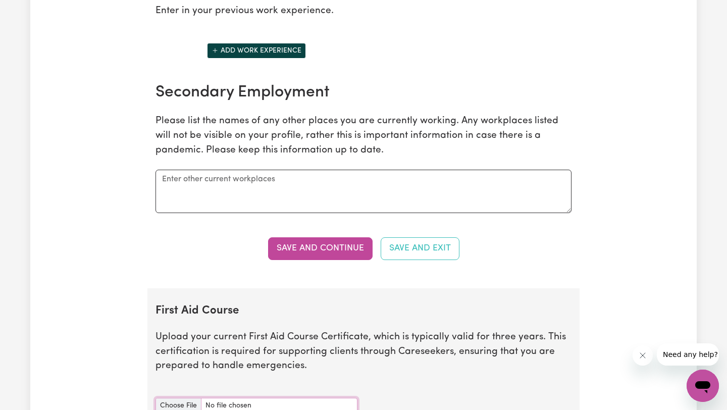
scroll to position [1486, 0]
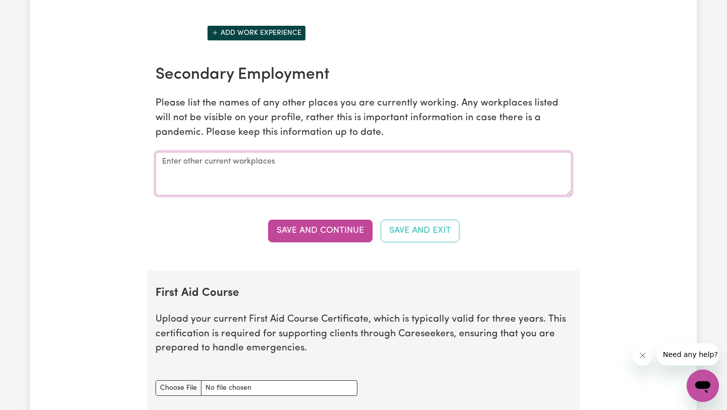
click at [478, 179] on textarea at bounding box center [363, 173] width 416 height 43
click at [219, 161] on textarea "Salvation Army Volunteer. MadPaws" at bounding box center [363, 173] width 416 height 43
click at [265, 161] on textarea "Salvation Army - Volunteer. MadPaws" at bounding box center [363, 173] width 416 height 43
click at [273, 178] on textarea "Salvation Army - Volunteer. MadPaws" at bounding box center [363, 173] width 416 height 43
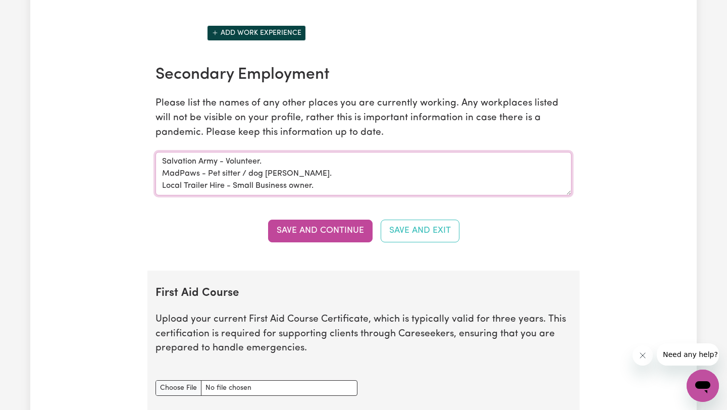
type textarea "Salvation Army - Volunteer. MadPaws - Pet sitter / dog [PERSON_NAME]. Local Tra…"
click at [348, 140] on div "Secondary Employment Please list the names of any other places you are currentl…" at bounding box center [363, 130] width 428 height 131
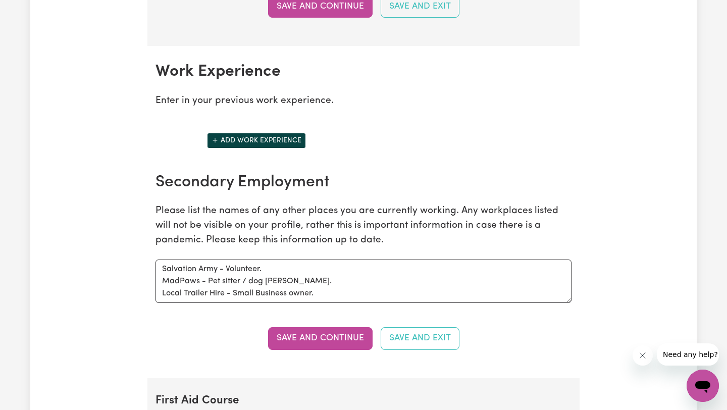
scroll to position [1375, 0]
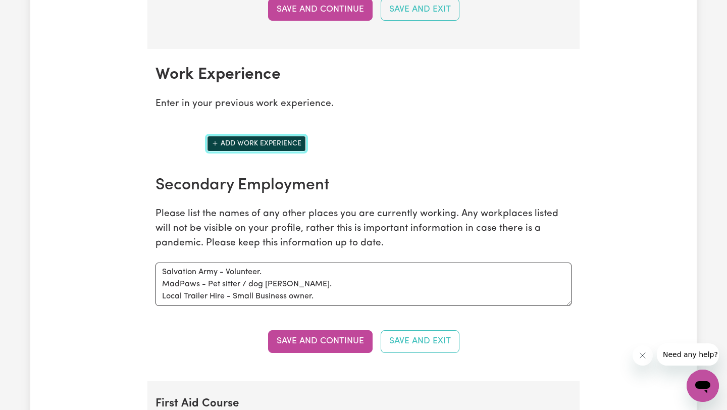
click at [288, 142] on button "Add work experience" at bounding box center [256, 144] width 99 height 16
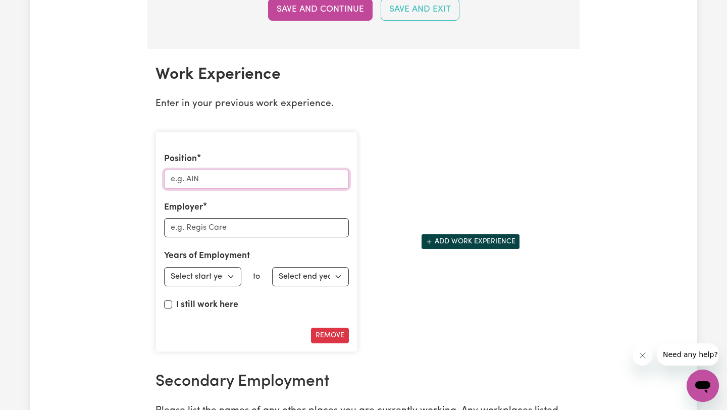
click at [254, 183] on input "Position" at bounding box center [256, 179] width 185 height 19
type input "Cleaner"
click at [245, 229] on input "Employer" at bounding box center [256, 227] width 185 height 19
type input "AirBnB"
click at [206, 276] on select "Select start year [DATE] 1952 1953 1954 1955 1956 1957 1958 1959 1960 1961 1962…" at bounding box center [202, 276] width 77 height 19
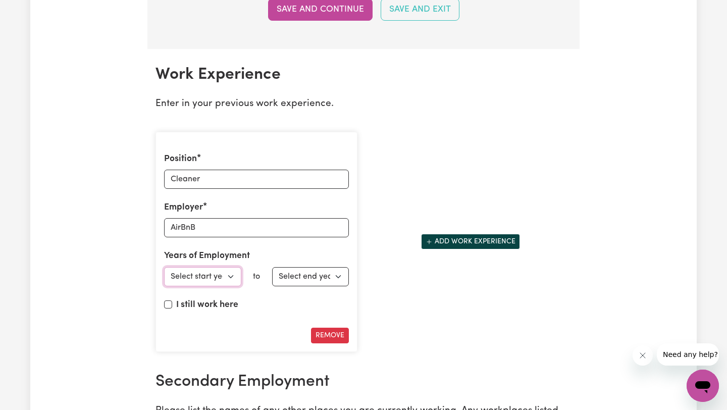
click at [225, 277] on select "Select start year [DATE] 1952 1953 1954 1955 1956 1957 1958 1959 1960 1961 1962…" at bounding box center [202, 276] width 77 height 19
select select "2019"
click at [320, 274] on select "Select end year [DATE] 1952 1953 1954 1955 1956 1957 1958 1959 1960 1961 1962 1…" at bounding box center [310, 276] width 77 height 19
select select "2020"
click at [445, 245] on button "Add work experience" at bounding box center [470, 242] width 99 height 16
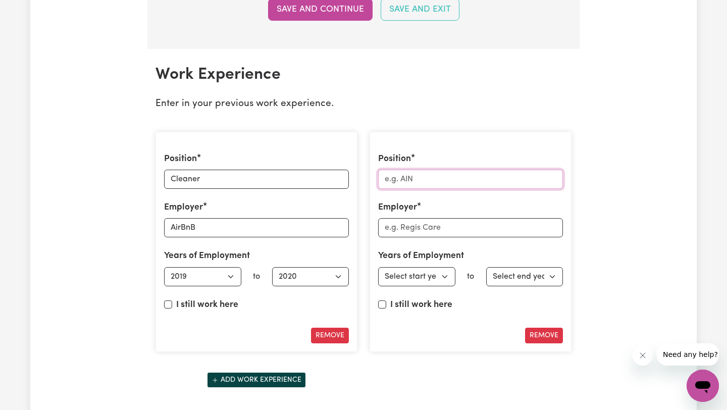
click at [433, 173] on input "Position" at bounding box center [470, 179] width 185 height 19
type input "b"
type input "Babysitting"
click at [418, 235] on input "Employer" at bounding box center [470, 227] width 185 height 19
type input "Freelance"
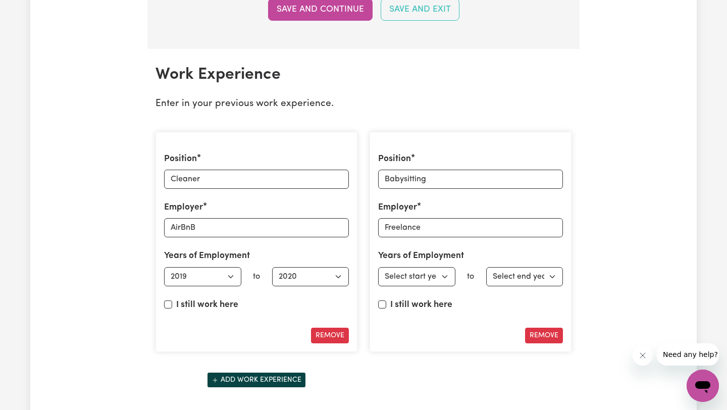
click at [445, 247] on div "Position Babysitting Employer Freelance Years of Employment Employed from Selec…" at bounding box center [470, 242] width 202 height 221
click at [434, 282] on select "Select start year [DATE] 1952 1953 1954 1955 1956 1957 1958 1959 1960 1961 1962…" at bounding box center [416, 276] width 77 height 19
select select "2021"
click at [546, 286] on select "Select end year [DATE] 1952 1953 1954 1955 1956 1957 1958 1959 1960 1961 1962 1…" at bounding box center [524, 276] width 77 height 19
select select "2021"
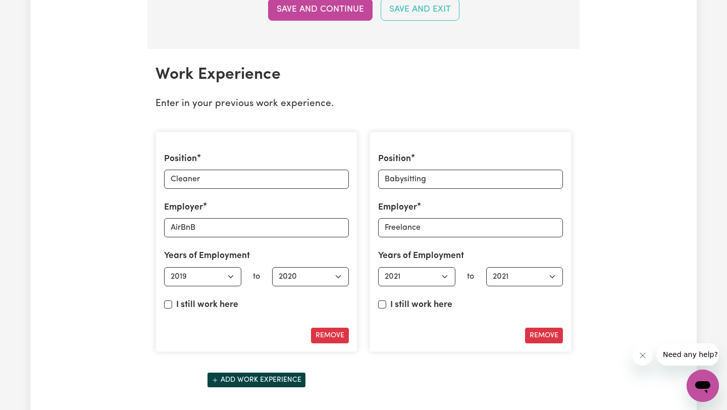
click at [611, 286] on div "Update Profile 1 2 3 4 5 Step 3 : Your Work and Experience Potential clients ne…" at bounding box center [363, 42] width 666 height 2709
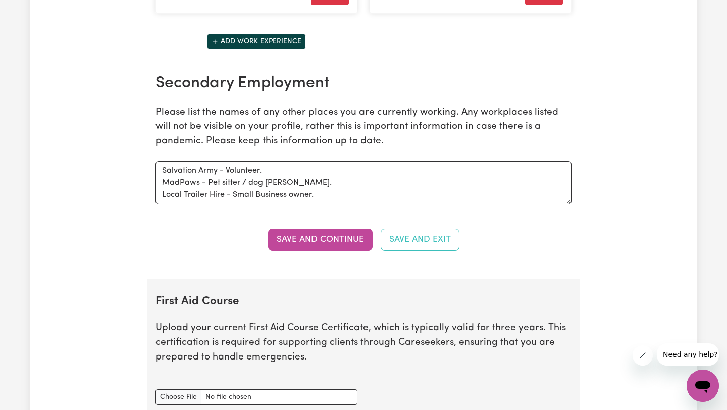
scroll to position [1702, 0]
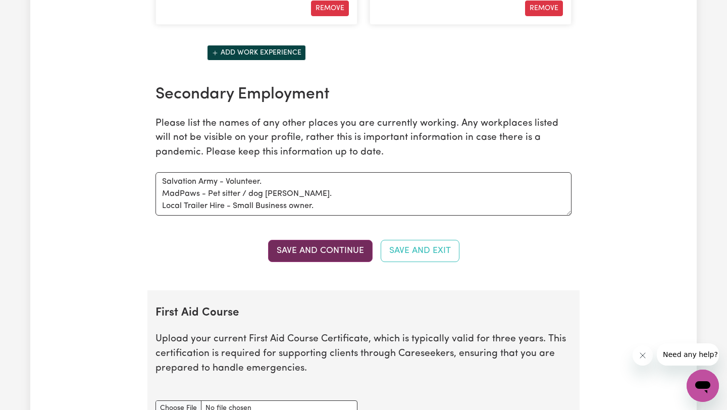
click at [328, 259] on button "Save and Continue" at bounding box center [320, 251] width 104 height 22
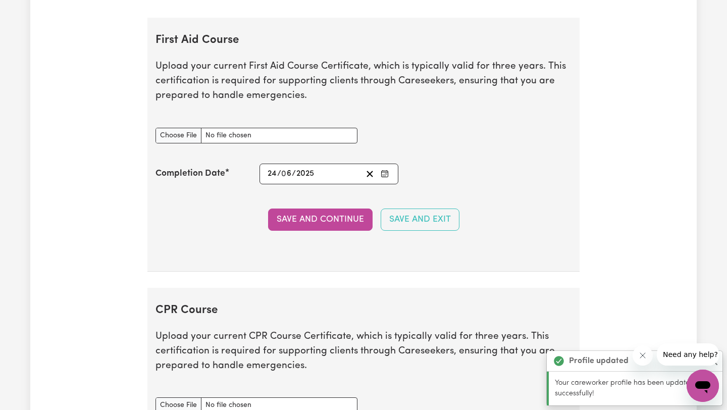
scroll to position [1993, 0]
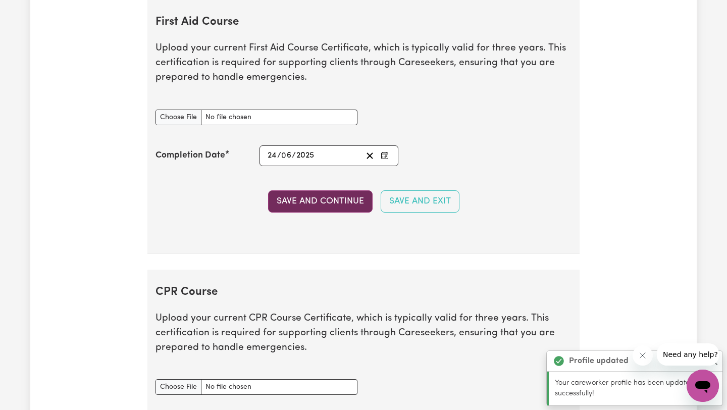
click at [333, 208] on button "Save and Continue" at bounding box center [320, 201] width 104 height 22
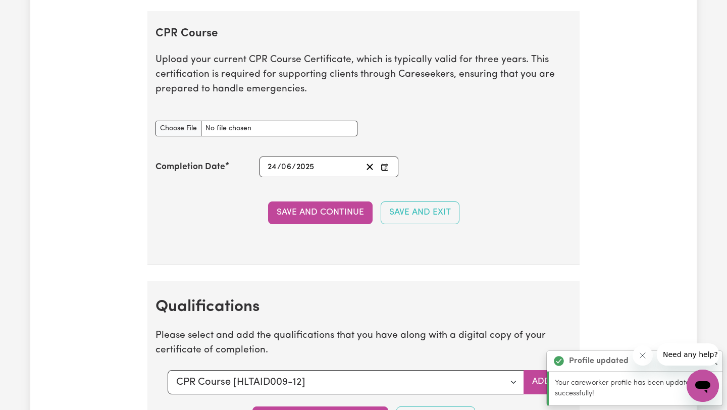
scroll to position [2262, 0]
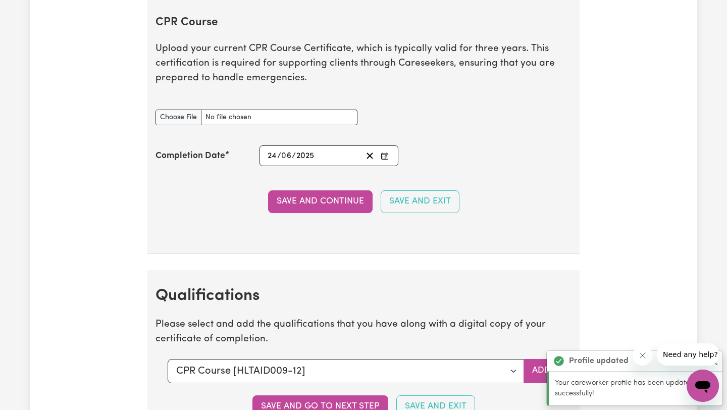
click at [333, 209] on button "Save and Continue" at bounding box center [320, 201] width 104 height 22
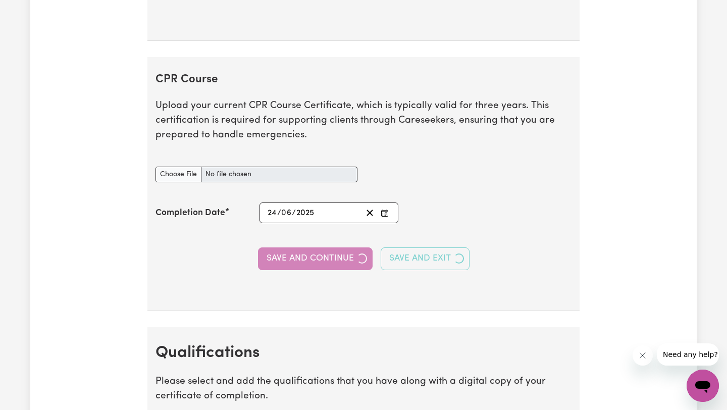
scroll to position [2319, 0]
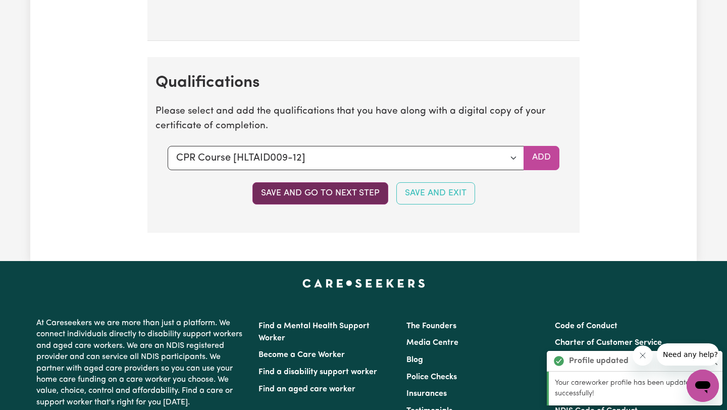
click at [333, 192] on button "Save and go to next step" at bounding box center [320, 193] width 136 height 22
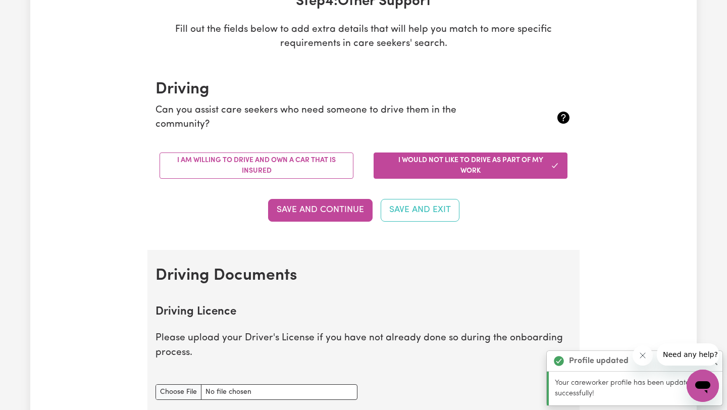
scroll to position [177, 0]
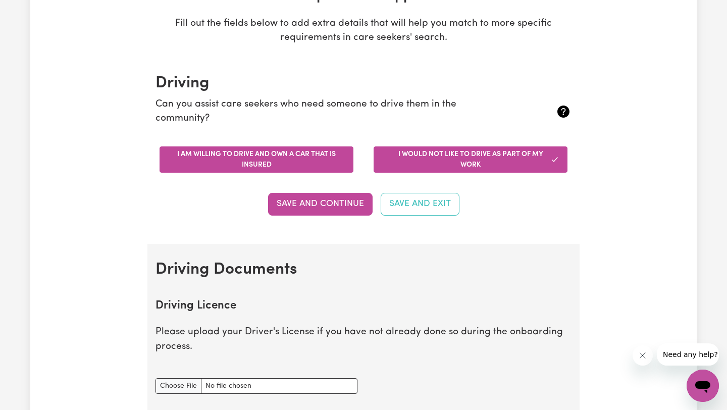
click at [301, 162] on button "I am willing to drive and own a car that is insured" at bounding box center [256, 159] width 194 height 26
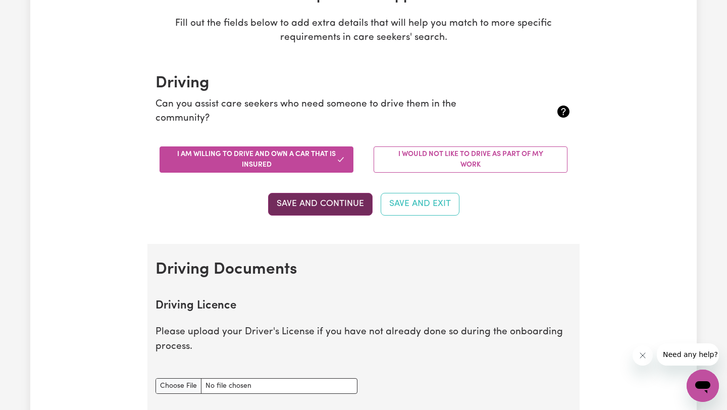
click at [289, 194] on button "Save and Continue" at bounding box center [320, 204] width 104 height 22
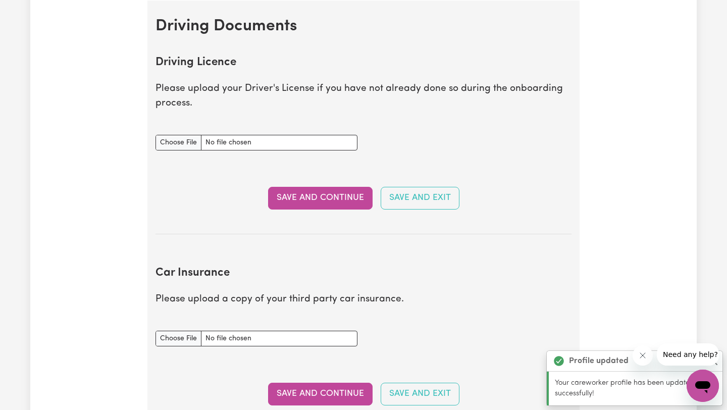
scroll to position [419, 0]
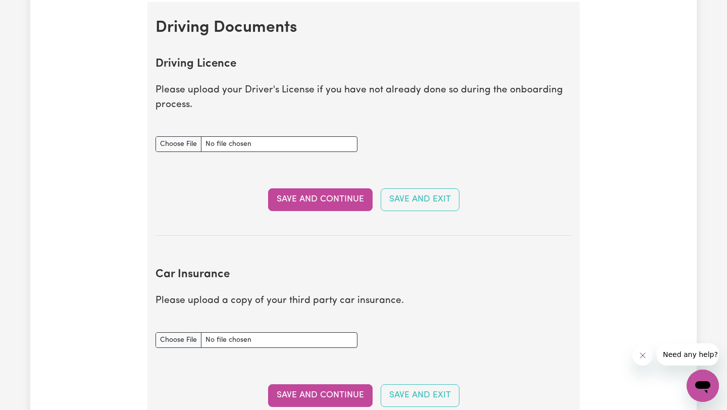
click at [344, 126] on div "Driving Licence document" at bounding box center [256, 138] width 202 height 28
click at [348, 97] on p "Please upload your Driver's License if you have not already done so during the …" at bounding box center [363, 97] width 416 height 29
click at [252, 142] on input "Driving Licence document" at bounding box center [256, 144] width 202 height 16
type input "C:\fakepath\IMG_9234.jpg"
click at [346, 191] on button "Save and Continue" at bounding box center [320, 199] width 104 height 22
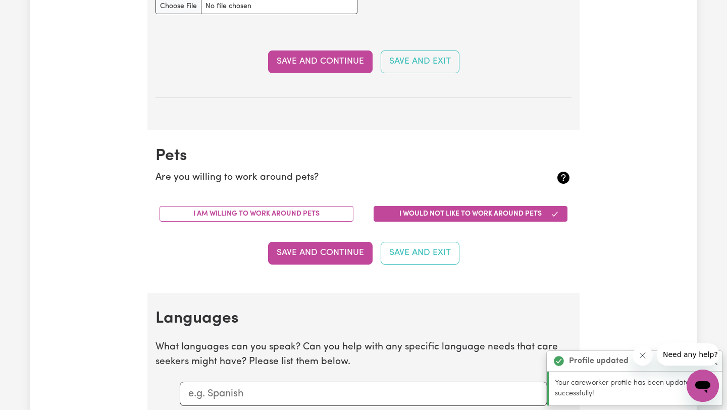
scroll to position [814, 0]
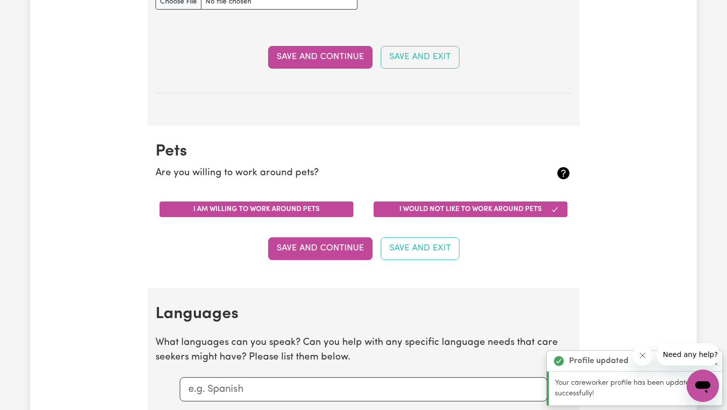
click at [316, 210] on button "I am willing to work around pets" at bounding box center [256, 209] width 194 height 16
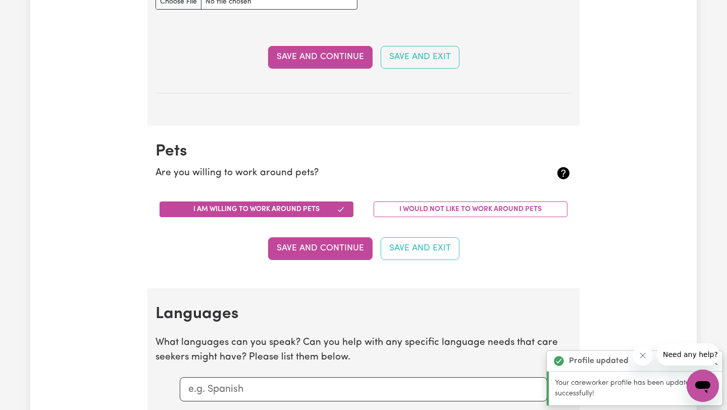
click at [323, 246] on button "Save and Continue" at bounding box center [320, 248] width 104 height 22
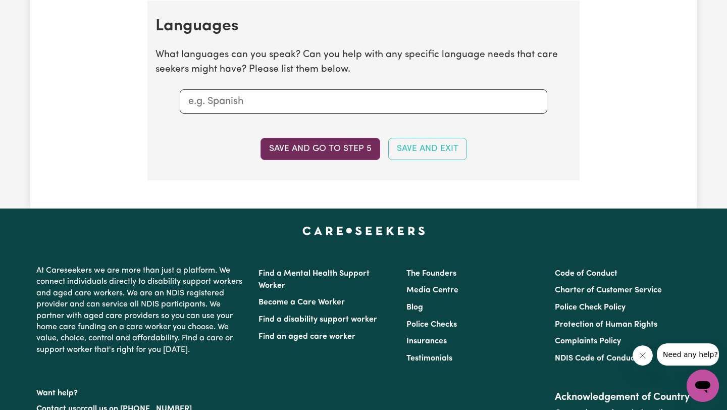
scroll to position [1102, 0]
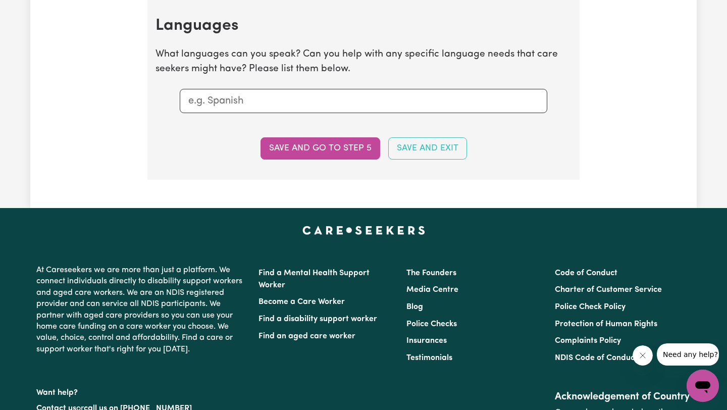
click at [235, 110] on div at bounding box center [363, 101] width 367 height 24
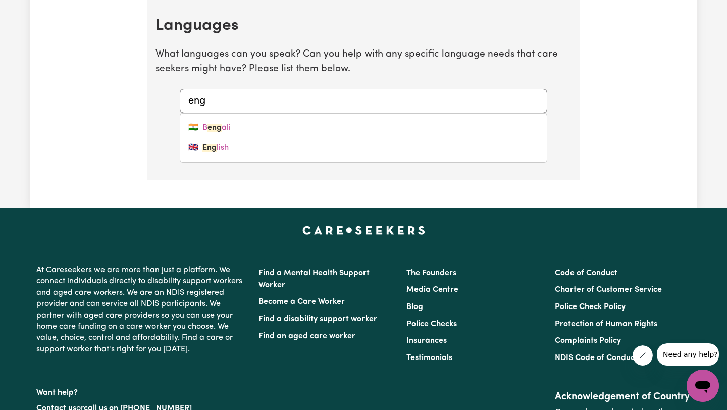
type input "engl"
type input "english"
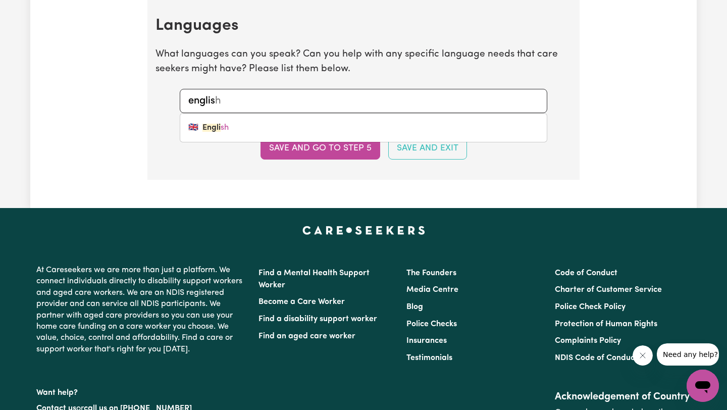
type input "english"
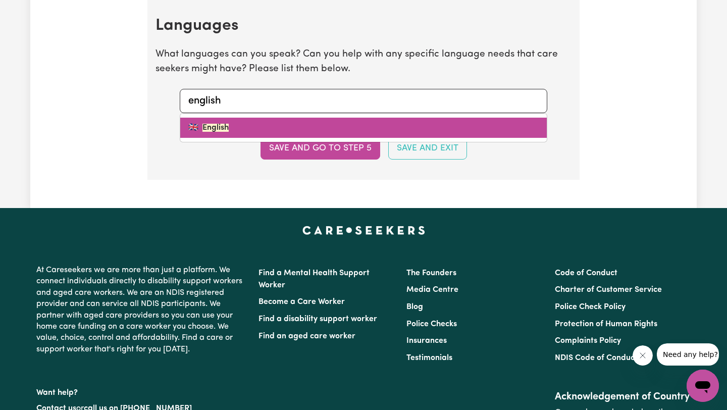
click at [208, 121] on link "🇬🇧 English" at bounding box center [363, 128] width 366 height 20
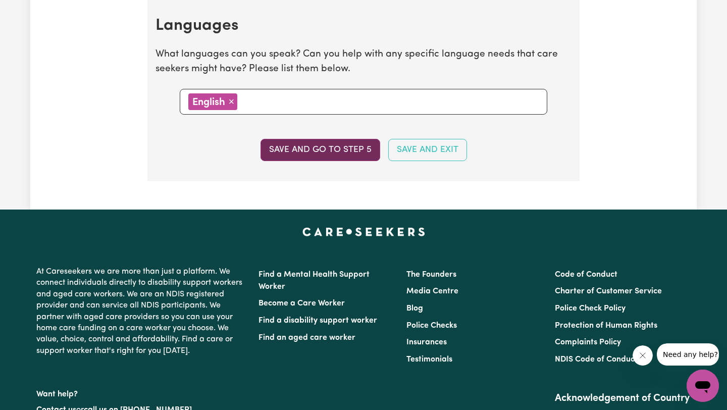
click at [308, 146] on button "Save and go to step 5" at bounding box center [320, 150] width 120 height 22
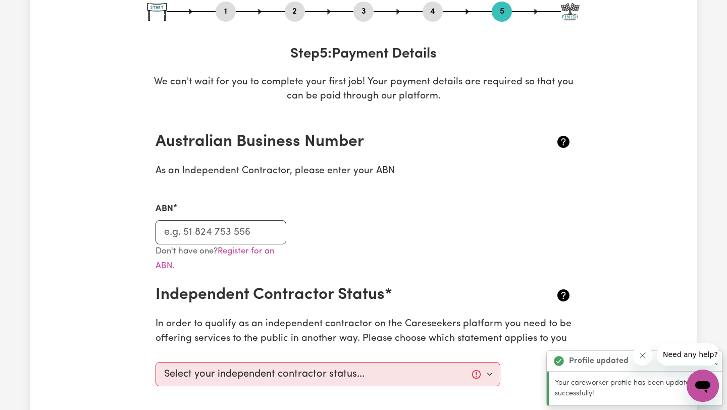
scroll to position [175, 0]
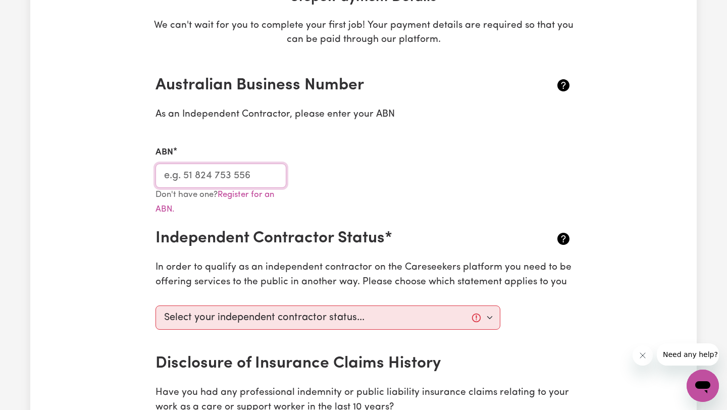
click at [233, 169] on input "ABN" at bounding box center [220, 176] width 131 height 24
paste input "30 189 462 060"
type input "30 189 462 060"
click at [332, 172] on div "ABN 30 189 462 060" at bounding box center [363, 160] width 428 height 53
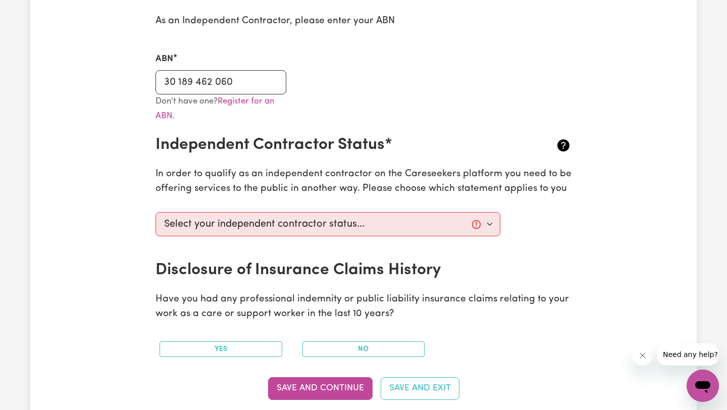
scroll to position [352, 0]
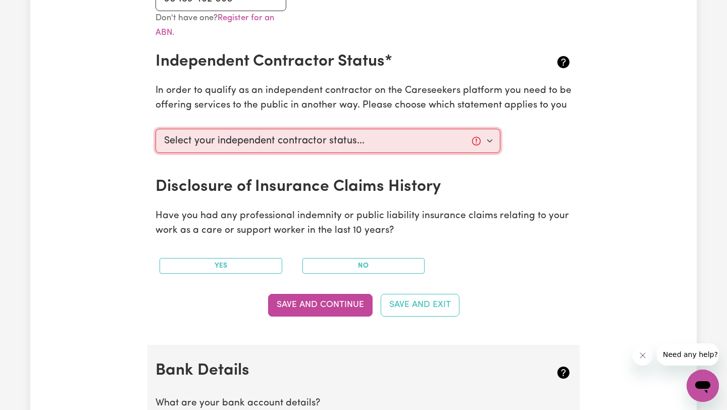
click at [358, 140] on select "Select your independent contractor status... I am providing services through an…" at bounding box center [327, 141] width 345 height 24
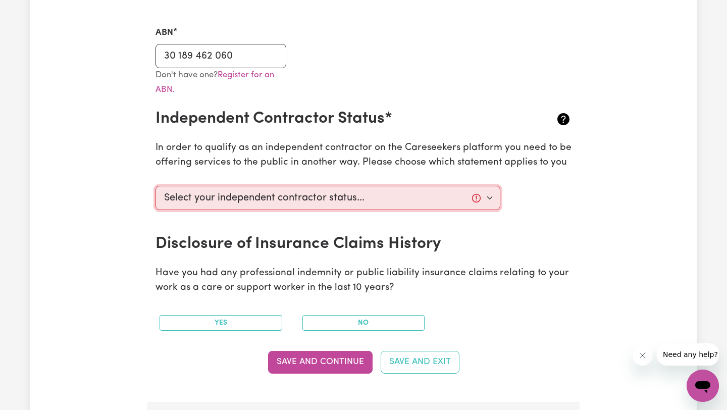
scroll to position [295, 0]
click at [491, 192] on select "Select your independent contractor status... I am providing services through an…" at bounding box center [327, 197] width 345 height 24
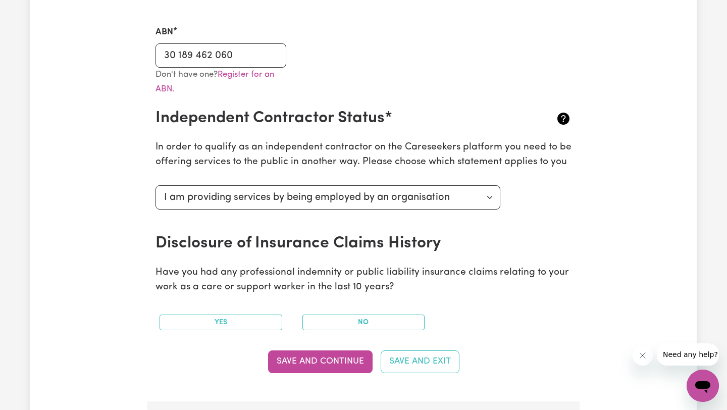
click at [420, 241] on h2 "Disclosure of Insurance Claims History" at bounding box center [328, 243] width 347 height 19
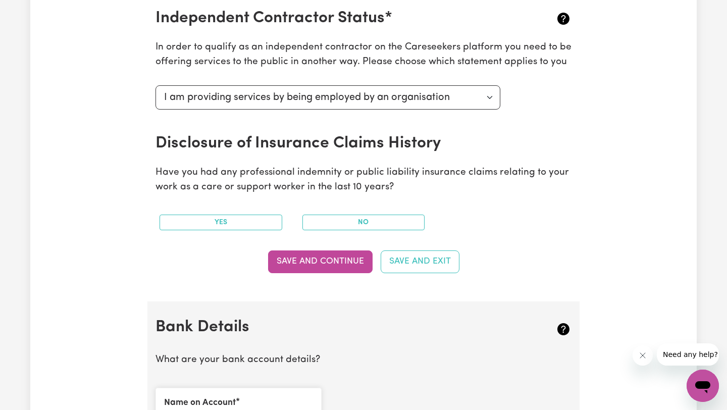
scroll to position [401, 0]
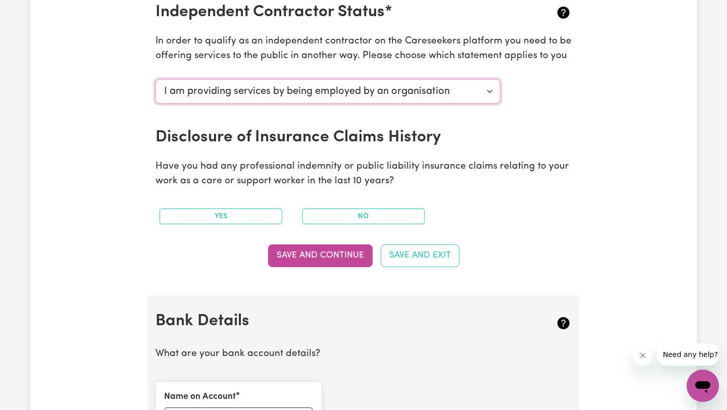
click at [341, 94] on select "Select your independent contractor status... I am providing services through an…" at bounding box center [327, 91] width 345 height 24
select select "I am providing services through another platform"
click at [287, 135] on h2 "Disclosure of Insurance Claims History" at bounding box center [328, 137] width 347 height 19
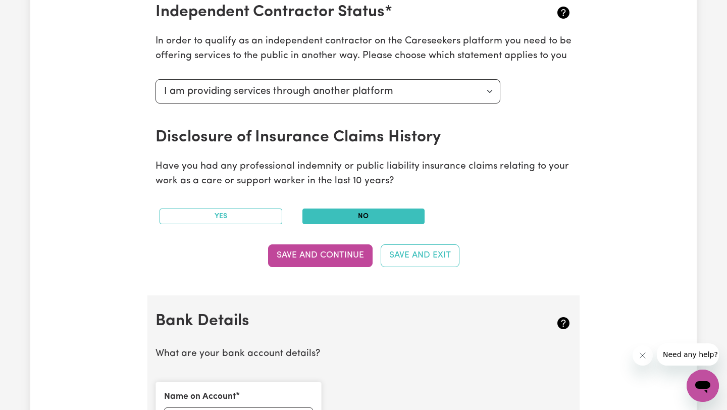
click at [318, 219] on button "No" at bounding box center [363, 216] width 123 height 16
click at [322, 261] on button "Save and Continue" at bounding box center [320, 255] width 104 height 22
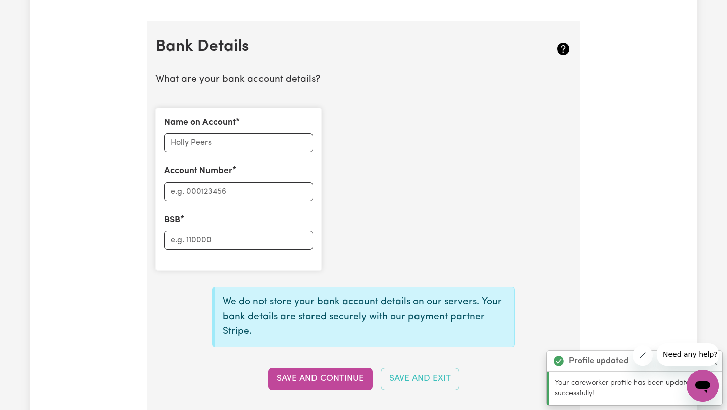
scroll to position [696, 0]
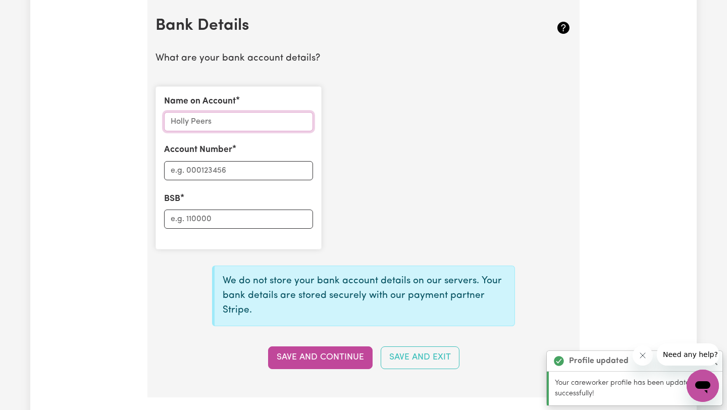
click at [244, 117] on input "Name on Account" at bounding box center [238, 121] width 149 height 19
click at [237, 171] on input "Account Number" at bounding box center [238, 170] width 149 height 19
click at [206, 122] on input "Imogen [PERSON_NAME]" at bounding box center [238, 121] width 149 height 19
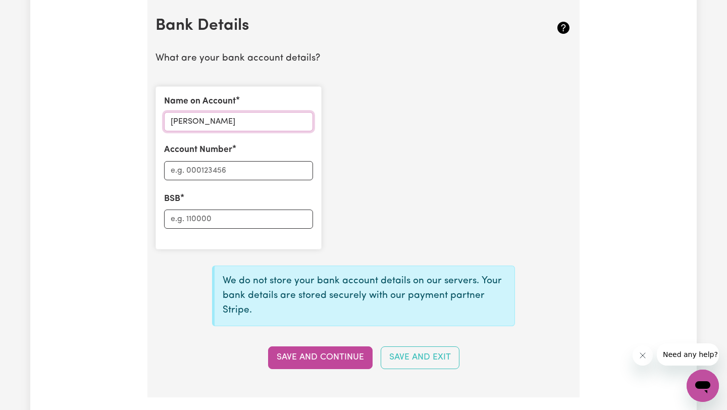
type input "[PERSON_NAME]"
click at [204, 168] on input "Account Number" at bounding box center [238, 170] width 149 height 19
paste input "033100"
type input "0"
click at [267, 214] on input "BSB" at bounding box center [238, 218] width 149 height 19
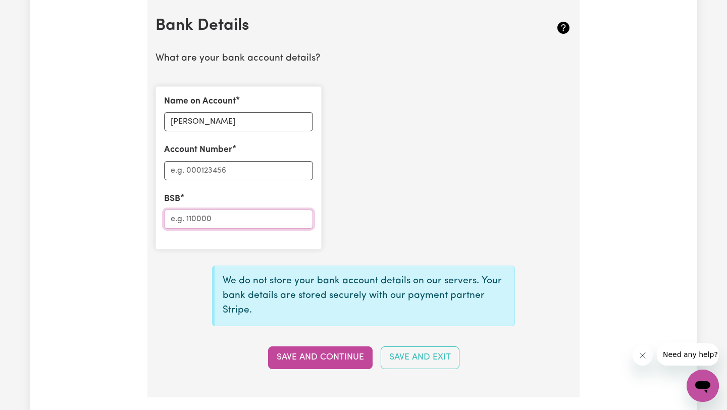
paste input "033100"
type input "033100"
click at [272, 167] on input "Account Number" at bounding box center [238, 170] width 149 height 19
paste input "454051"
click at [369, 180] on div "Name on Account [PERSON_NAME] Account Number 454051 BSB 033100" at bounding box center [363, 167] width 428 height 179
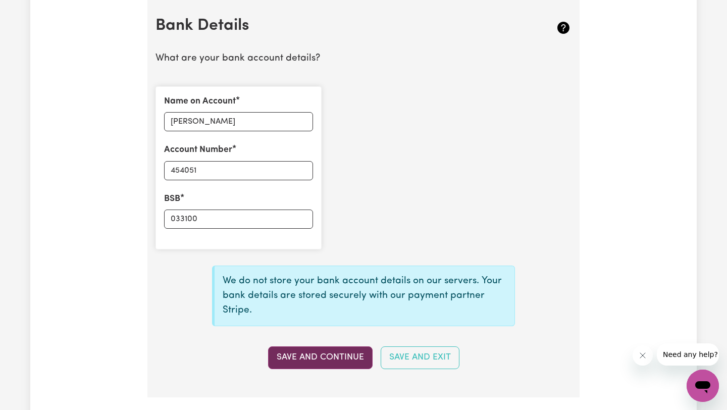
click at [318, 352] on button "Save and Continue" at bounding box center [320, 357] width 104 height 22
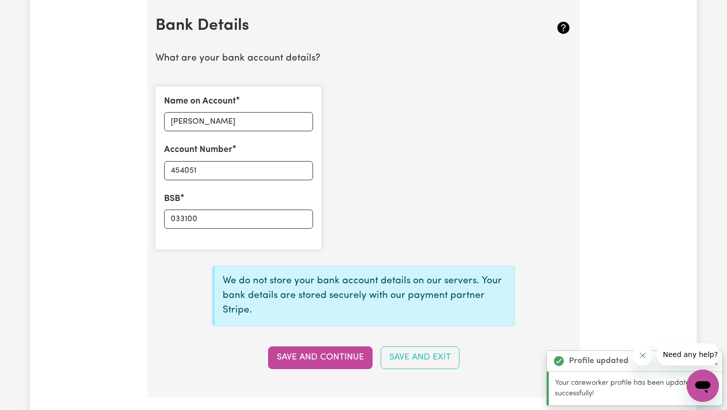
type input "****4051"
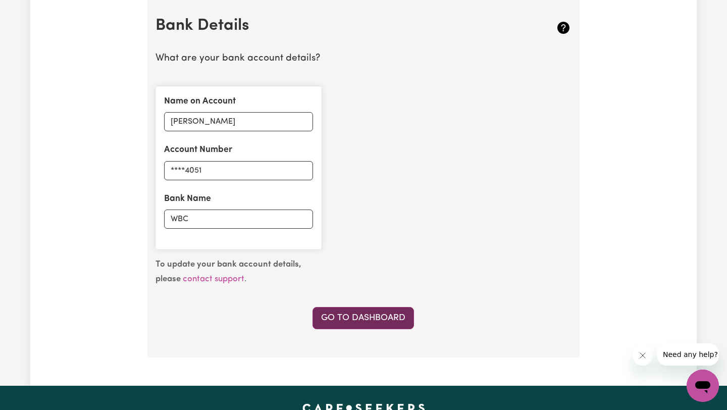
click at [367, 309] on link "Go to Dashboard" at bounding box center [362, 318] width 101 height 22
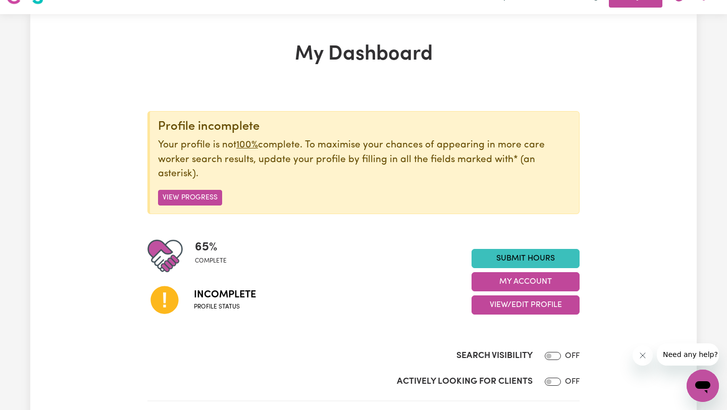
scroll to position [26, 0]
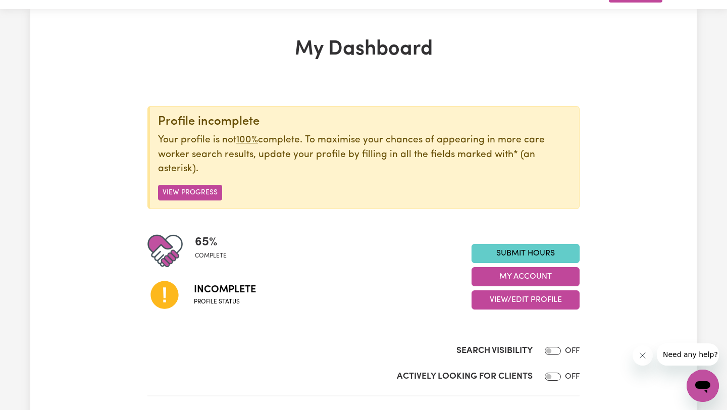
click at [525, 256] on link "Submit Hours" at bounding box center [525, 253] width 108 height 19
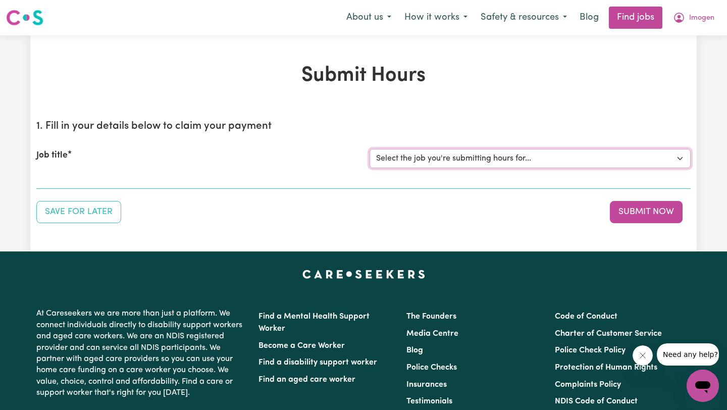
click at [463, 158] on select "Select the job you're submitting hours for..." at bounding box center [529, 158] width 321 height 19
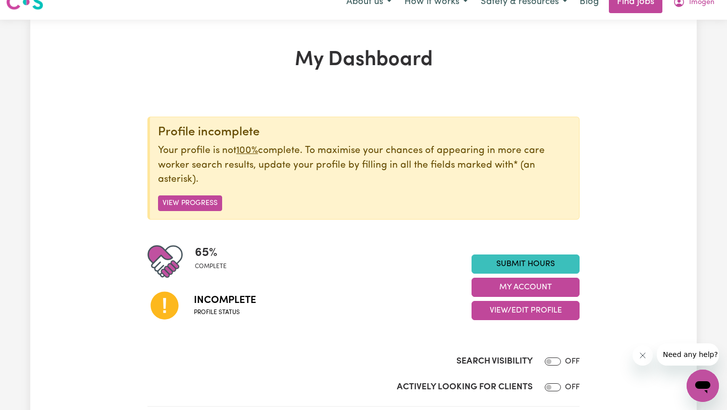
scroll to position [68, 0]
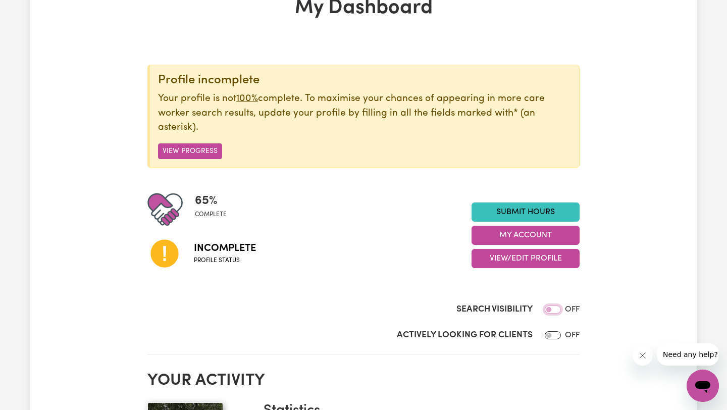
click at [551, 310] on input "Search Visibility" at bounding box center [553, 309] width 16 height 8
click at [560, 310] on input "Search Visibility" at bounding box center [555, 309] width 16 height 8
checkbox input "false"
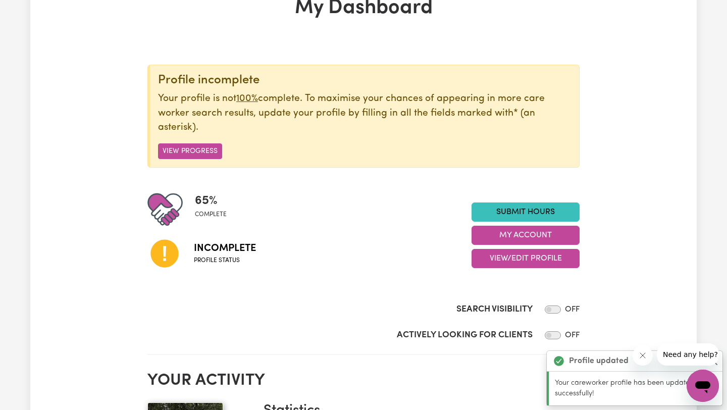
click at [560, 310] on div "Search Visibility OFF" at bounding box center [363, 311] width 432 height 17
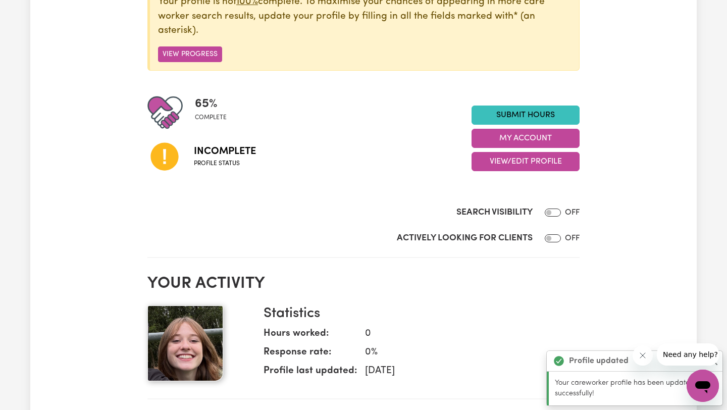
scroll to position [204, 0]
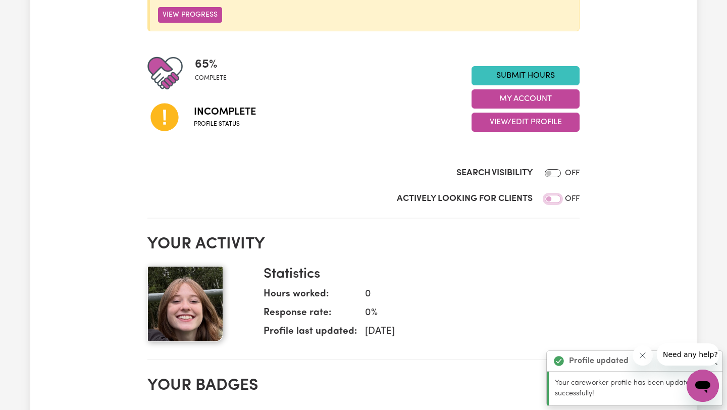
click at [547, 199] on input "Actively Looking for Clients" at bounding box center [553, 199] width 16 height 8
checkbox input "true"
click at [552, 172] on div at bounding box center [550, 173] width 20 height 12
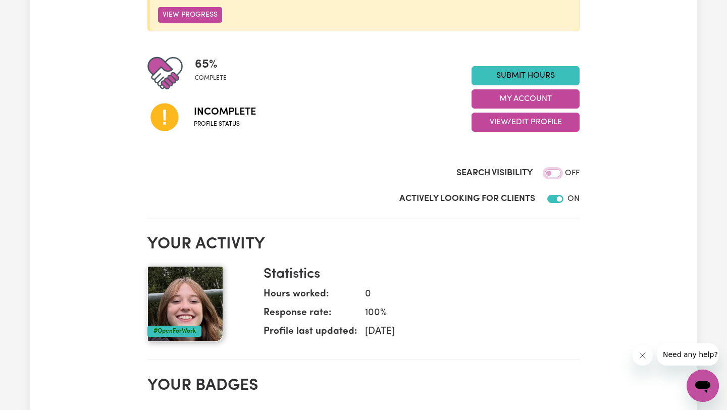
click at [557, 169] on input "Search Visibility" at bounding box center [553, 173] width 16 height 8
checkbox input "true"
click at [557, 202] on div at bounding box center [553, 199] width 20 height 12
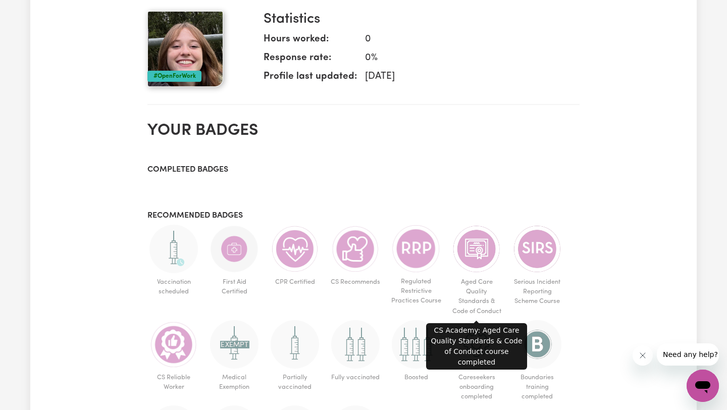
scroll to position [527, 0]
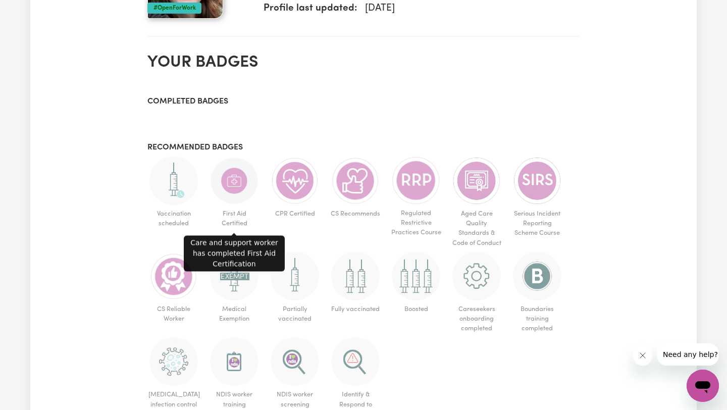
click at [237, 185] on img at bounding box center [234, 180] width 48 height 48
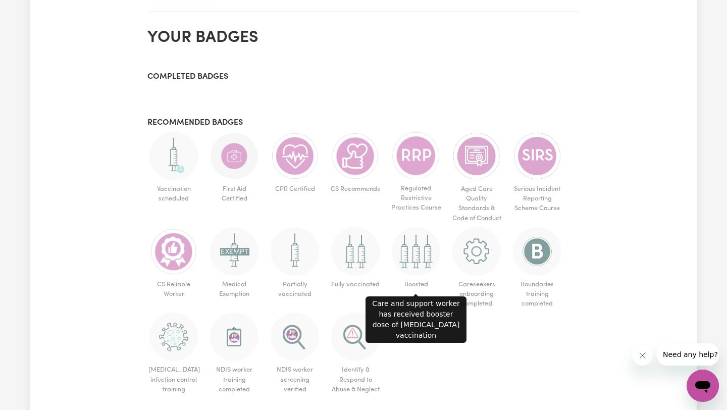
scroll to position [553, 0]
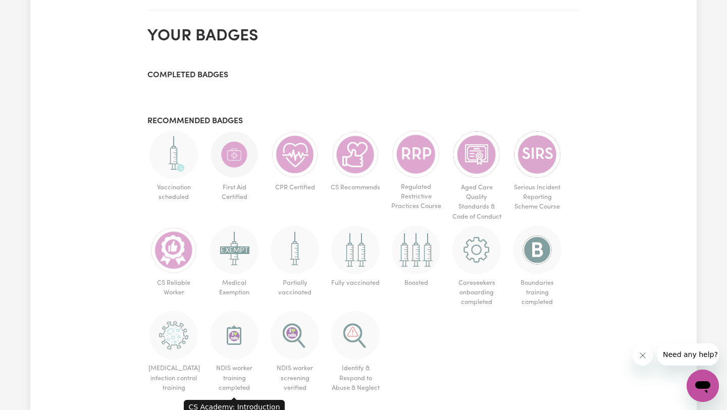
click at [236, 335] on img at bounding box center [234, 335] width 48 height 48
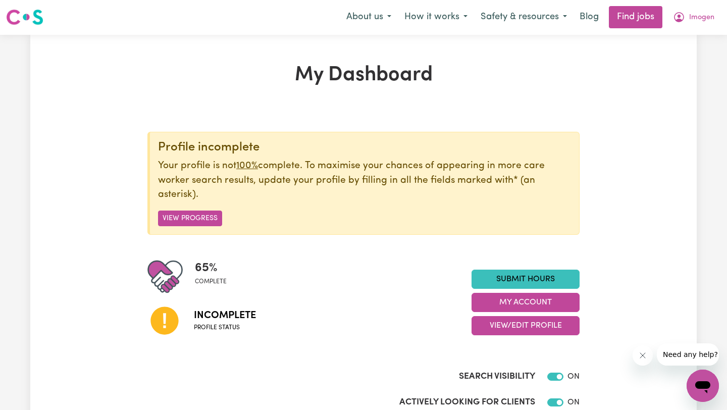
scroll to position [0, 0]
click at [207, 214] on button "View Progress" at bounding box center [190, 219] width 64 height 16
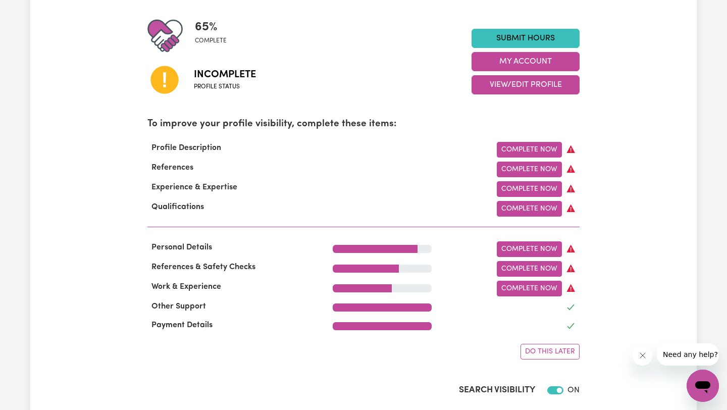
scroll to position [255, 0]
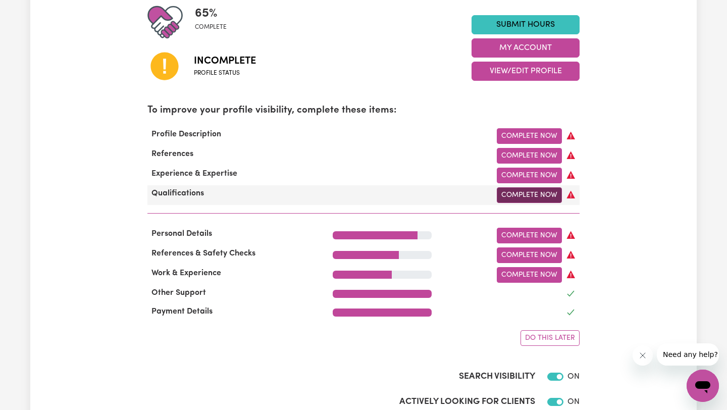
click at [536, 198] on link "Complete Now" at bounding box center [529, 195] width 65 height 16
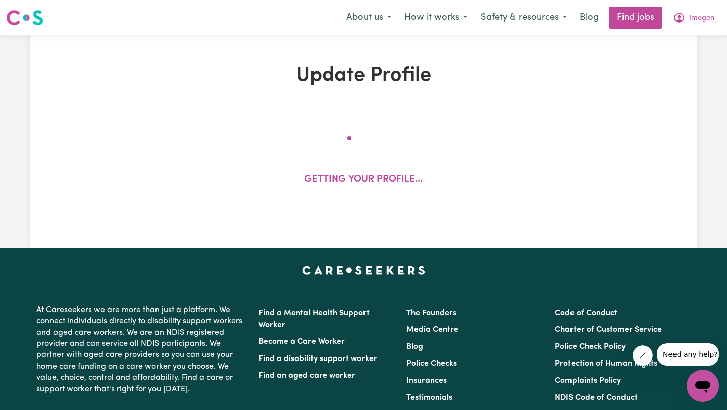
select select "2019"
select select "2020"
select select "2021"
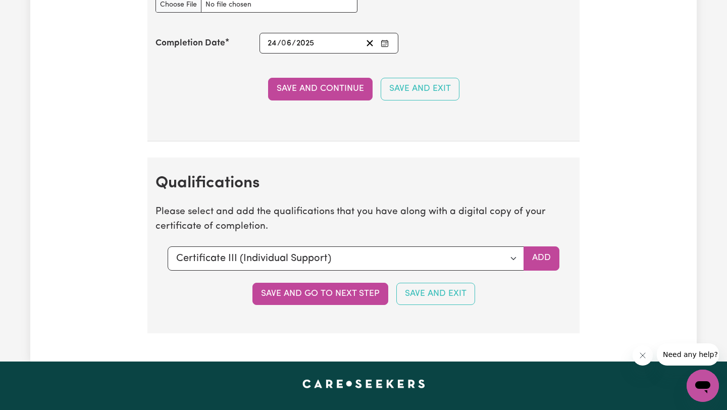
scroll to position [2488, 0]
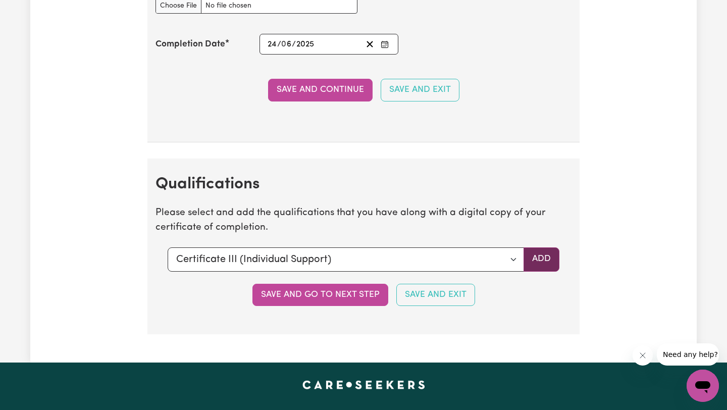
click at [547, 255] on button "Add" at bounding box center [541, 259] width 36 height 24
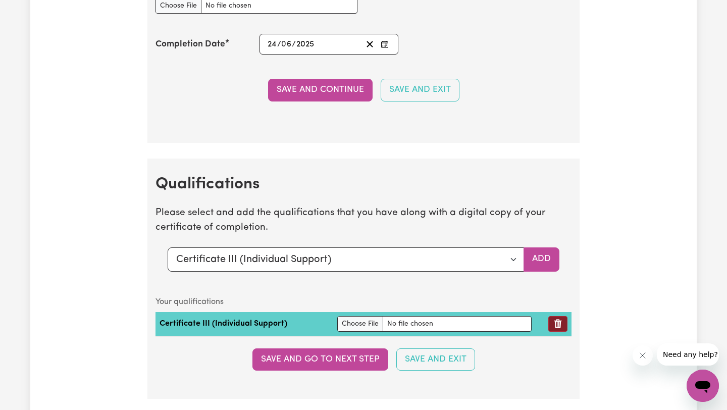
click at [559, 323] on icon "Remove qualification" at bounding box center [558, 323] width 10 height 10
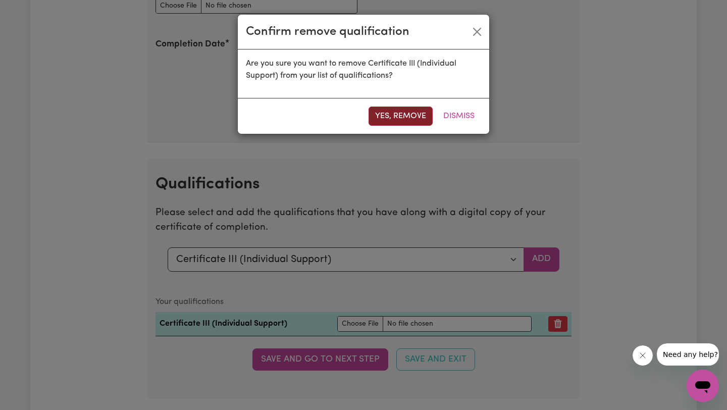
click at [395, 120] on button "Yes, remove" at bounding box center [400, 115] width 64 height 19
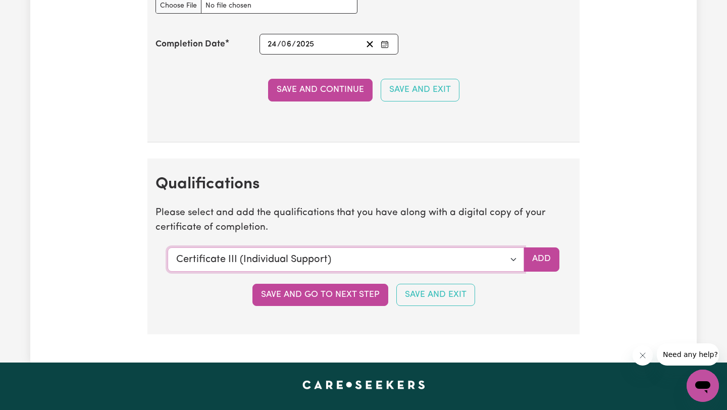
click at [404, 266] on select "Select a qualification to add... Certificate III (Individual Support) Certifica…" at bounding box center [346, 259] width 356 height 24
select select "CPR Course [HLTAID009-12]"
click at [547, 261] on button "Add" at bounding box center [541, 259] width 36 height 24
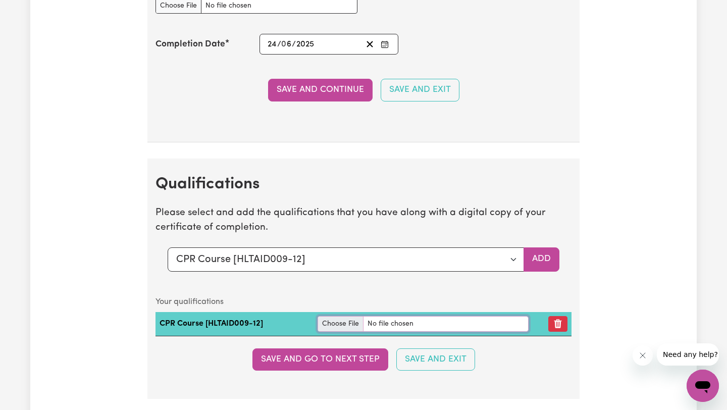
click at [418, 320] on input "file" at bounding box center [422, 324] width 211 height 16
type input "C:\fakepath\Ellenberger_Imogen_PFA-011_9642355.pdf"
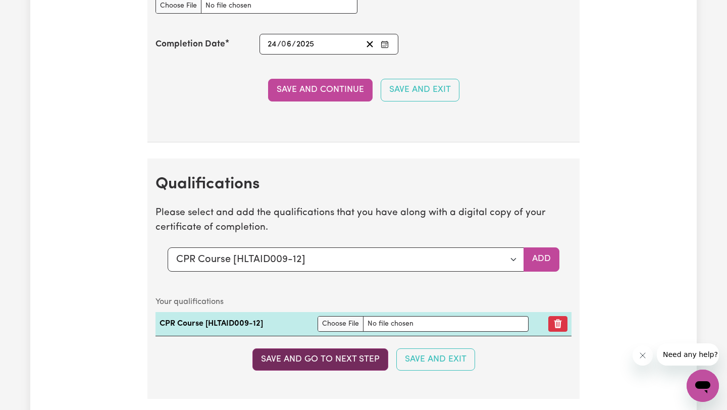
click at [351, 365] on button "Save and go to next step" at bounding box center [320, 359] width 136 height 22
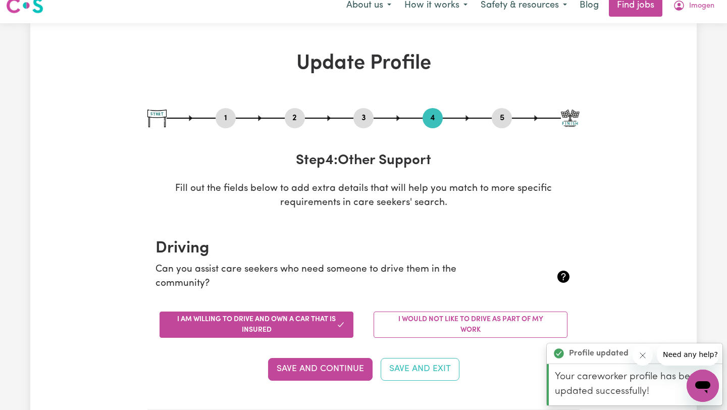
scroll to position [0, 0]
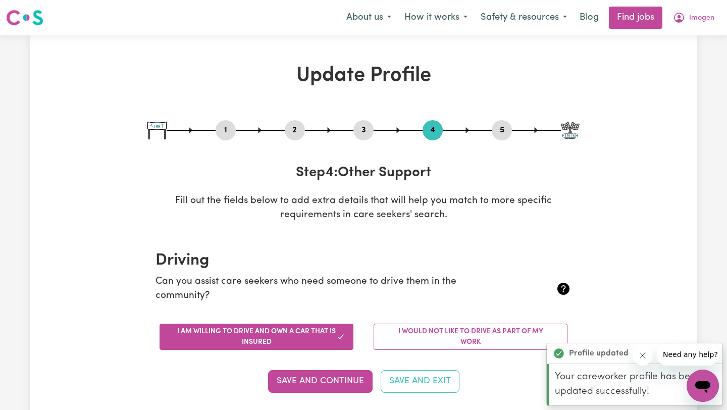
click at [365, 125] on button "3" at bounding box center [363, 130] width 20 height 13
select select "2019"
select select "2020"
select select "2021"
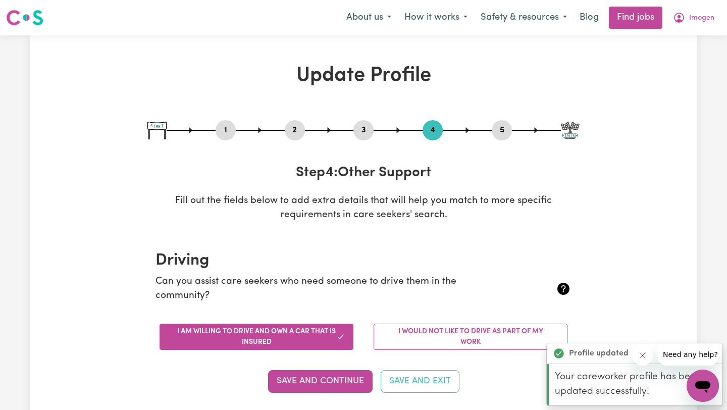
select select "Certificate III (Individual Support)"
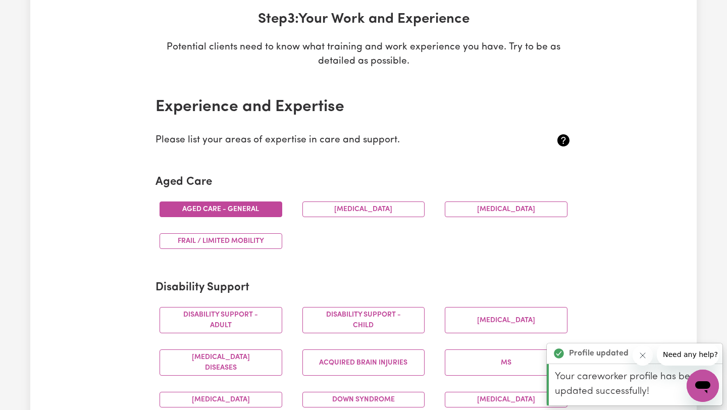
scroll to position [187, 0]
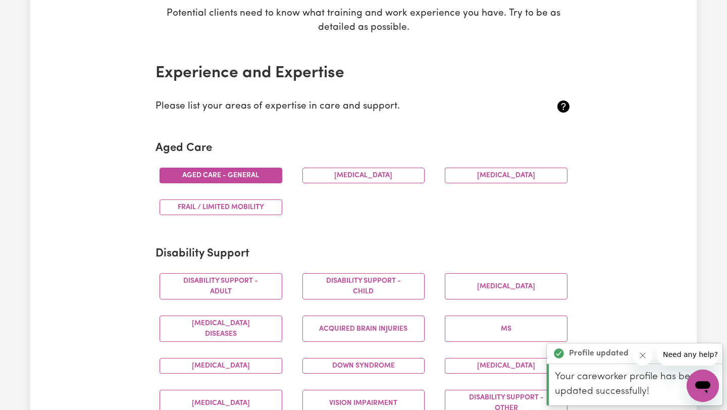
click at [192, 170] on button "Aged care - General" at bounding box center [220, 176] width 123 height 16
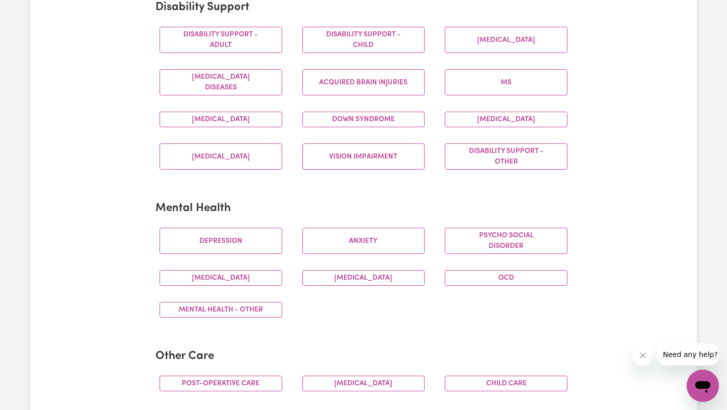
scroll to position [425, 0]
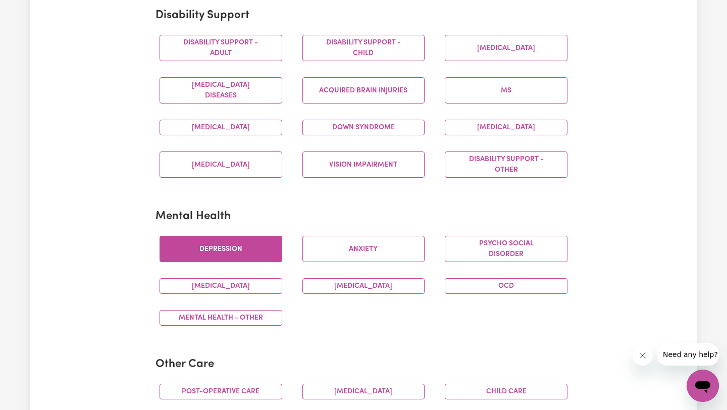
click at [268, 249] on button "Depression" at bounding box center [220, 249] width 123 height 26
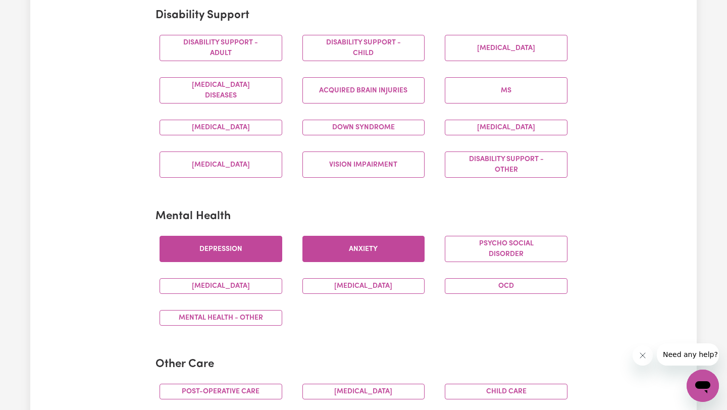
click at [341, 249] on button "Anxiety" at bounding box center [363, 249] width 123 height 26
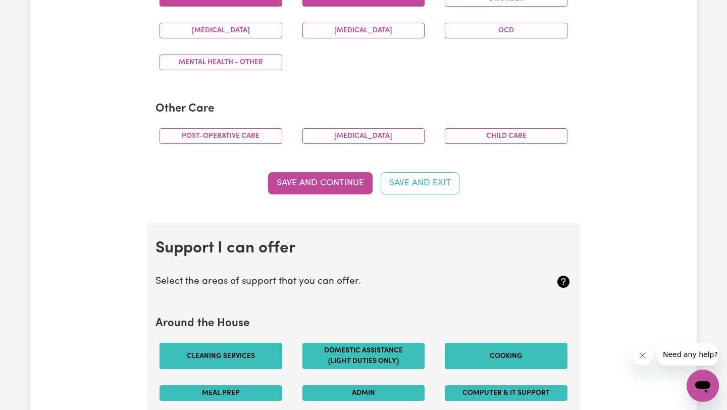
scroll to position [680, 0]
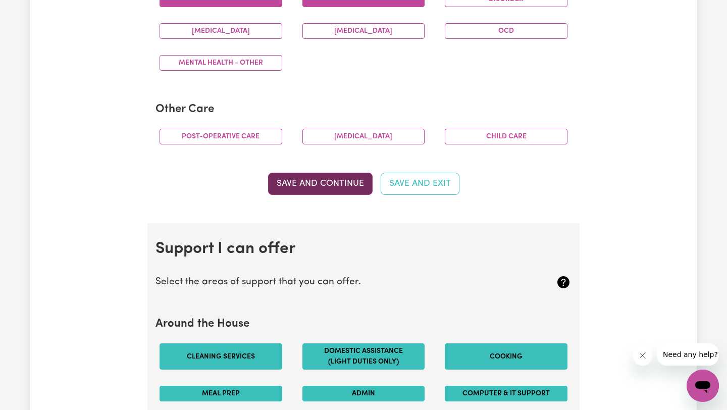
click at [338, 185] on button "Save and Continue" at bounding box center [320, 184] width 104 height 22
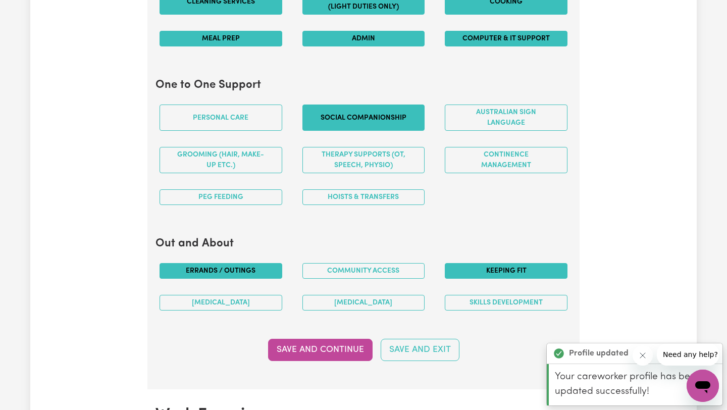
scroll to position [1044, 0]
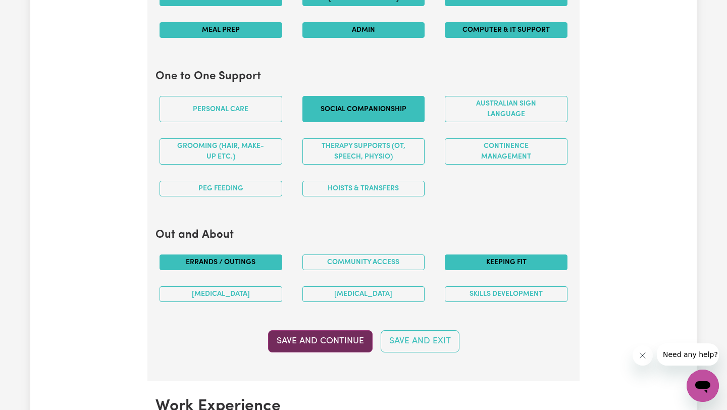
click at [301, 333] on button "Save and Continue" at bounding box center [320, 341] width 104 height 22
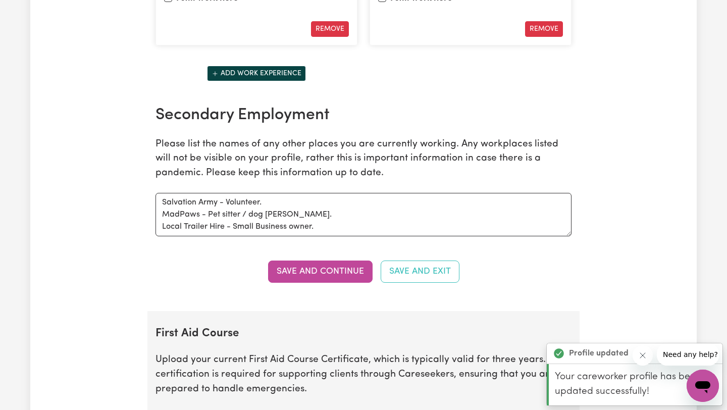
scroll to position [1703, 0]
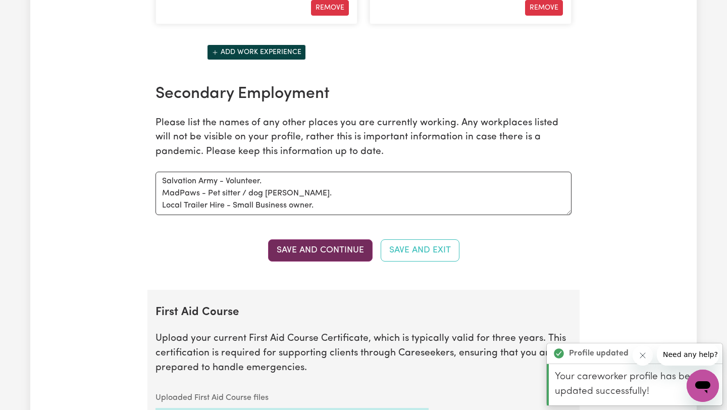
click at [313, 252] on button "Save and Continue" at bounding box center [320, 250] width 104 height 22
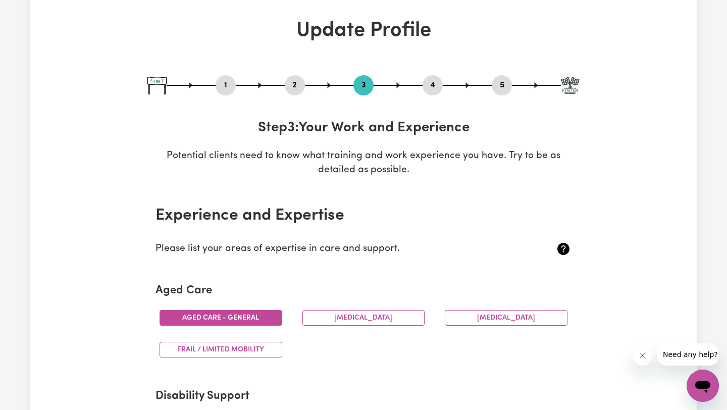
scroll to position [0, 0]
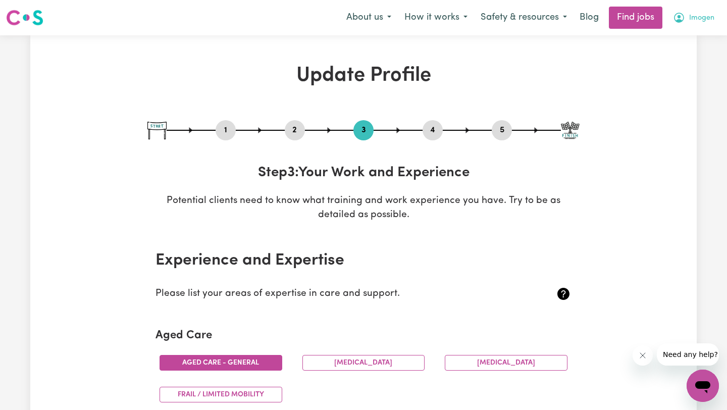
click at [711, 14] on button "Imogen" at bounding box center [693, 17] width 55 height 21
click at [684, 35] on link "My Account" at bounding box center [680, 39] width 80 height 19
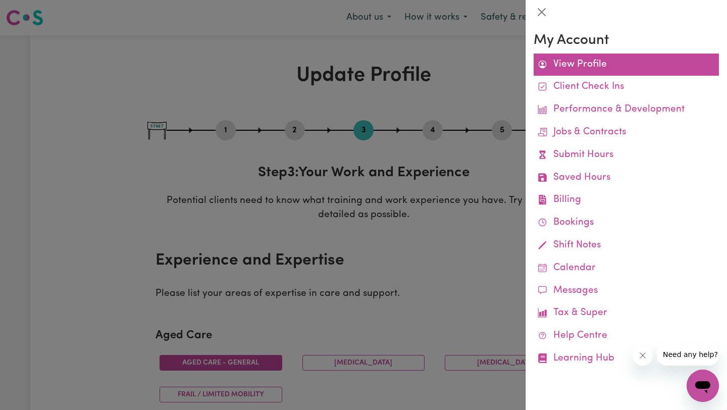
click at [610, 62] on link "View Profile" at bounding box center [625, 64] width 185 height 23
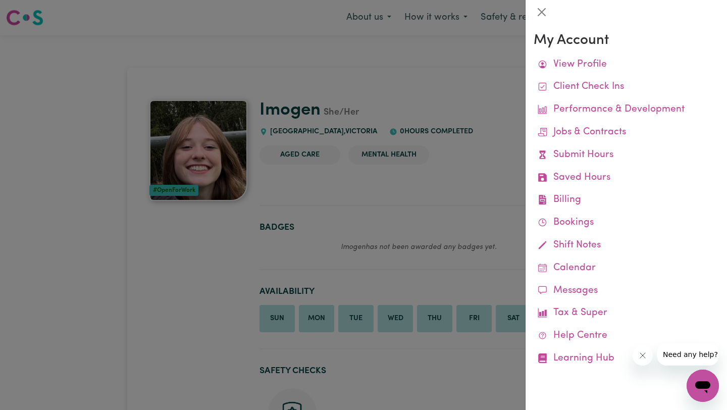
click at [426, 79] on div at bounding box center [363, 205] width 727 height 410
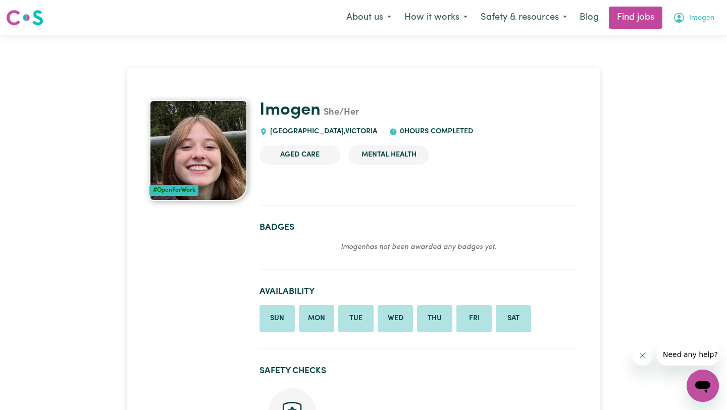
click at [676, 23] on icon "My Account" at bounding box center [679, 18] width 12 height 12
click at [681, 43] on link "My Account" at bounding box center [680, 39] width 80 height 19
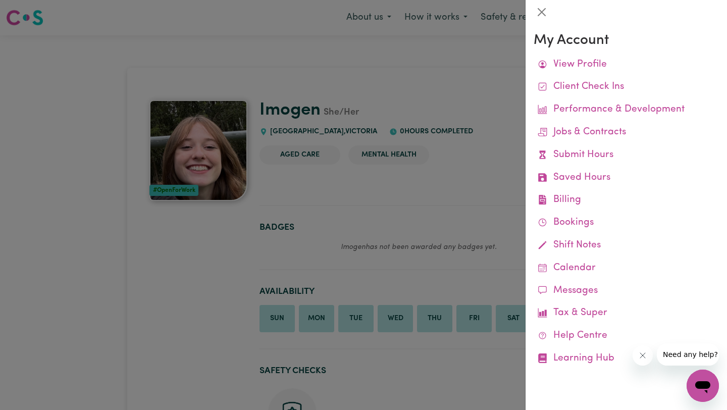
click at [490, 82] on div at bounding box center [363, 205] width 727 height 410
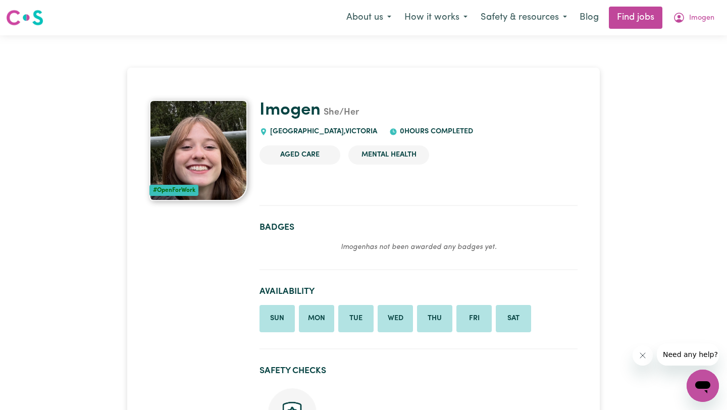
click at [452, 101] on h1 "Imogen She/Her" at bounding box center [418, 110] width 318 height 21
click at [447, 22] on button "How it works" at bounding box center [436, 17] width 76 height 21
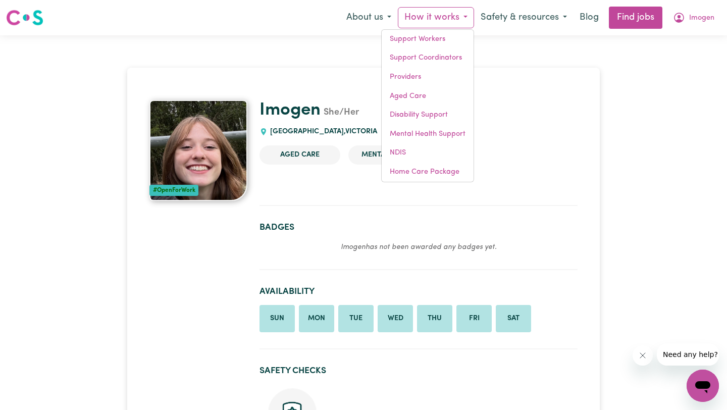
click at [448, 22] on button "How it works" at bounding box center [436, 17] width 76 height 21
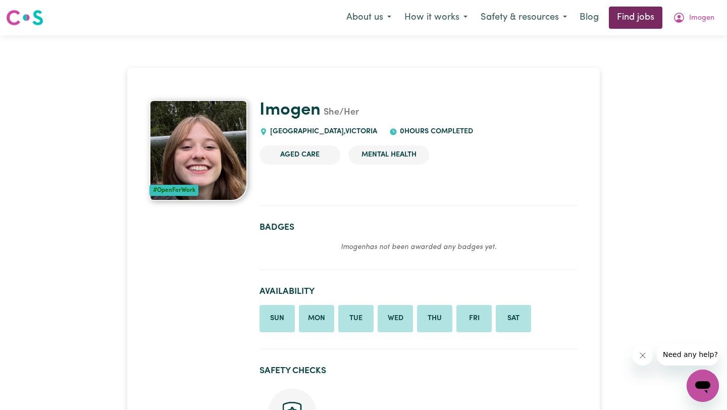
click at [623, 13] on link "Find jobs" at bounding box center [635, 18] width 53 height 22
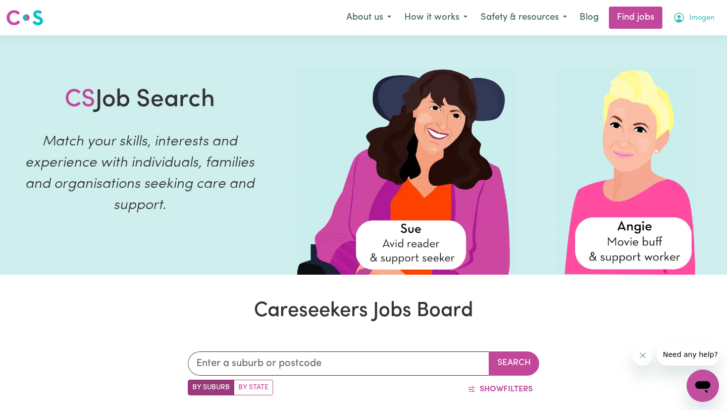
click at [699, 15] on span "Imogen" at bounding box center [701, 18] width 25 height 11
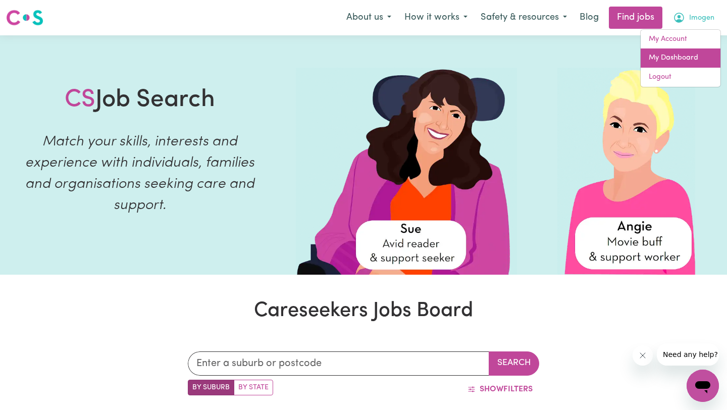
click at [670, 59] on link "My Dashboard" at bounding box center [680, 57] width 80 height 19
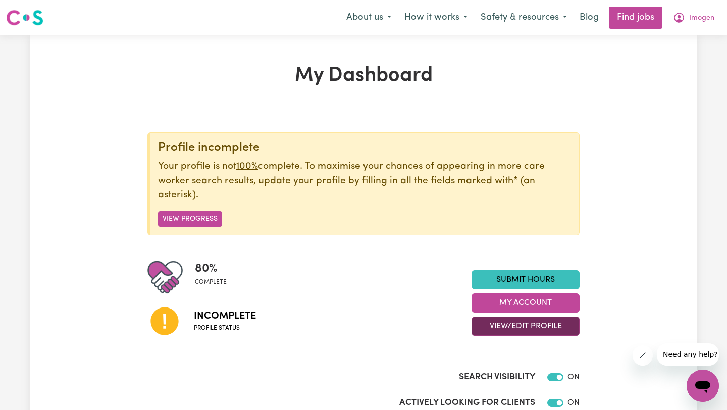
click at [522, 324] on button "View/Edit Profile" at bounding box center [525, 325] width 108 height 19
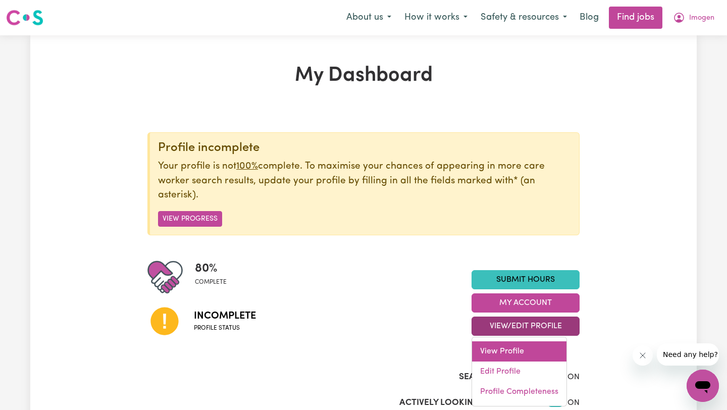
click at [512, 348] on link "View Profile" at bounding box center [519, 351] width 94 height 20
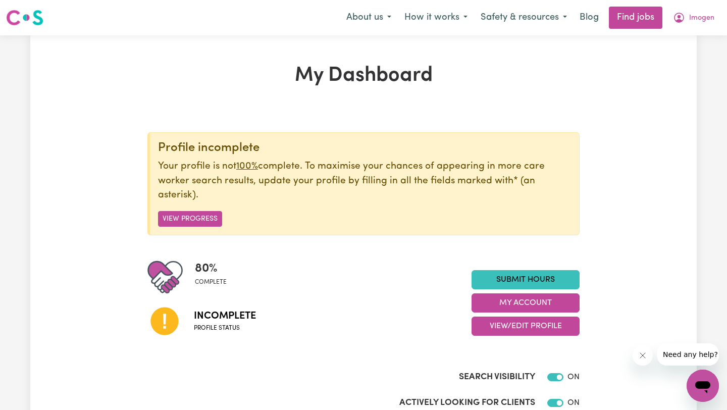
click at [526, 336] on div "80 % complete Incomplete Profile status Submit Hours My Account View/Edit Profi…" at bounding box center [363, 302] width 432 height 87
click at [523, 319] on button "View/Edit Profile" at bounding box center [525, 325] width 108 height 19
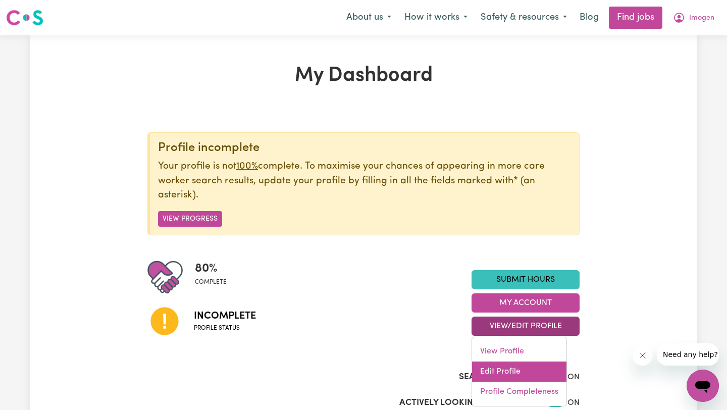
click at [514, 375] on link "Edit Profile" at bounding box center [519, 371] width 94 height 20
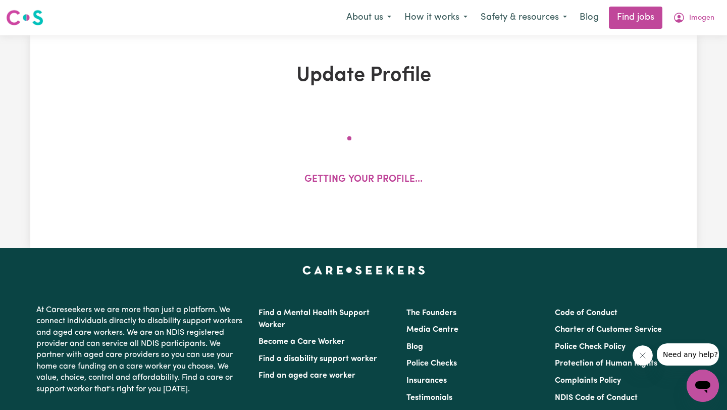
select select "[DEMOGRAPHIC_DATA]"
select select "[DEMOGRAPHIC_DATA] Citizen"
select select "Studying a healthcare related degree or qualification"
select select "37"
select select "40"
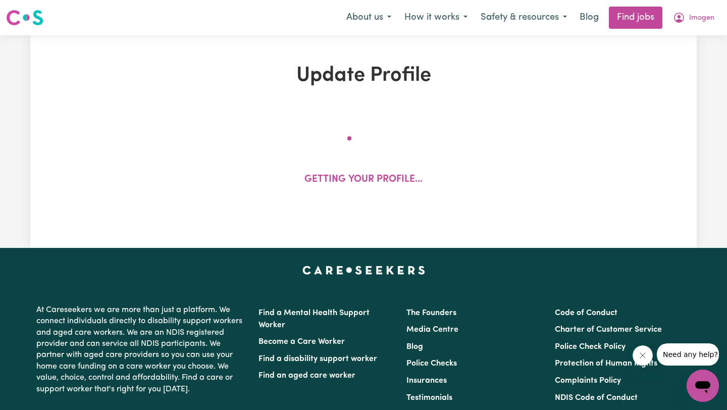
select select "40"
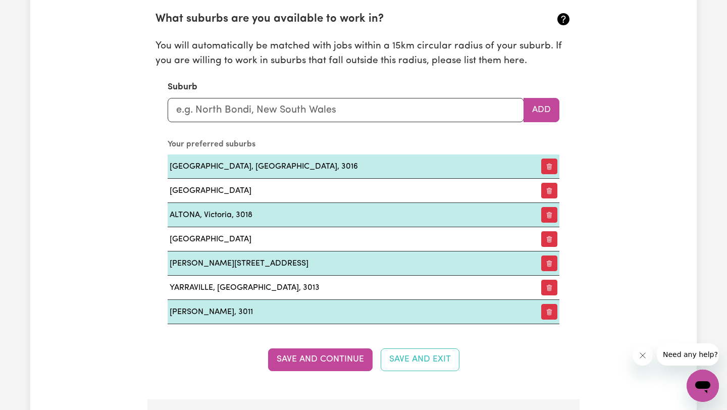
scroll to position [1132, 0]
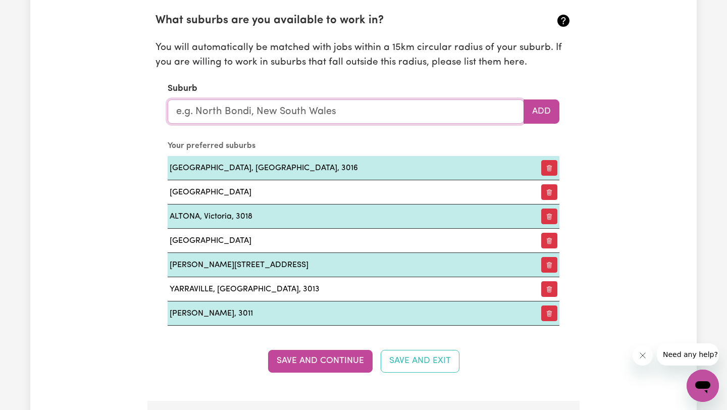
click at [313, 112] on input "text" at bounding box center [346, 111] width 356 height 24
type input "Kin"
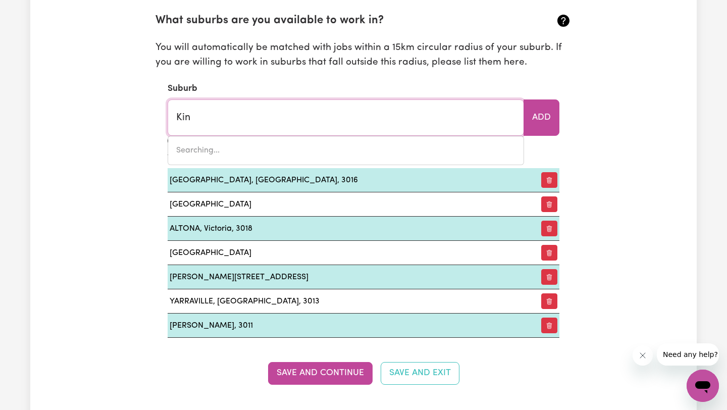
type input "Kin KIN, [GEOGRAPHIC_DATA], 4571"
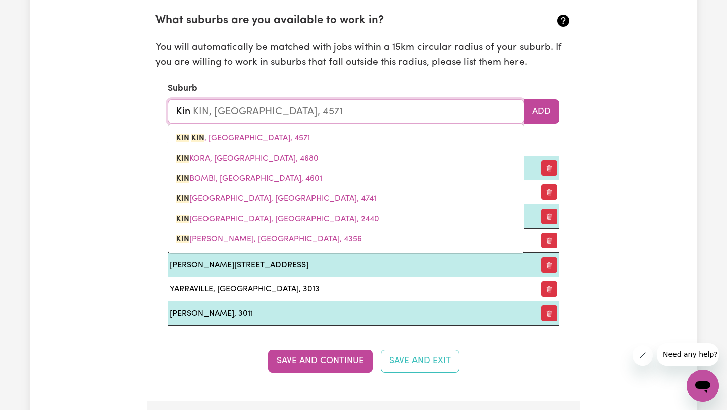
type input "King"
type input "Kings"
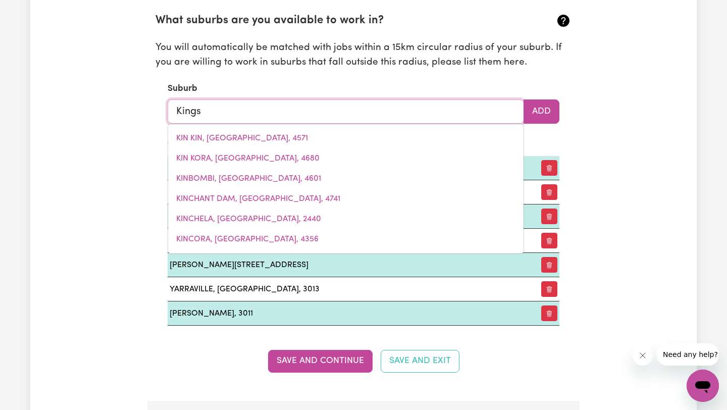
type input "[GEOGRAPHIC_DATA], [GEOGRAPHIC_DATA], 4551"
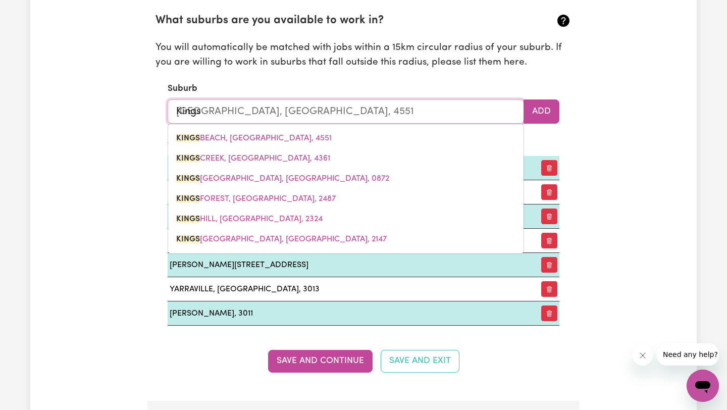
type input "Kingsv"
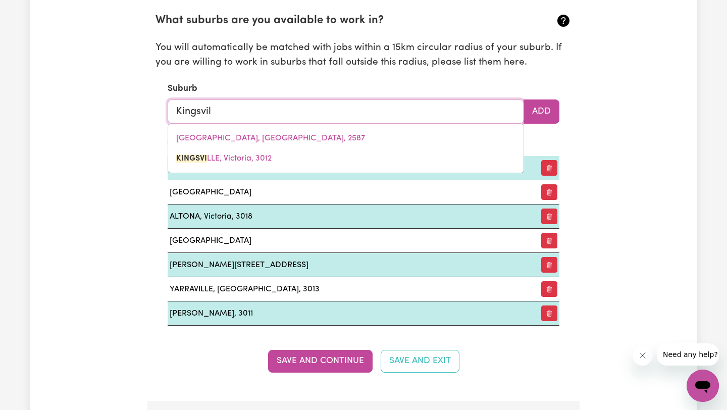
type input "Kingsvill"
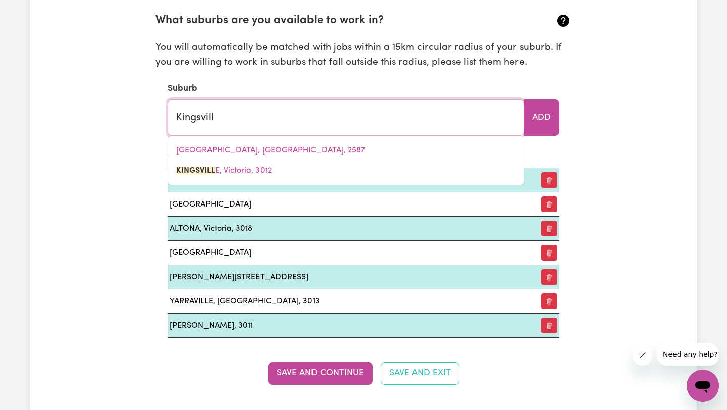
type input "KingsvillE, [GEOGRAPHIC_DATA], 3012"
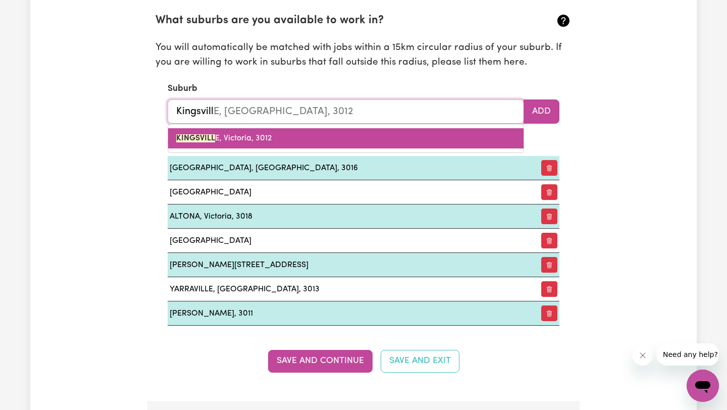
click at [298, 135] on link "KINGSVILL E, [GEOGRAPHIC_DATA], 3012" at bounding box center [345, 138] width 355 height 20
type input "[GEOGRAPHIC_DATA], [GEOGRAPHIC_DATA], 3012"
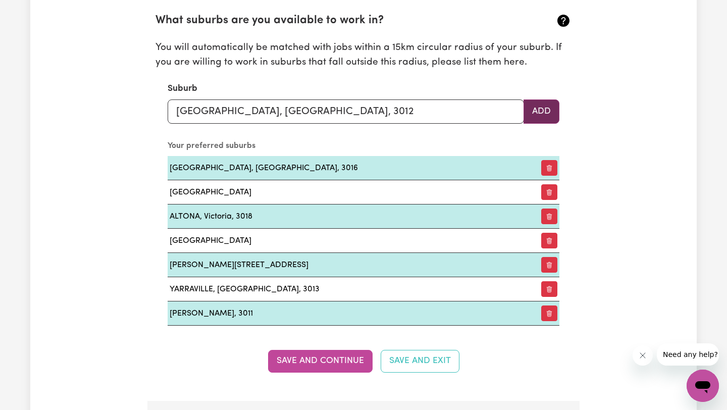
click at [539, 114] on button "Add" at bounding box center [541, 111] width 36 height 24
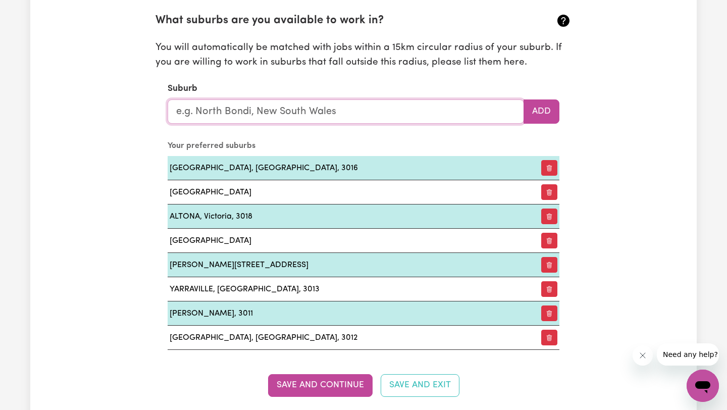
click at [432, 114] on input "text" at bounding box center [346, 111] width 356 height 24
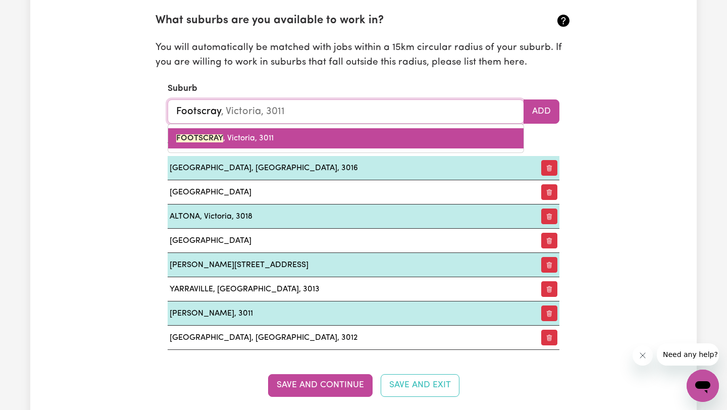
click at [396, 129] on link "FOOTSCRAY , Victoria, 3011" at bounding box center [345, 138] width 355 height 20
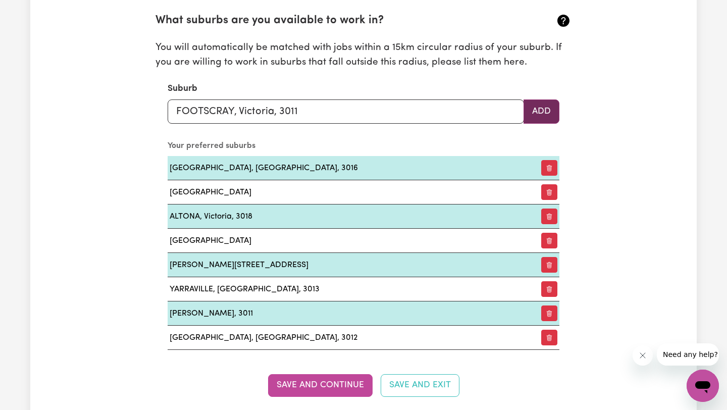
click at [556, 115] on button "Add" at bounding box center [541, 111] width 36 height 24
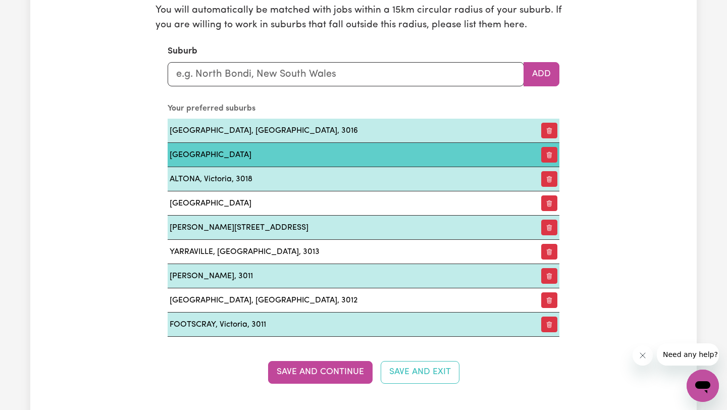
scroll to position [1229, 0]
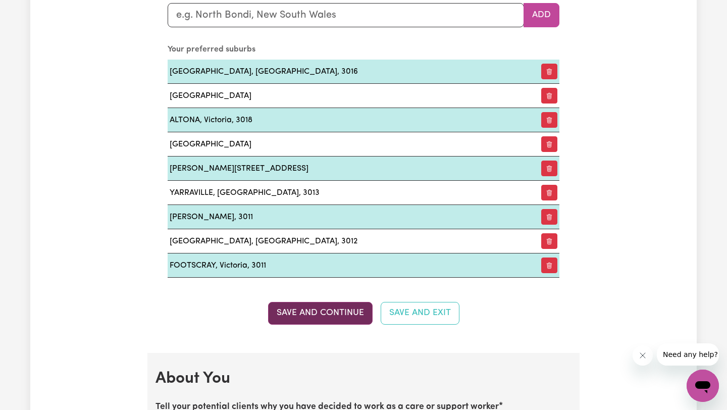
click at [317, 309] on button "Save and Continue" at bounding box center [320, 313] width 104 height 22
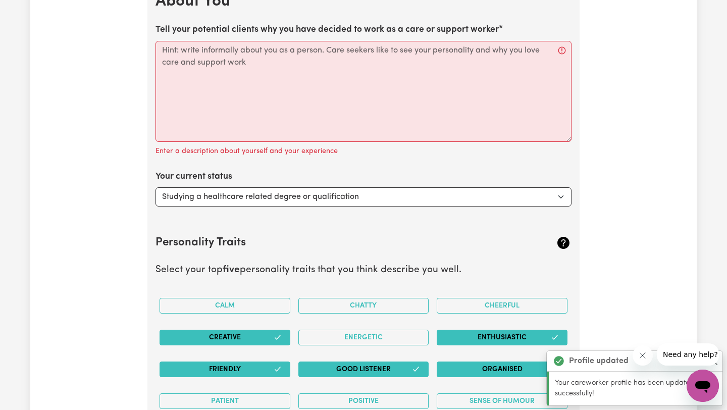
scroll to position [1565, 0]
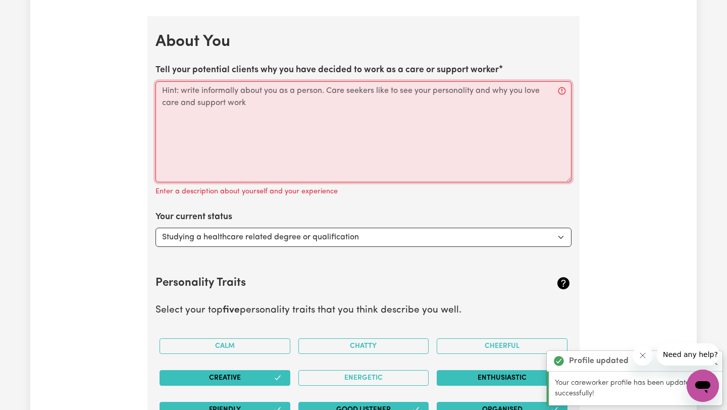
click at [295, 158] on textarea "Tell your potential clients why you have decided to work as a care or support w…" at bounding box center [363, 131] width 416 height 101
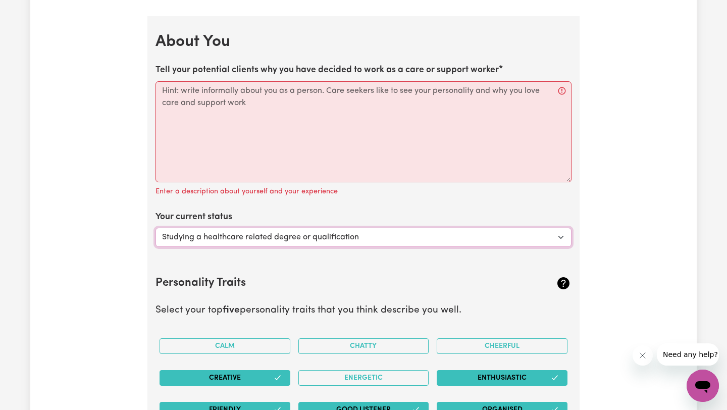
click at [286, 234] on select "Select... Studying a healthcare related degree or qualification Studying a non-…" at bounding box center [363, 237] width 416 height 19
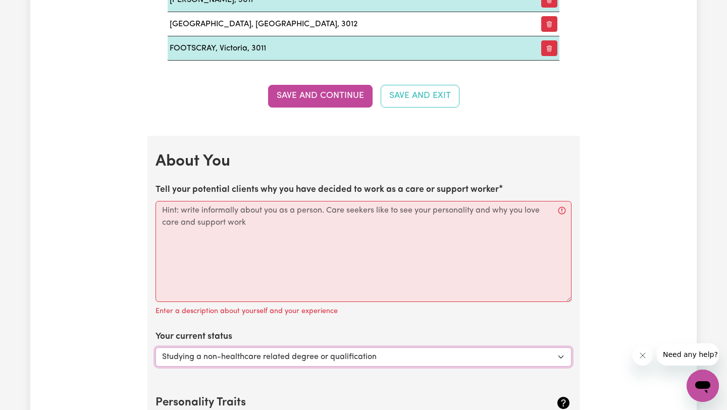
scroll to position [1369, 0]
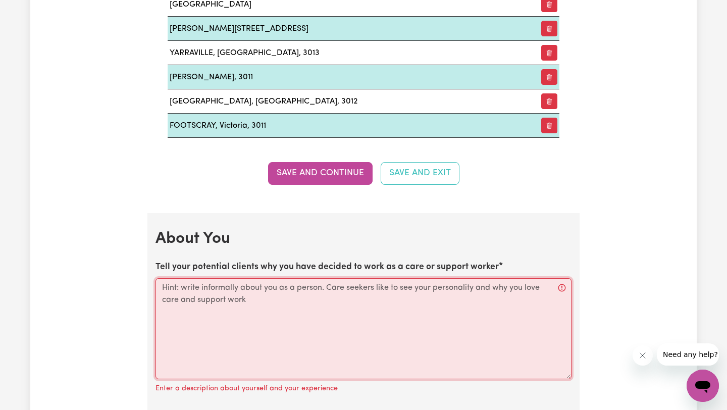
click at [250, 288] on textarea "Tell your potential clients why you have decided to work as a care or support w…" at bounding box center [363, 328] width 416 height 101
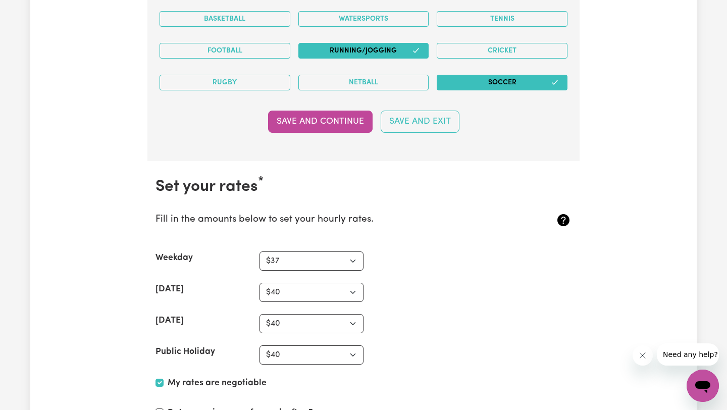
scroll to position [2439, 0]
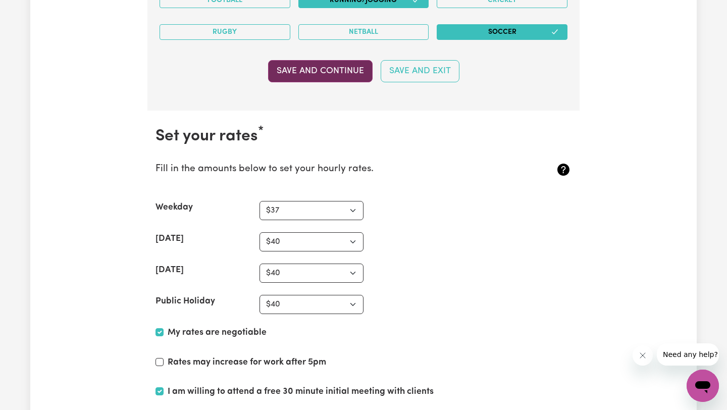
click at [347, 71] on button "Save and Continue" at bounding box center [320, 71] width 104 height 22
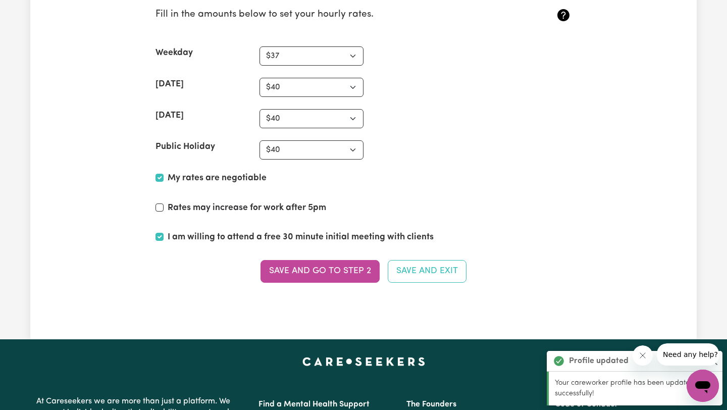
scroll to position [2591, 0]
